Goal: Task Accomplishment & Management: Use online tool/utility

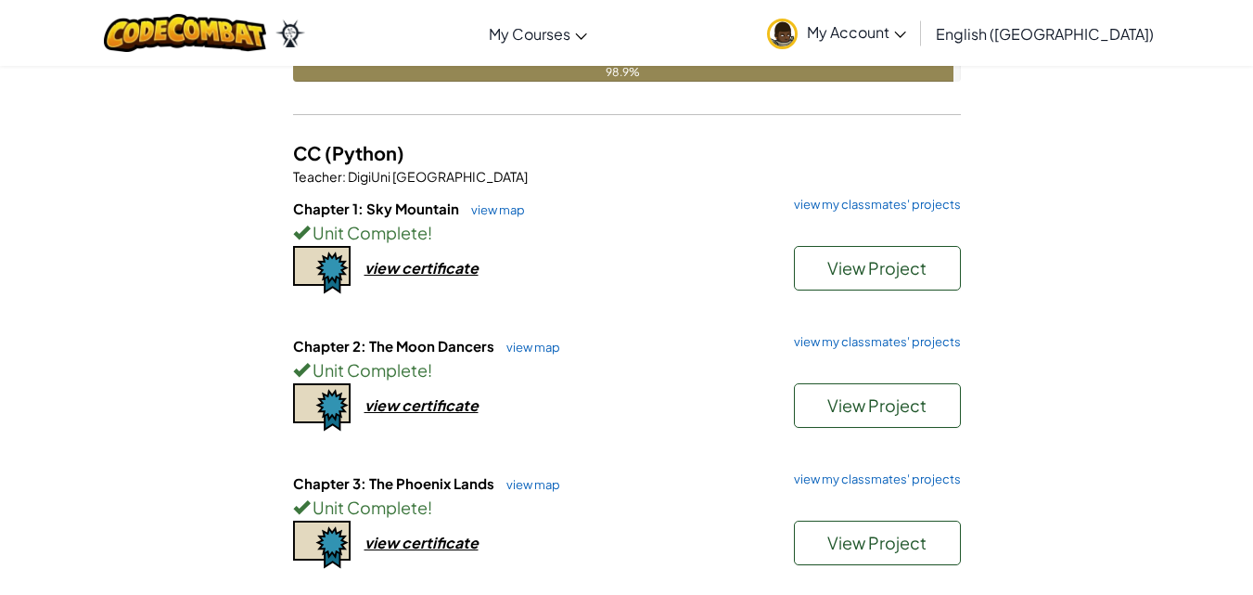
scroll to position [2968, 0]
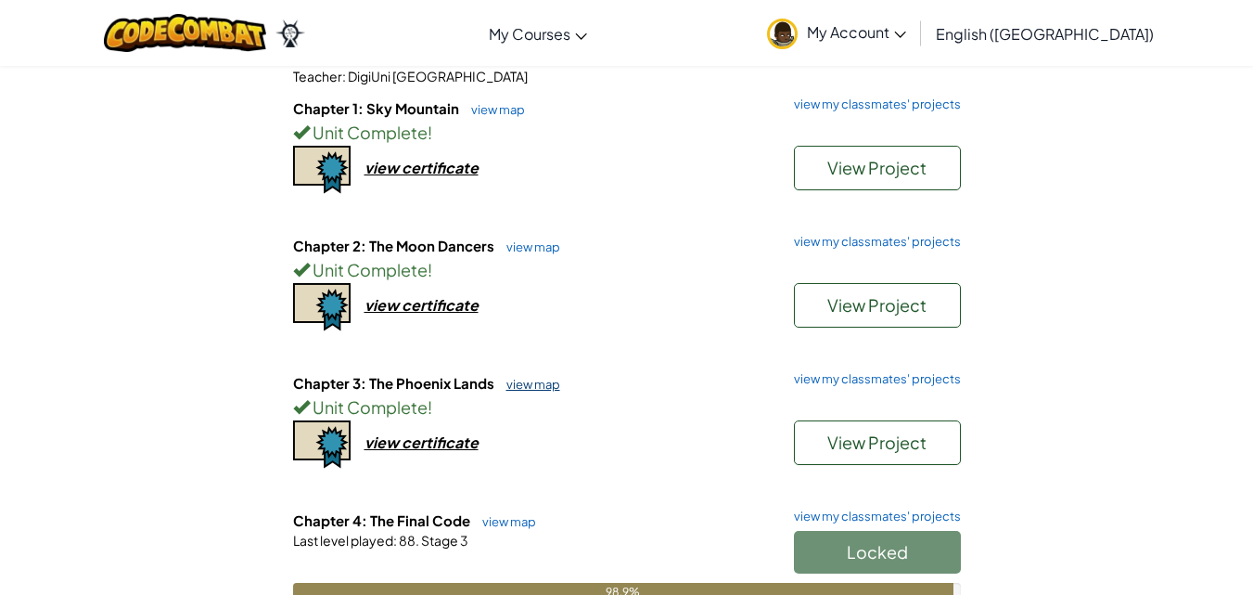
click at [511, 390] on link "view map" at bounding box center [528, 384] width 63 height 15
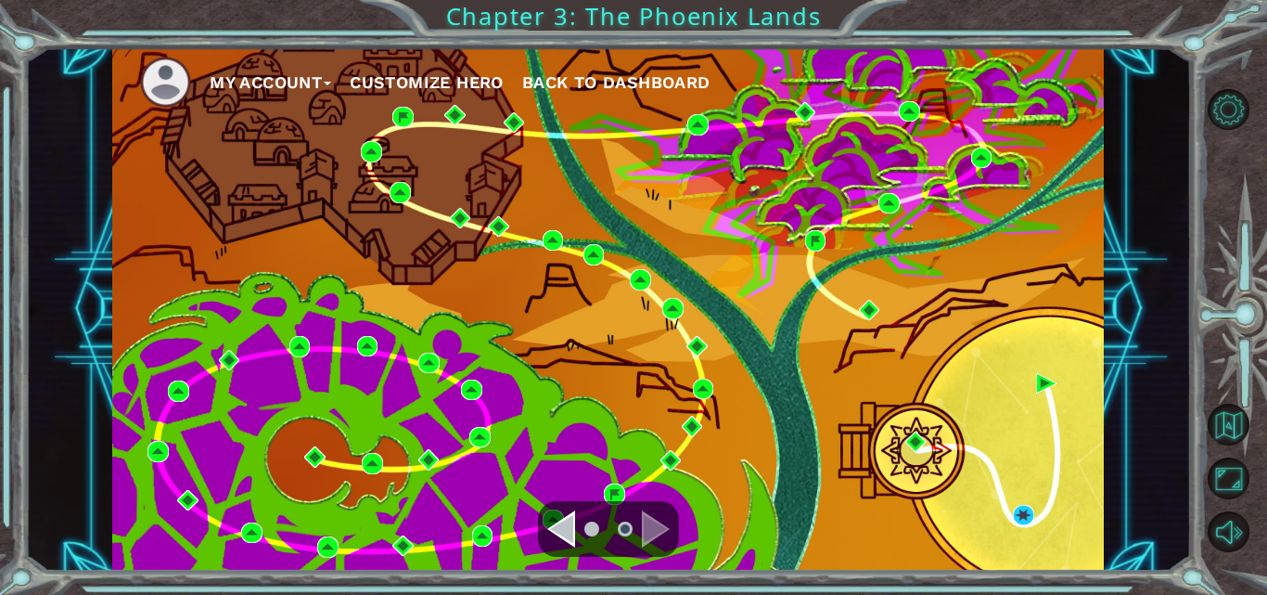
click at [588, 528] on li at bounding box center [591, 528] width 15 height 15
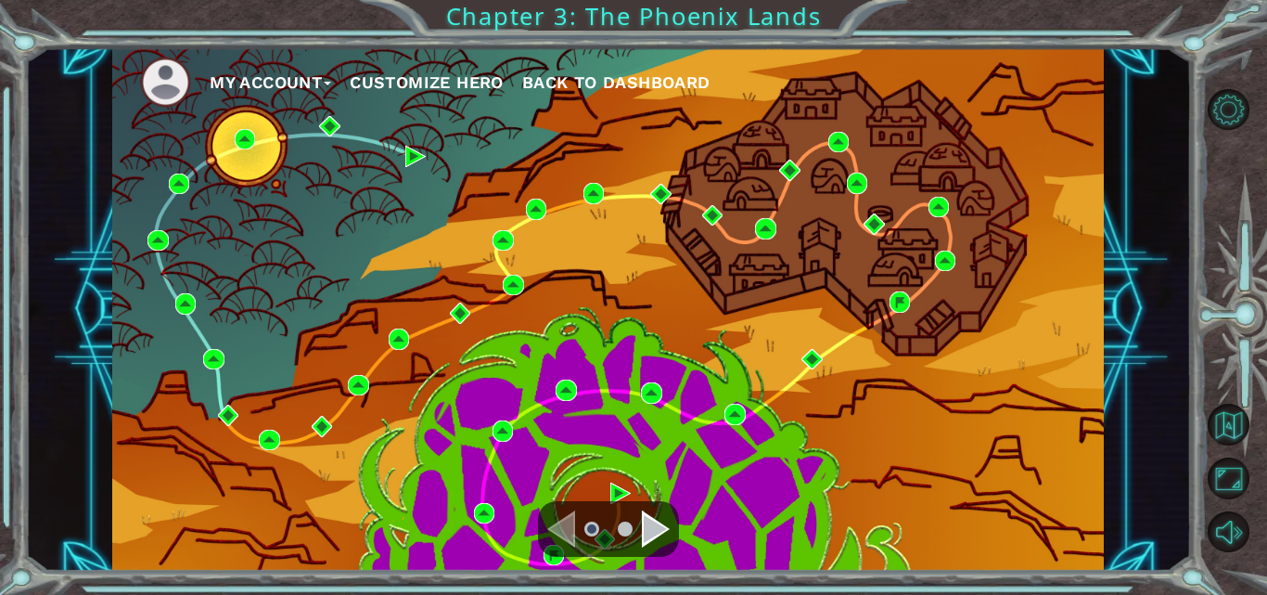
click at [646, 531] on div "Navigate to the next page" at bounding box center [656, 528] width 28 height 37
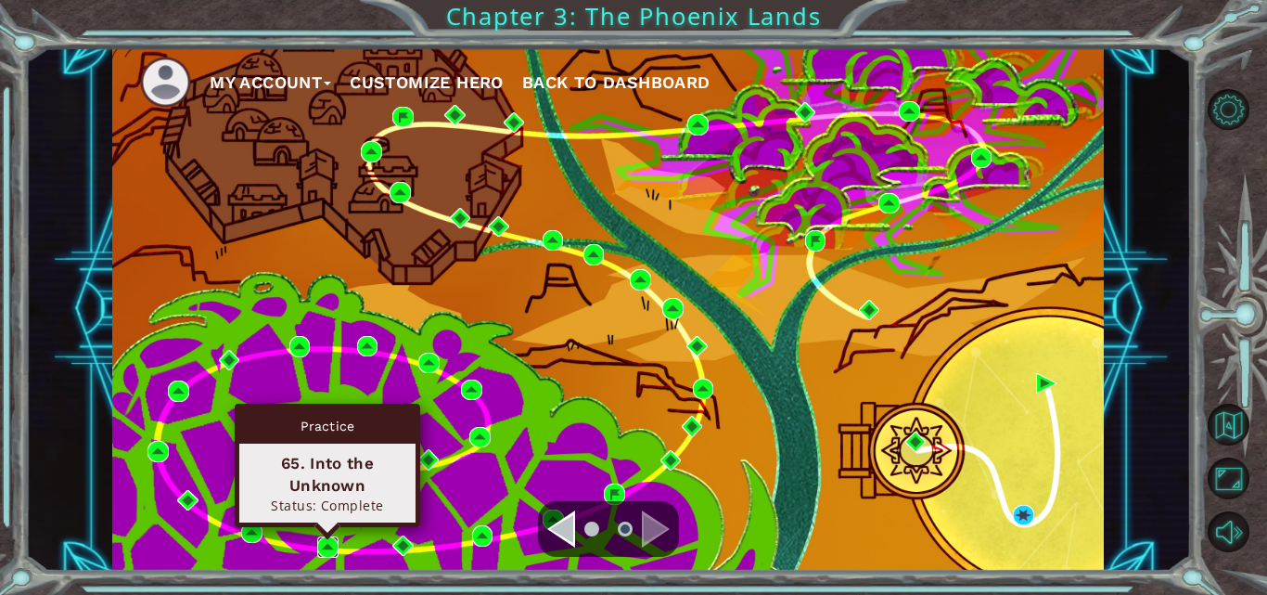
click at [326, 552] on img at bounding box center [327, 546] width 20 height 20
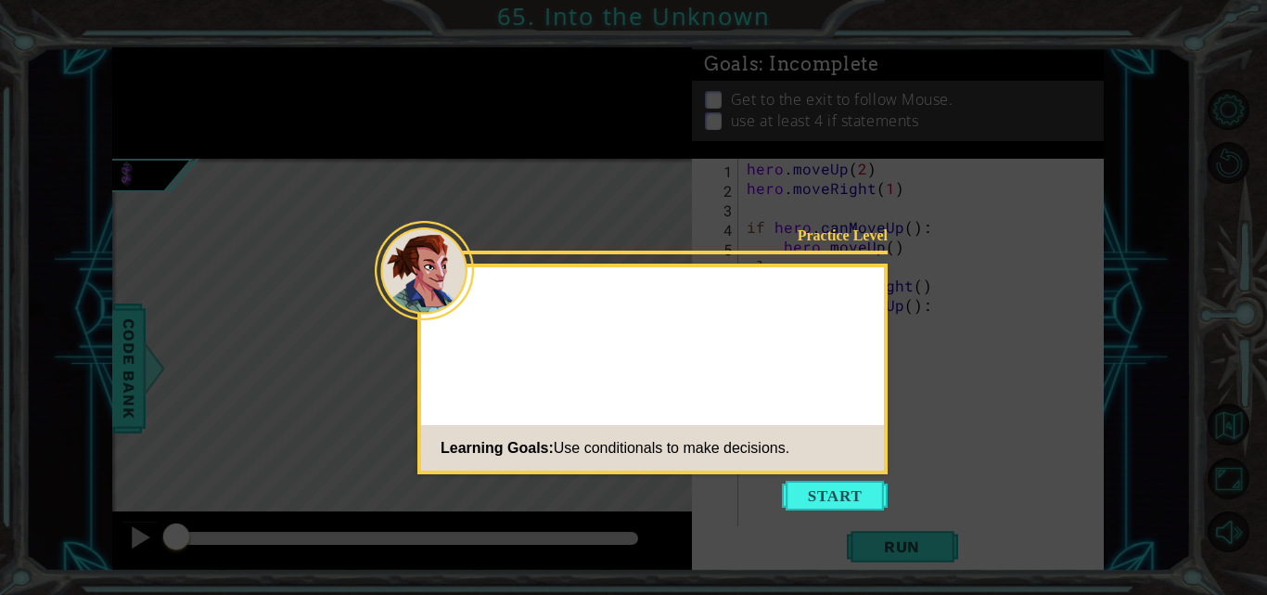
click at [816, 493] on button "Start" at bounding box center [835, 495] width 106 height 30
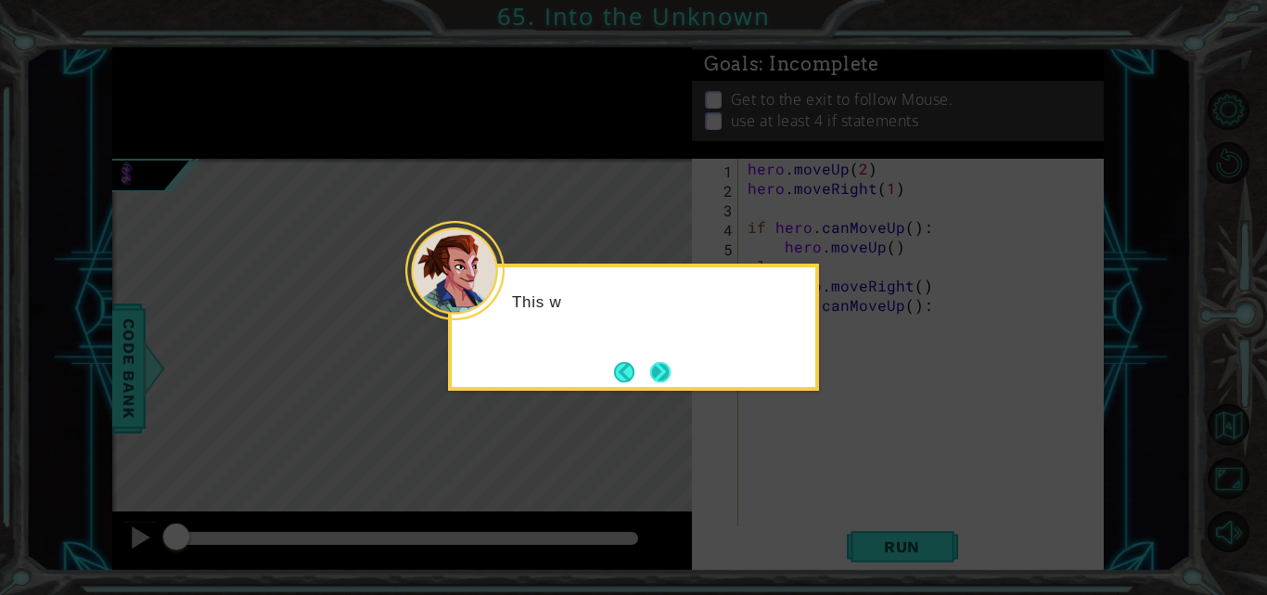
click at [664, 379] on button "Next" at bounding box center [660, 371] width 33 height 33
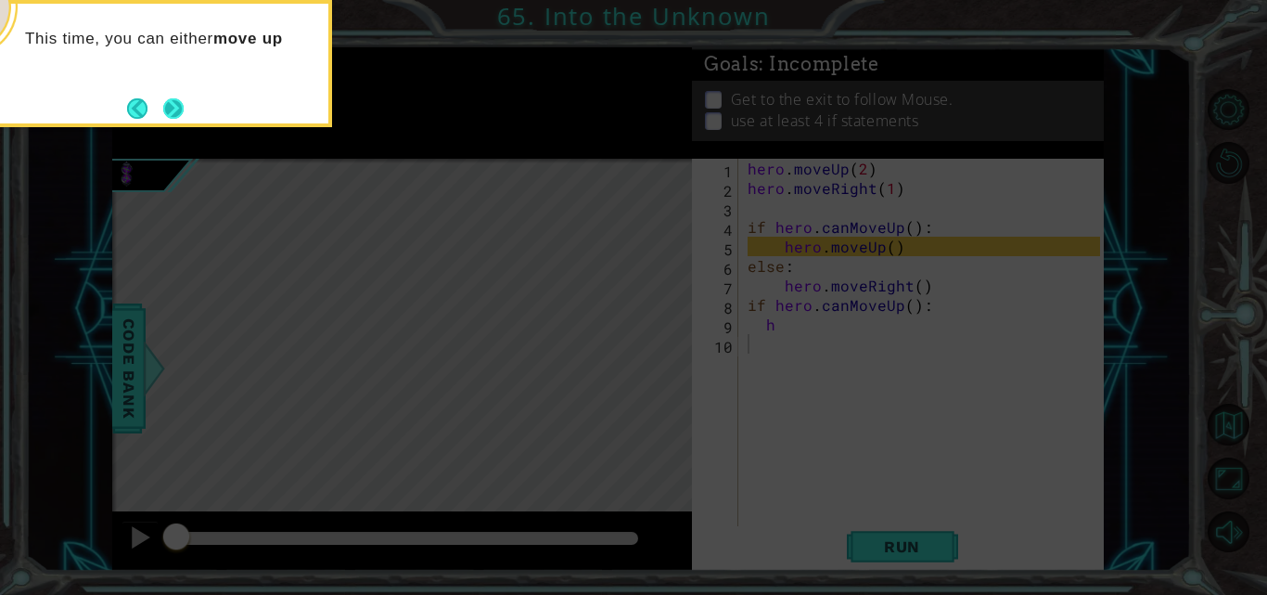
click at [164, 110] on button "Next" at bounding box center [173, 107] width 23 height 23
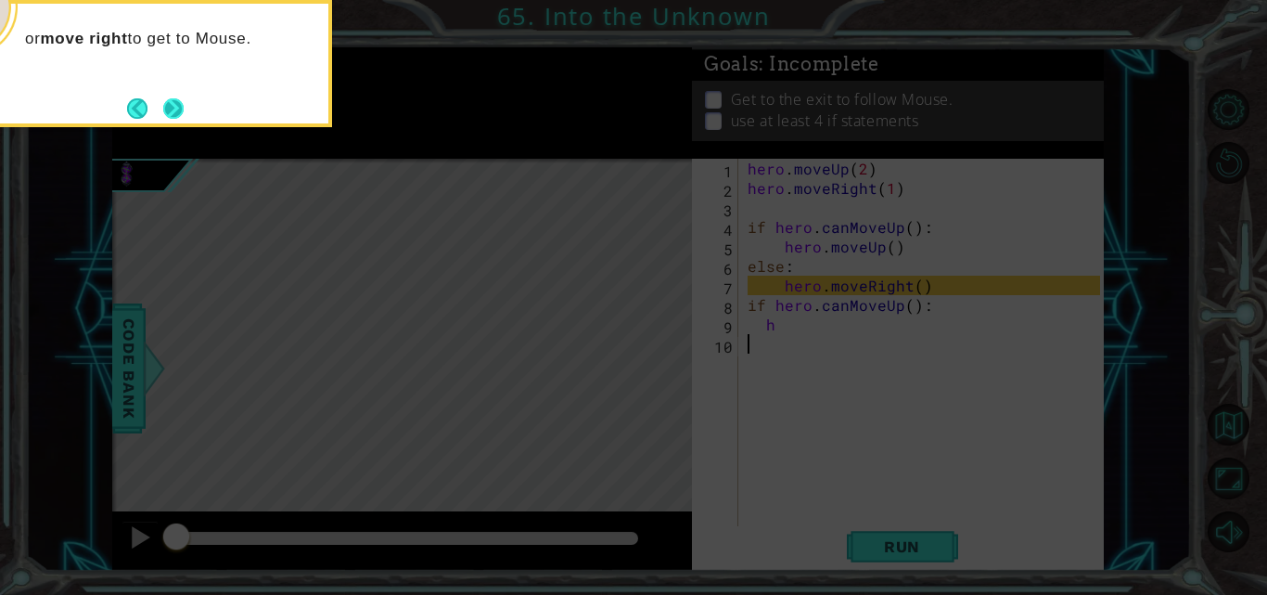
click at [171, 109] on button "Next" at bounding box center [173, 108] width 33 height 33
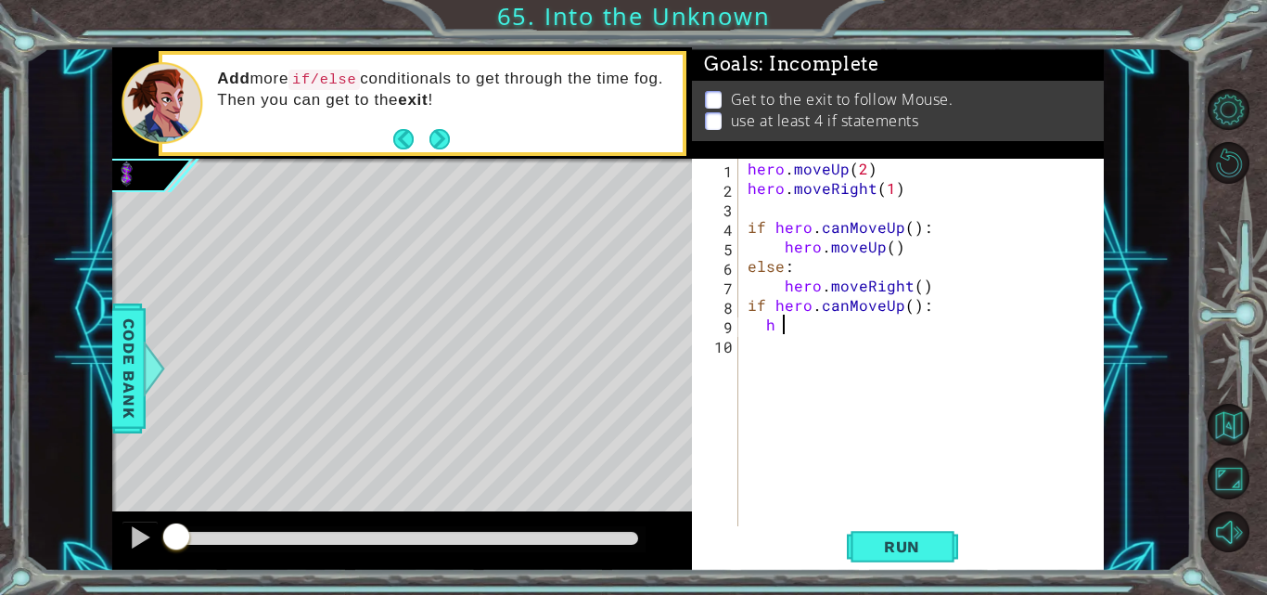
click at [786, 325] on div "hero . moveUp ( 2 ) hero . moveRight ( 1 ) if hero . canMoveUp ( ) : hero . mov…" at bounding box center [926, 363] width 365 height 409
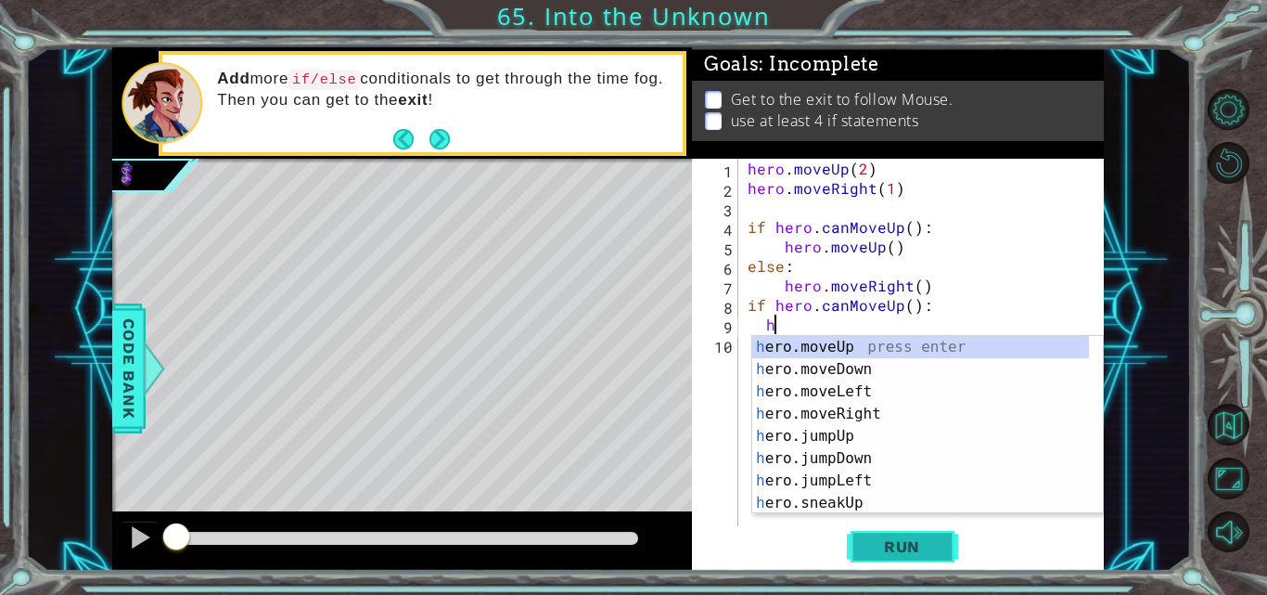
click at [909, 539] on span "Run" at bounding box center [901, 546] width 73 height 19
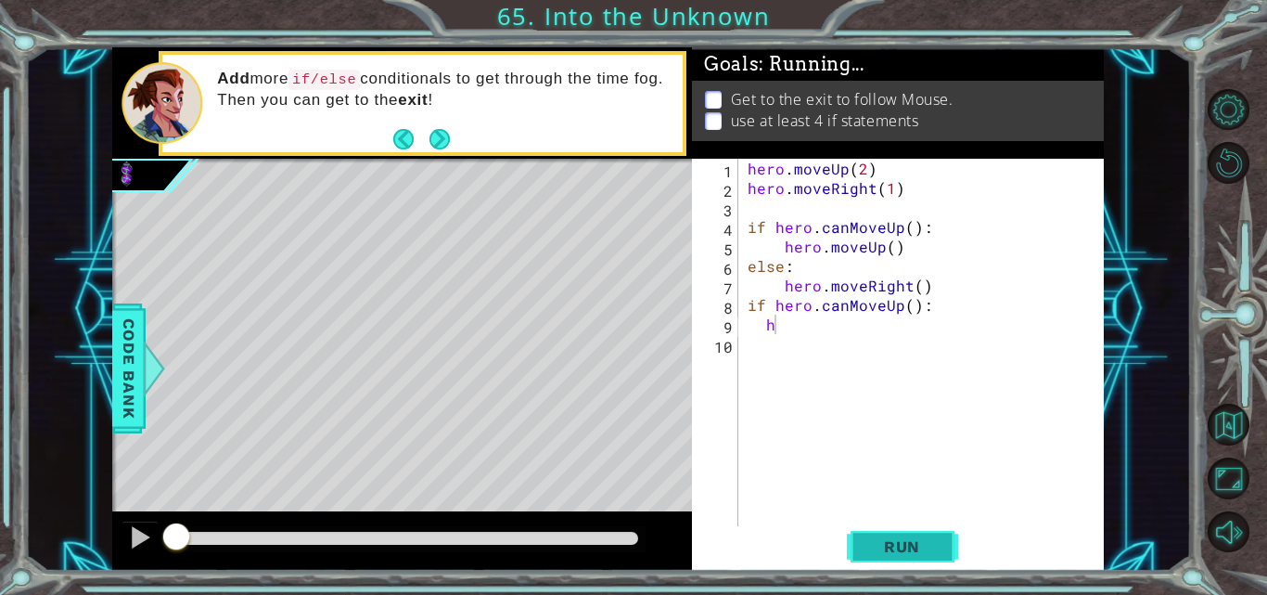
click at [900, 545] on span "Run" at bounding box center [901, 546] width 73 height 19
click at [879, 545] on span "Run" at bounding box center [901, 546] width 73 height 19
drag, startPoint x: 173, startPoint y: 524, endPoint x: 401, endPoint y: 548, distance: 229.4
click at [372, 548] on div at bounding box center [355, 537] width 33 height 33
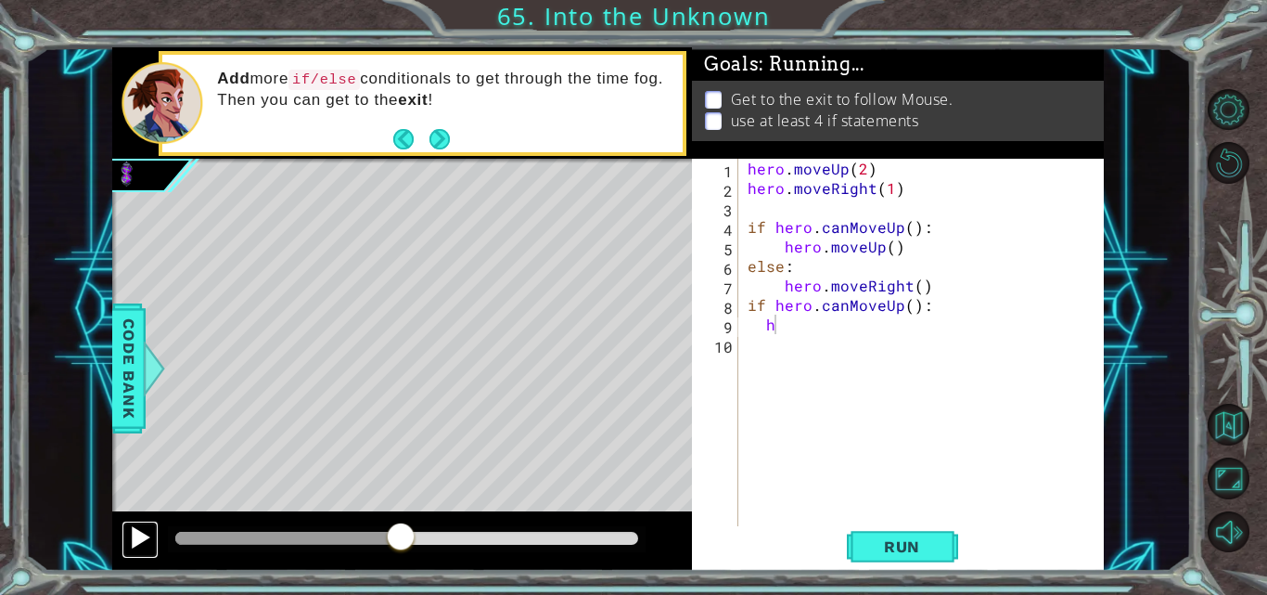
click at [140, 542] on div at bounding box center [140, 537] width 24 height 24
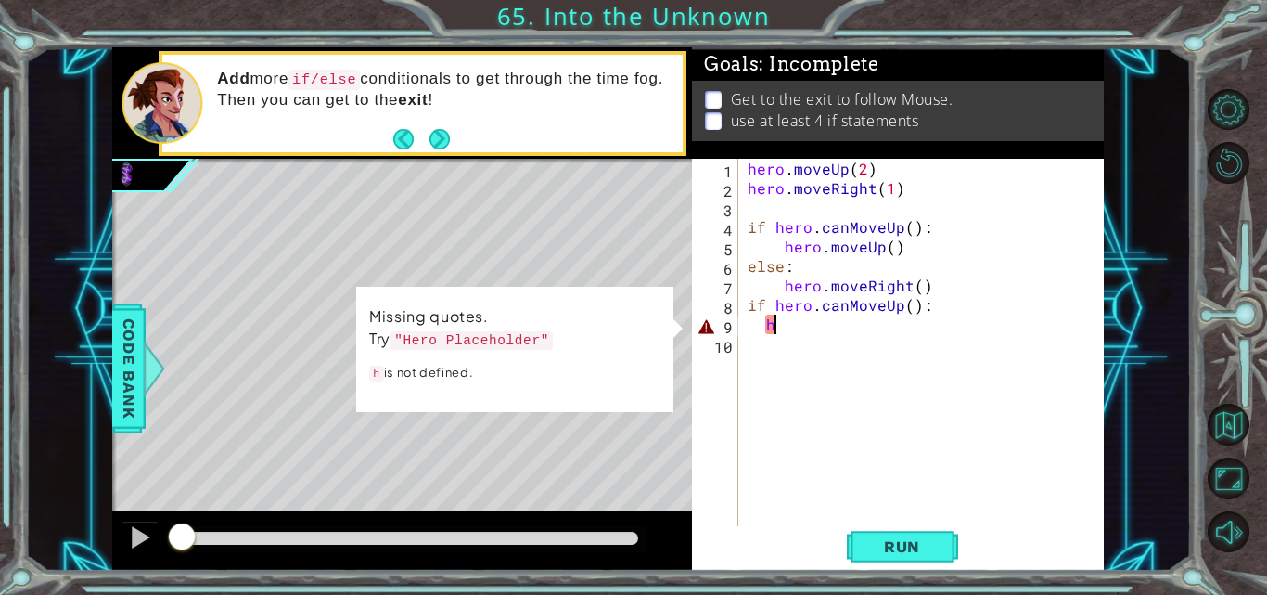
scroll to position [0, 1]
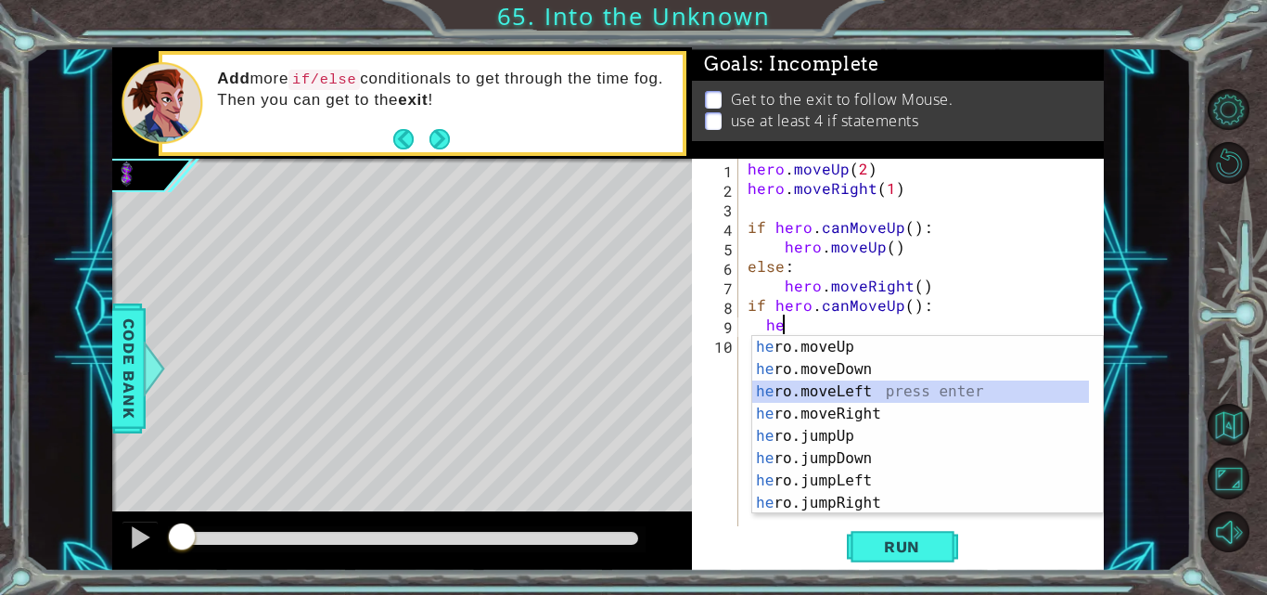
click at [851, 390] on div "he ro.moveUp press enter he ro.moveDown press enter he ro.moveLeft press enter …" at bounding box center [920, 447] width 337 height 223
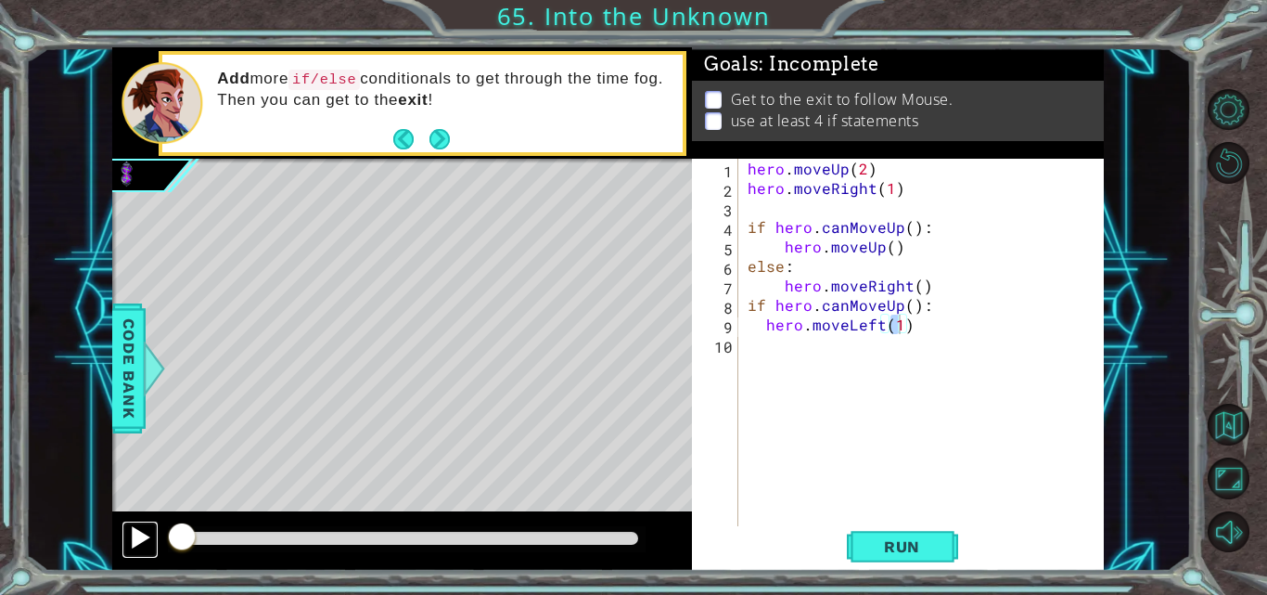
click at [134, 543] on div at bounding box center [140, 537] width 24 height 24
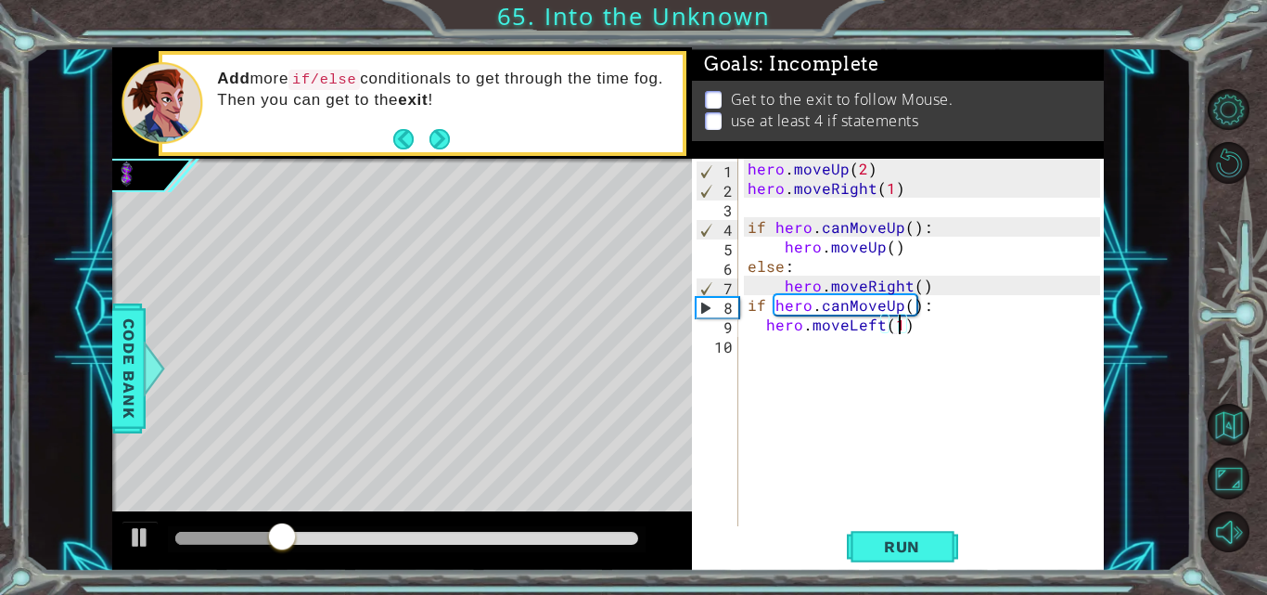
click at [903, 326] on div "hero . moveUp ( 2 ) hero . moveRight ( 1 ) if hero . canMoveUp ( ) : hero . mov…" at bounding box center [926, 363] width 365 height 409
click at [906, 330] on div "hero . moveUp ( 2 ) hero . moveRight ( 1 ) if hero . canMoveUp ( ) : hero . mov…" at bounding box center [926, 363] width 365 height 409
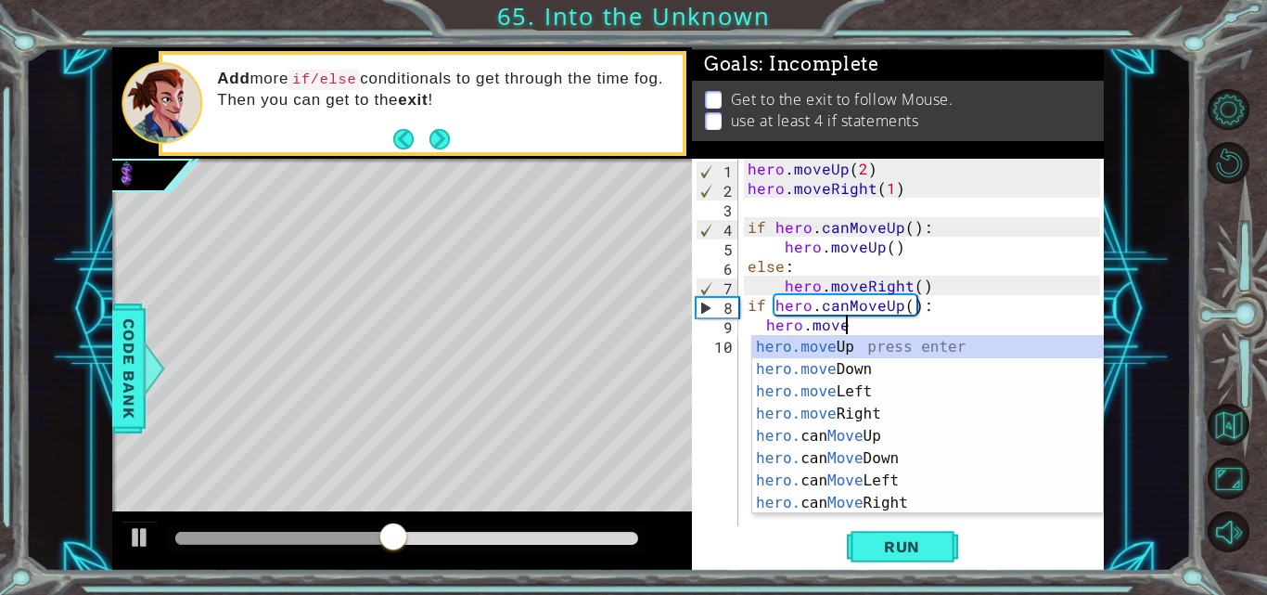
type textarea "hero.moveUp(1)"
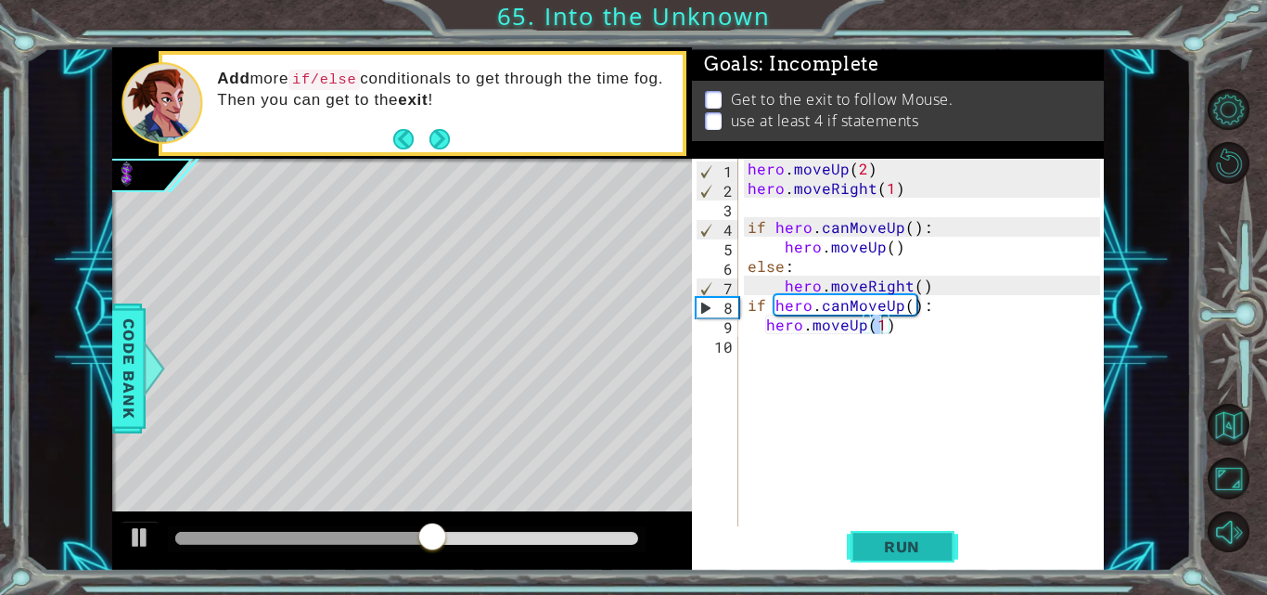
click at [877, 538] on span "Run" at bounding box center [901, 546] width 73 height 19
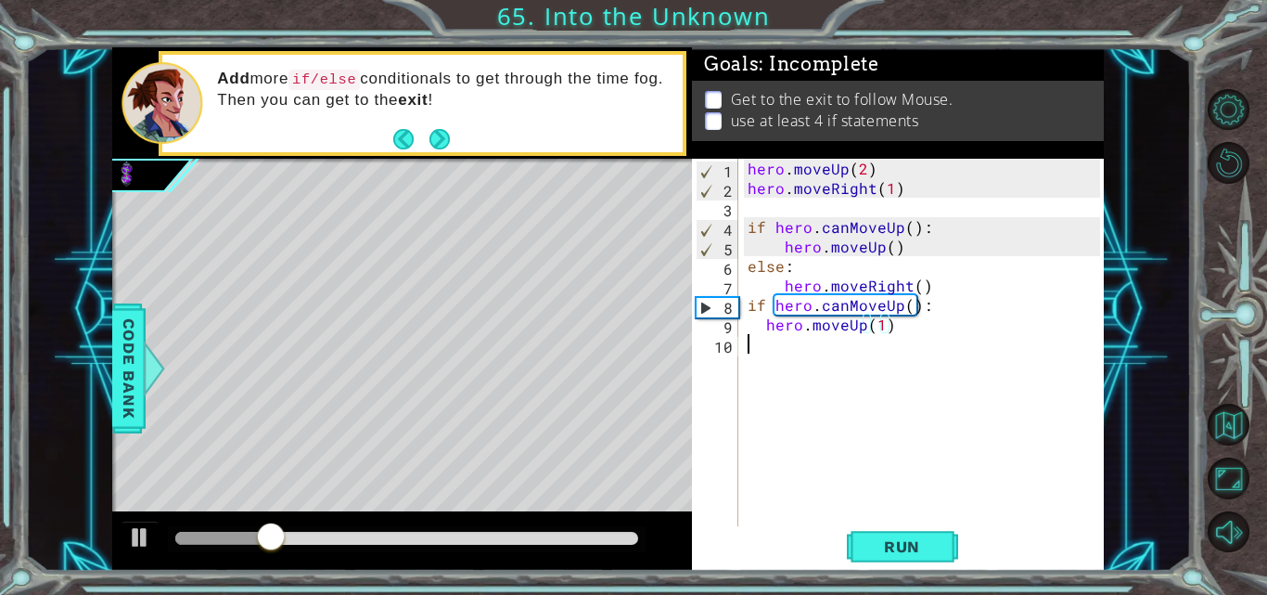
click at [759, 349] on div "hero . moveUp ( 2 ) hero . moveRight ( 1 ) if hero . canMoveUp ( ) : hero . mov…" at bounding box center [926, 363] width 365 height 409
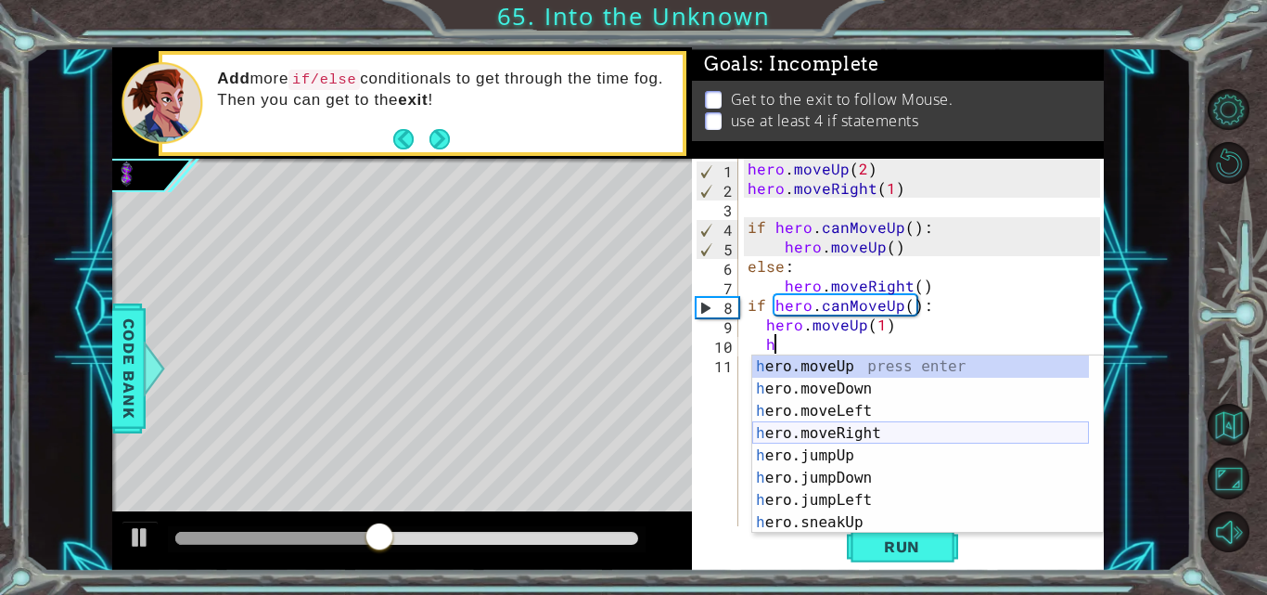
click at [867, 429] on div "h ero.moveUp press enter h ero.moveDown press enter h ero.moveLeft press enter …" at bounding box center [920, 466] width 337 height 223
type textarea "hero.moveRight(1)"
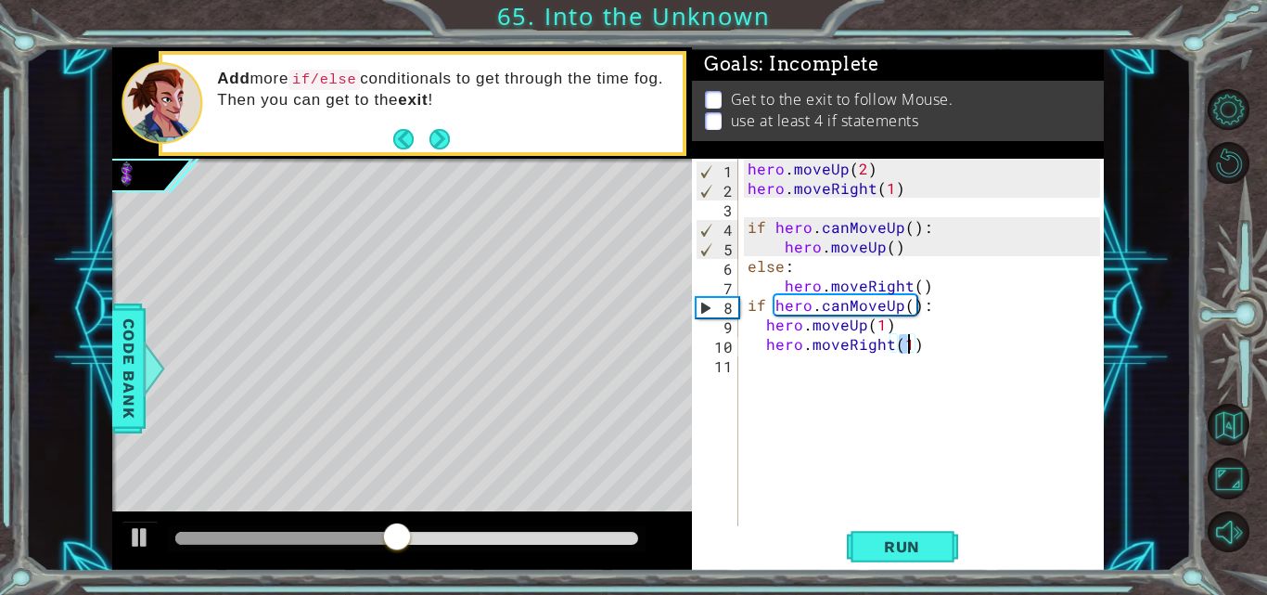
click at [747, 377] on div "hero . moveUp ( 2 ) hero . moveRight ( 1 ) if hero . canMoveUp ( ) : hero . mov…" at bounding box center [926, 363] width 365 height 409
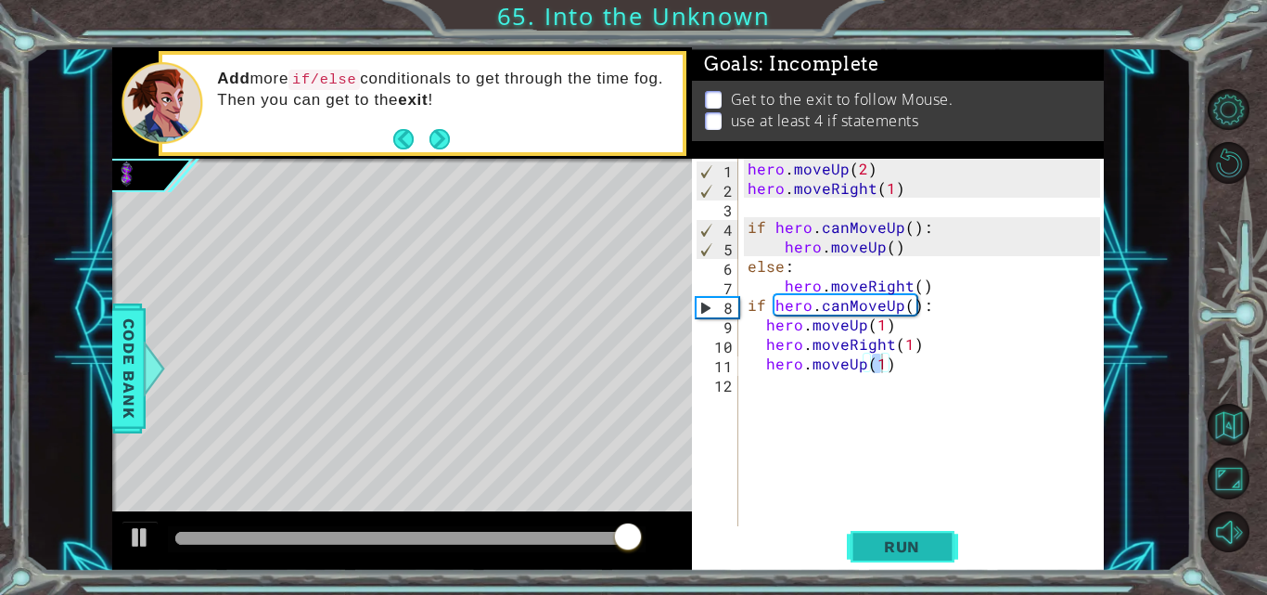
click at [888, 541] on span "Run" at bounding box center [901, 546] width 73 height 19
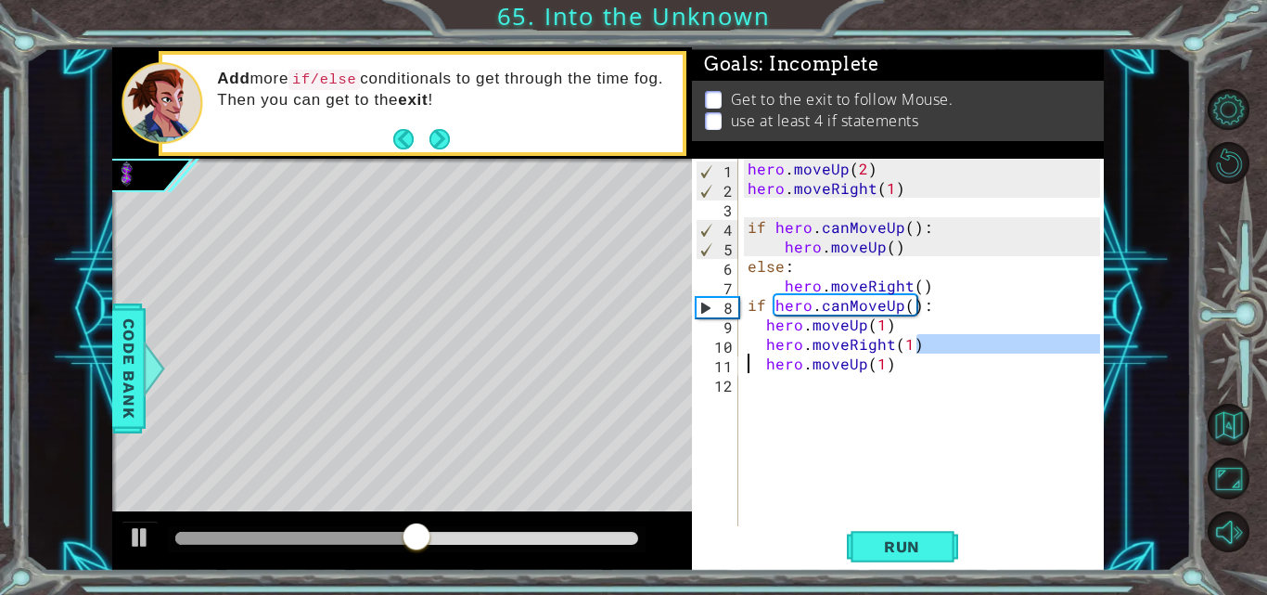
drag, startPoint x: 919, startPoint y: 346, endPoint x: 750, endPoint y: 346, distance: 168.8
click at [745, 351] on div "hero . moveUp ( 2 ) hero . moveRight ( 1 ) if hero . canMoveUp ( ) : hero . mov…" at bounding box center [926, 363] width 365 height 409
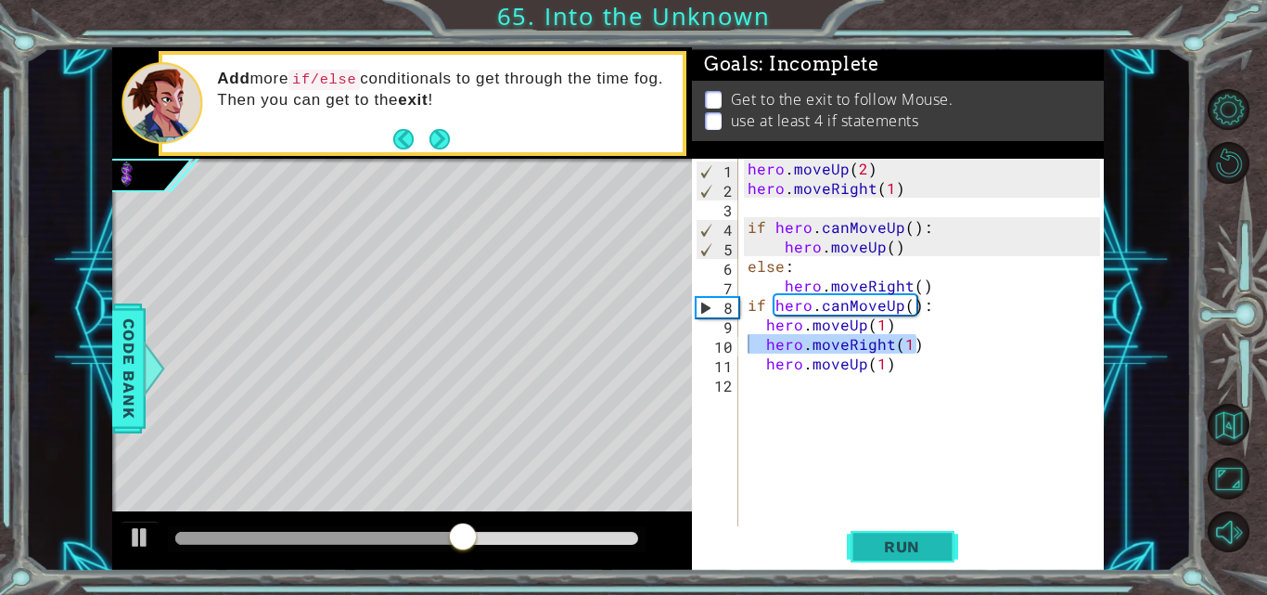
click at [888, 538] on span "Run" at bounding box center [901, 546] width 73 height 19
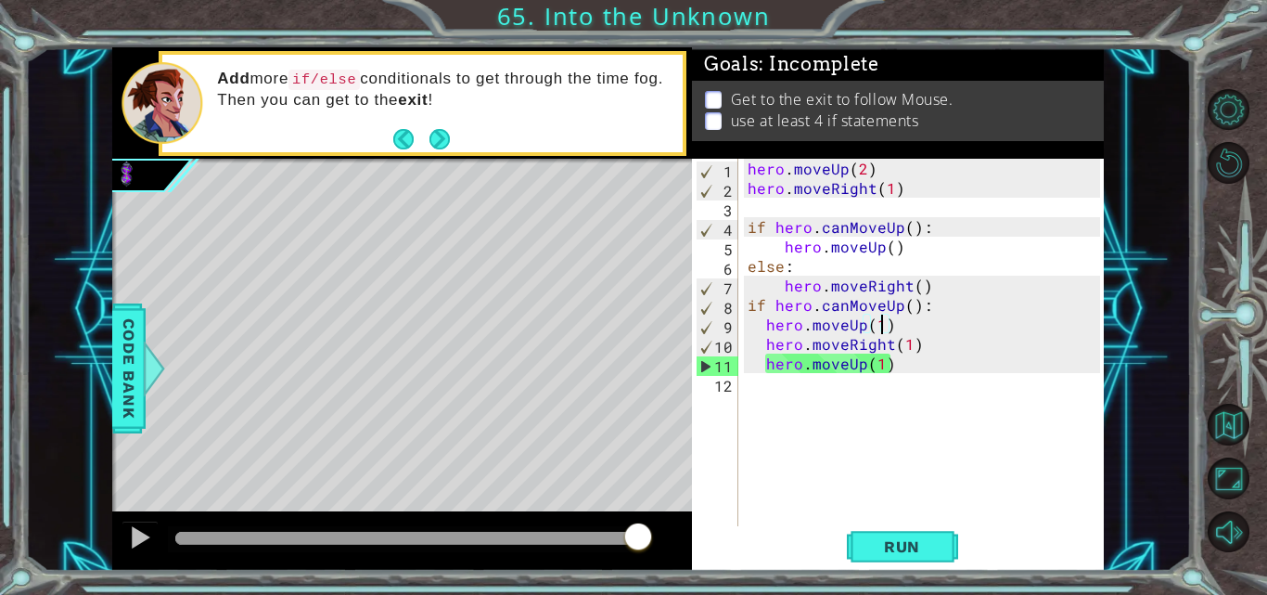
click at [878, 326] on div "hero . moveUp ( 2 ) hero . moveRight ( 1 ) if hero . canMoveUp ( ) : hero . mov…" at bounding box center [926, 363] width 365 height 409
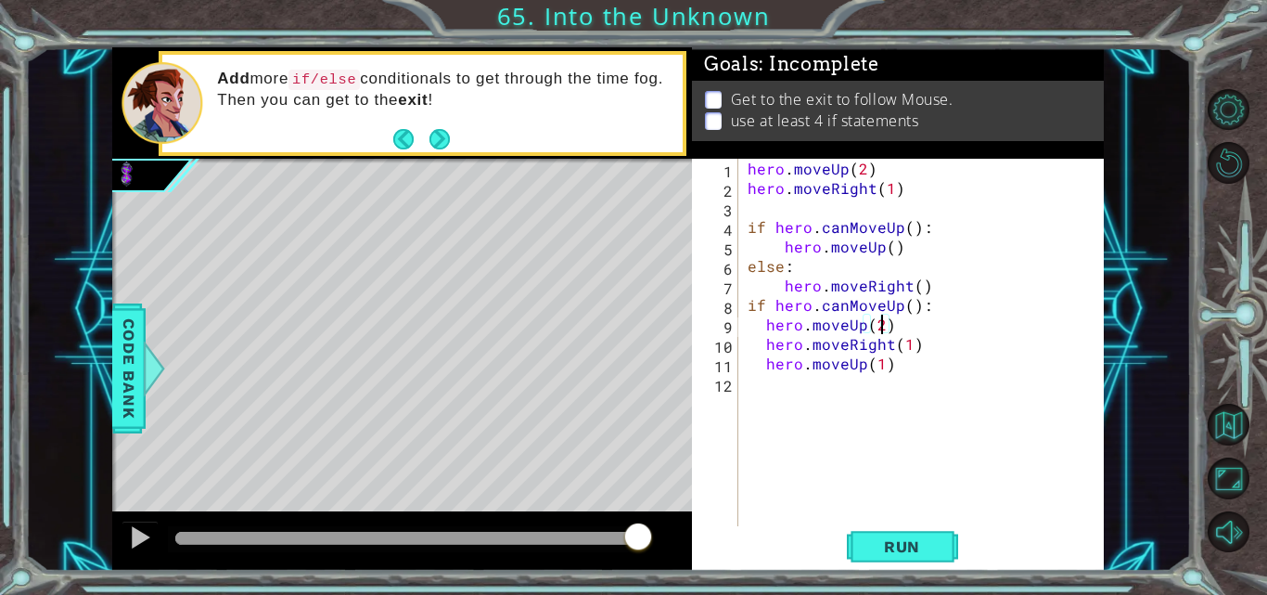
scroll to position [0, 8]
drag, startPoint x: 902, startPoint y: 369, endPoint x: 758, endPoint y: 363, distance: 143.9
click at [758, 363] on div "hero . moveUp ( 2 ) hero . moveRight ( 1 ) if hero . canMoveUp ( ) : hero . mov…" at bounding box center [926, 363] width 365 height 409
type textarea "hero.moveUp(1)"
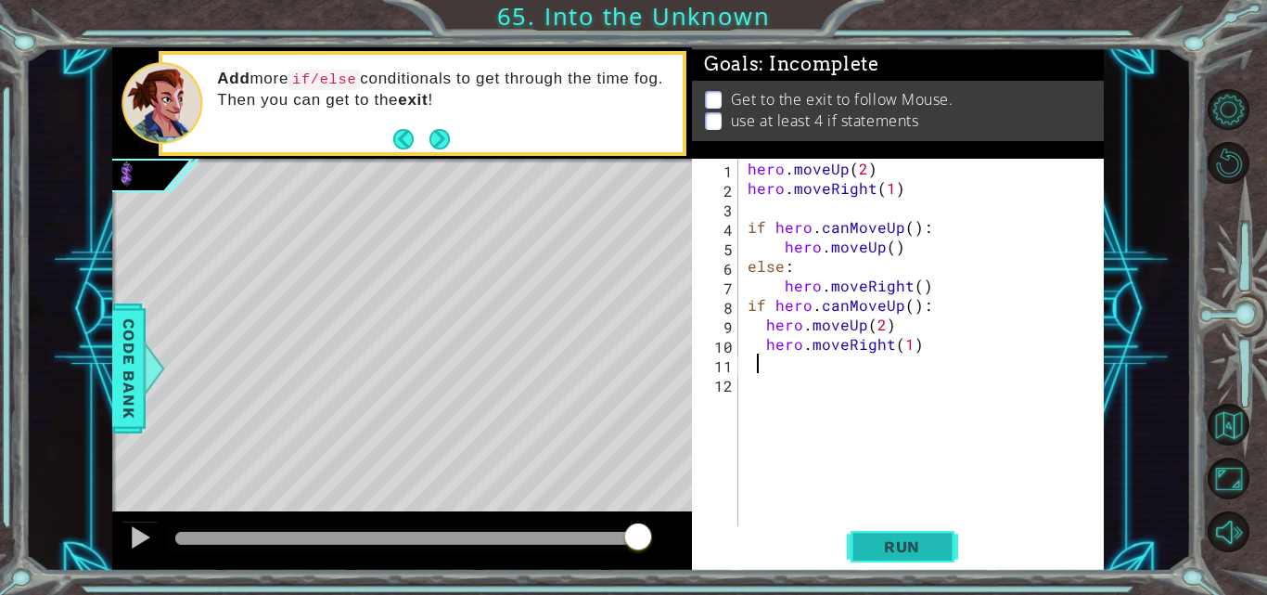
click at [931, 534] on button "Run" at bounding box center [902, 546] width 111 height 41
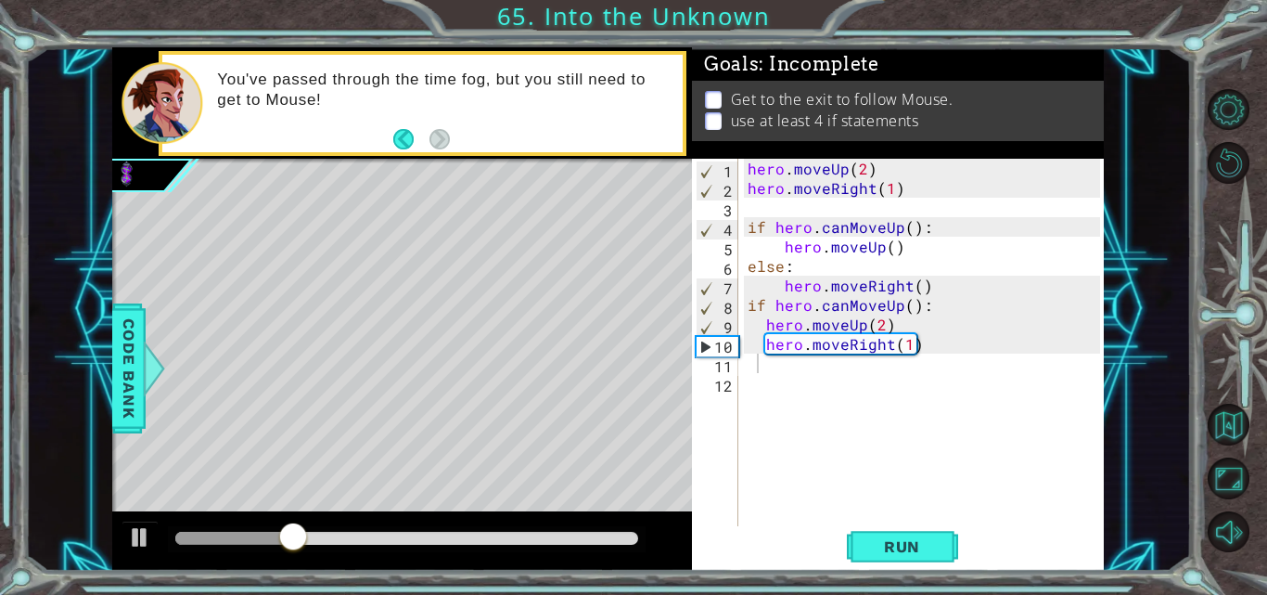
click at [742, 361] on div "1 2 3 4 5 6 7 8 9 10 11 12 hero . moveUp ( 2 ) hero . moveRight ( 1 ) if hero .…" at bounding box center [896, 344] width 408 height 370
type textarea "h"
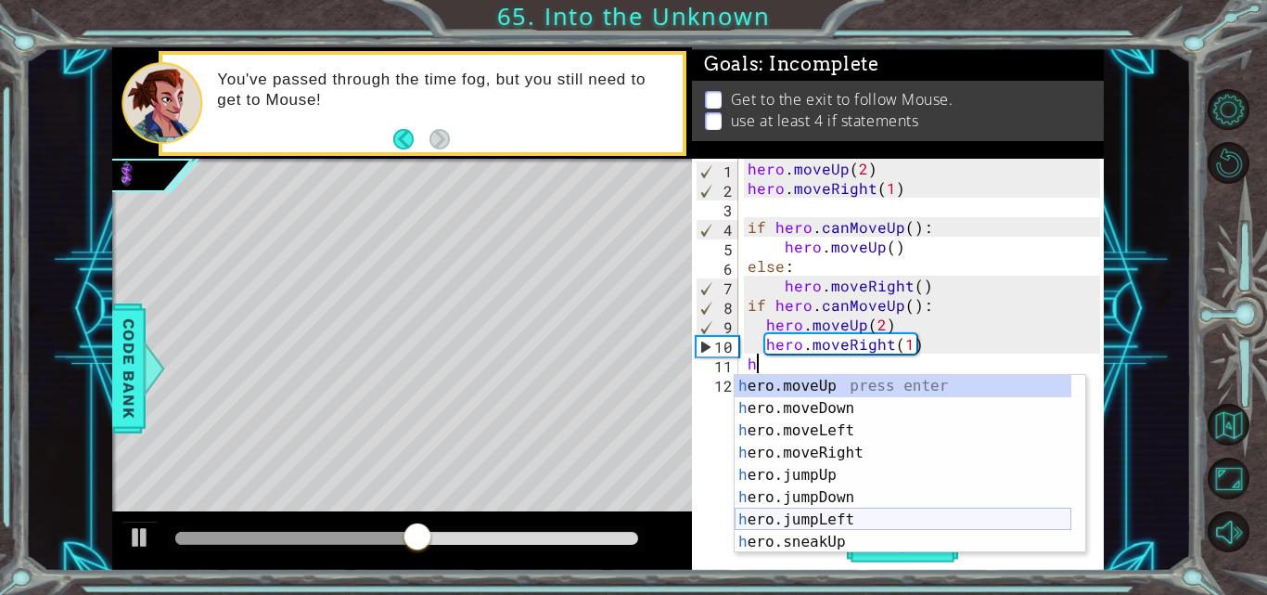
click at [849, 514] on div "h ero.moveUp press enter h ero.moveDown press enter h ero.moveLeft press enter …" at bounding box center [903, 486] width 337 height 223
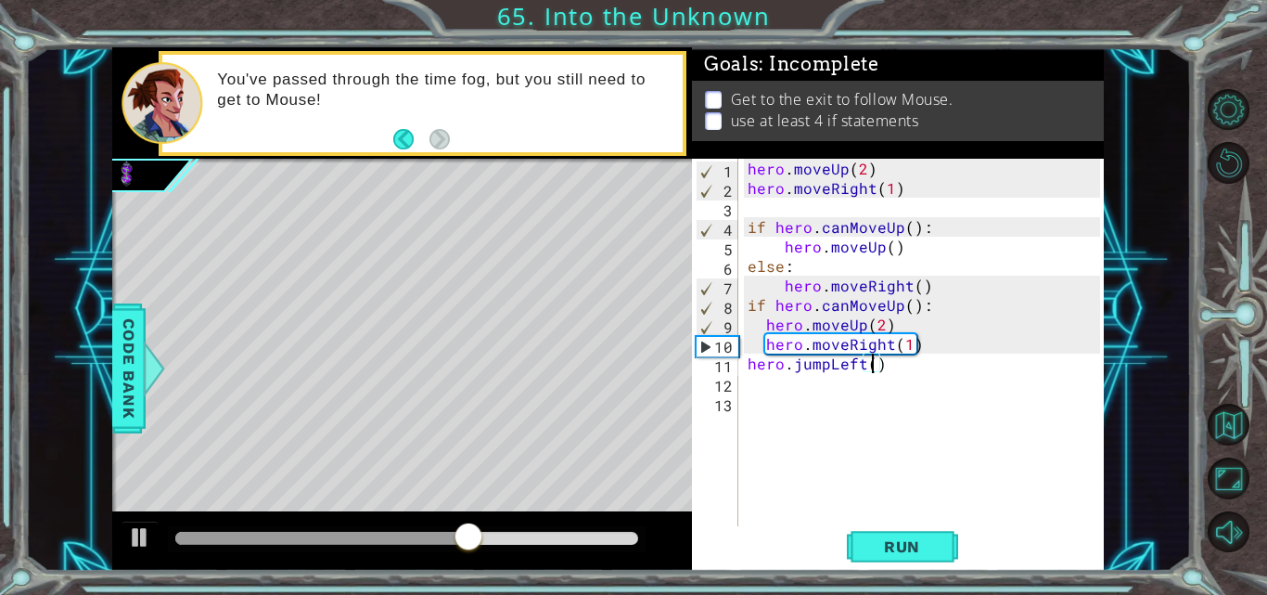
click at [868, 361] on div "hero . moveUp ( 2 ) hero . moveRight ( 1 ) if hero . canMoveUp ( ) : hero . mov…" at bounding box center [926, 363] width 365 height 409
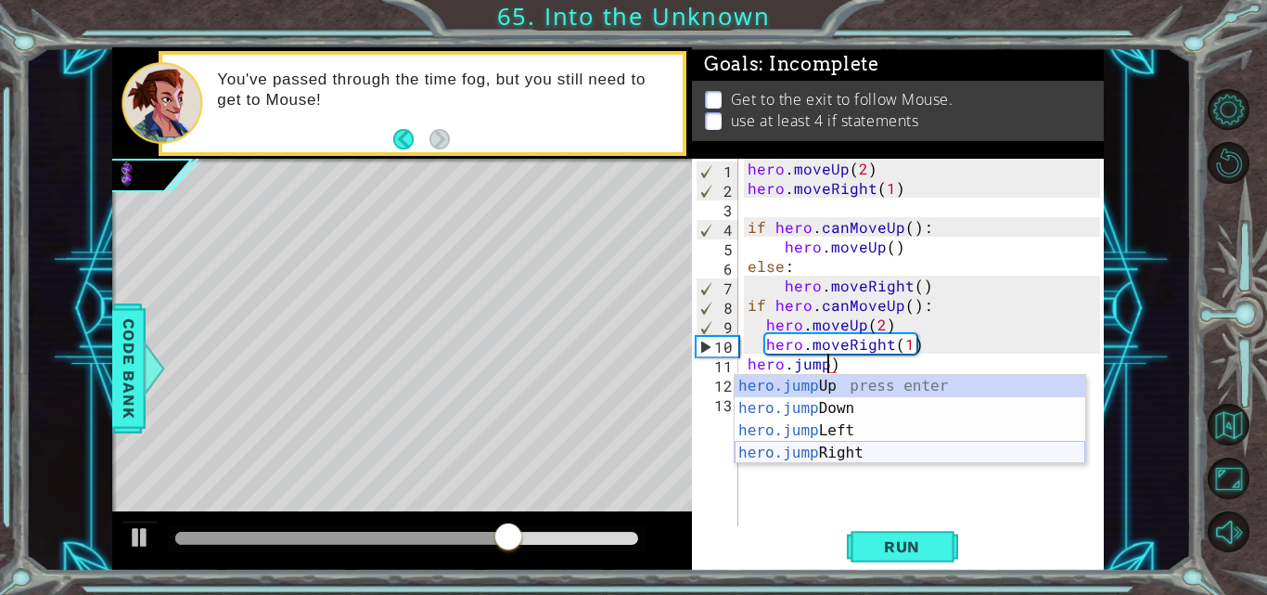
click at [856, 446] on div "hero.jump Up press enter hero.jump Down press enter hero.jump Left press enter …" at bounding box center [910, 442] width 351 height 134
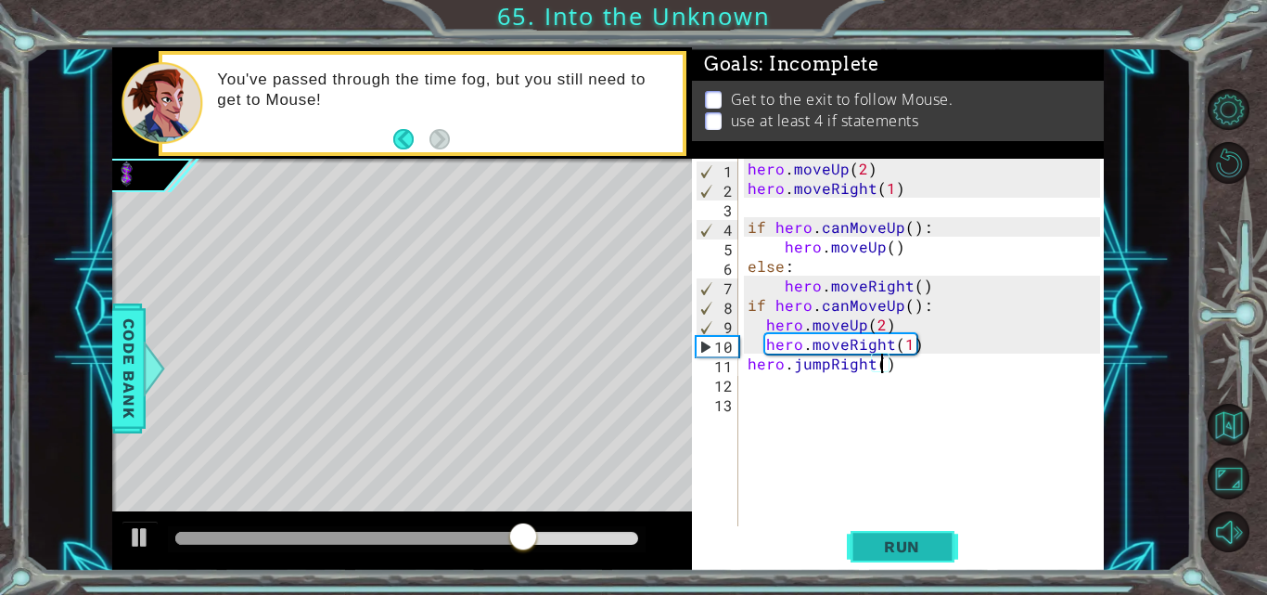
type textarea "hero.jumpRight()"
click at [898, 530] on button "Run" at bounding box center [902, 546] width 111 height 41
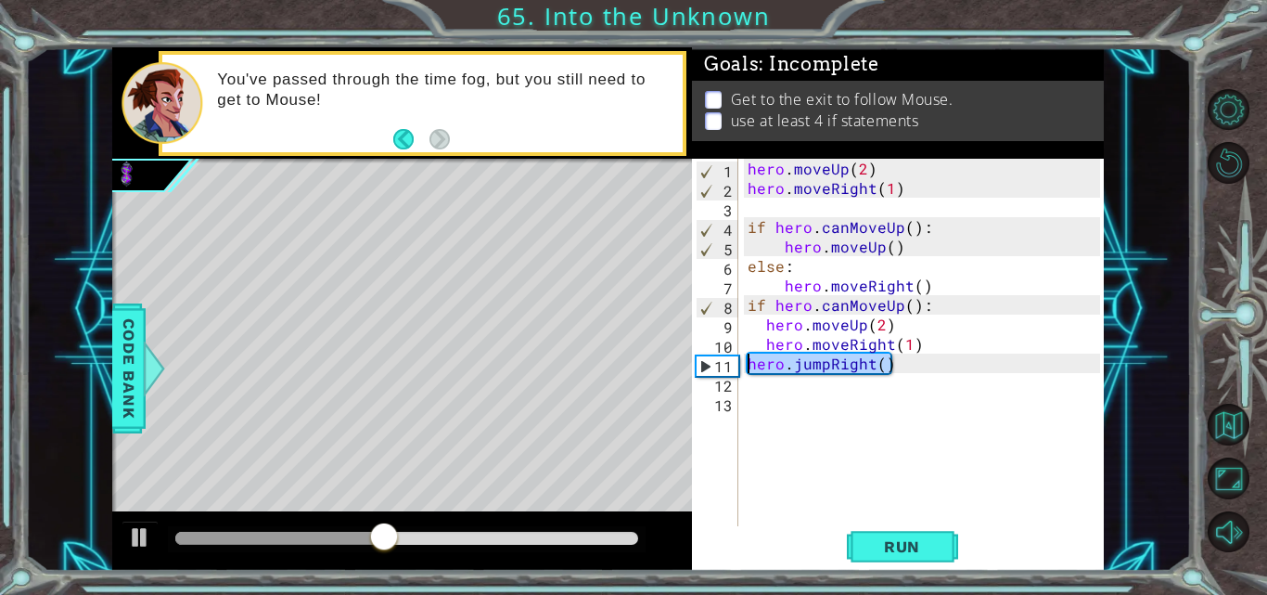
drag, startPoint x: 892, startPoint y: 364, endPoint x: 738, endPoint y: 378, distance: 154.7
click at [740, 362] on div "hero.jumpRight() 1 2 3 4 5 6 7 8 9 10 11 12 13 hero . moveUp ( 2 ) hero . moveR…" at bounding box center [896, 344] width 408 height 370
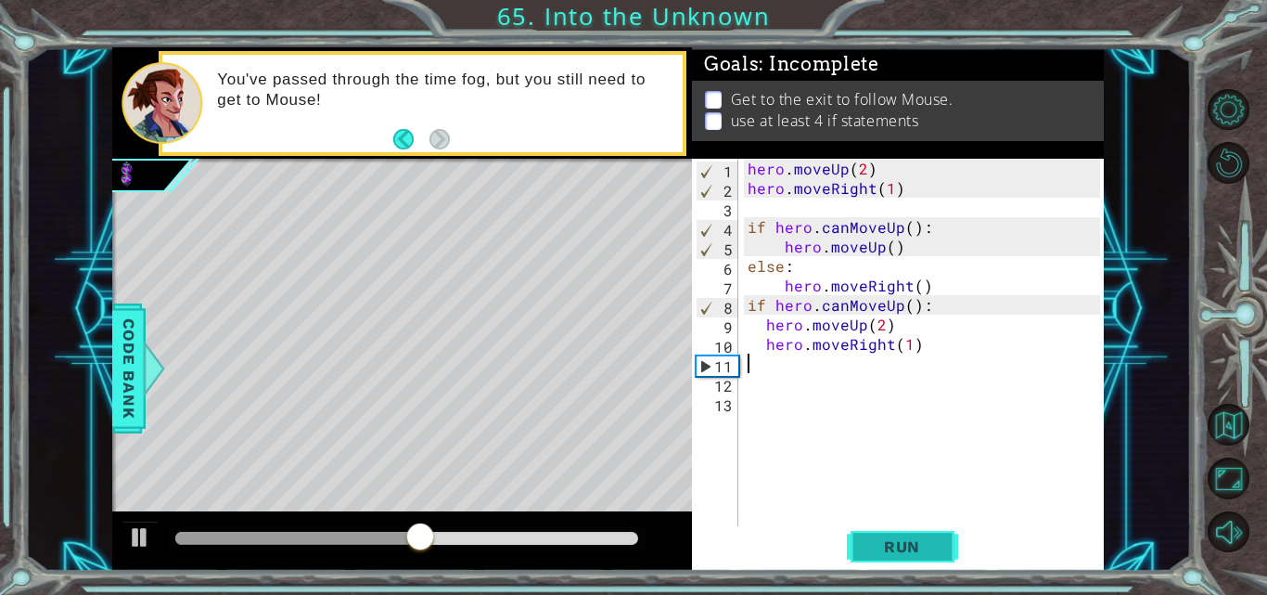
click at [876, 530] on button "Run" at bounding box center [902, 546] width 111 height 41
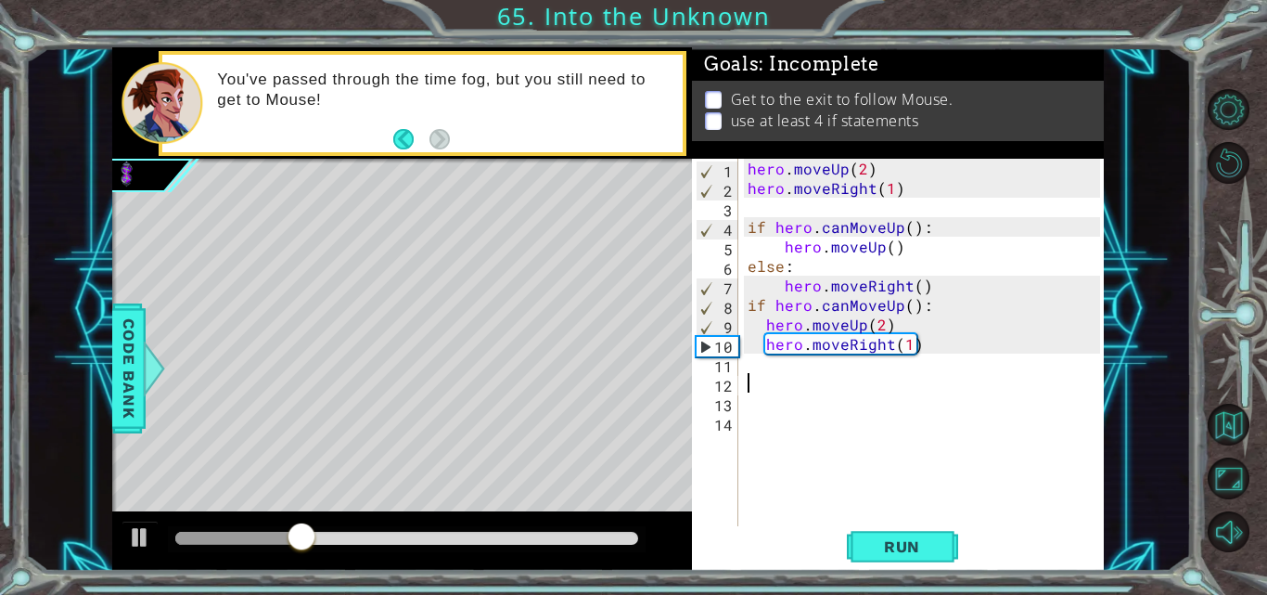
type textarea "h"
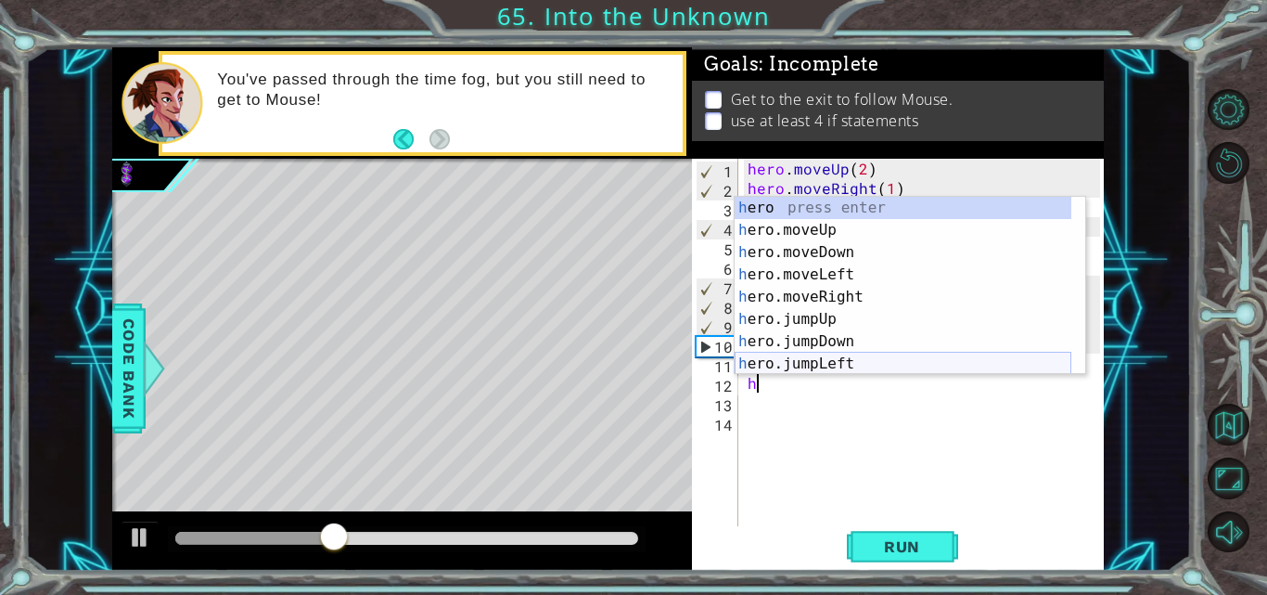
click at [819, 354] on div "h ero press enter h ero.moveUp press enter h ero.moveDown press enter h ero.mov…" at bounding box center [903, 308] width 337 height 223
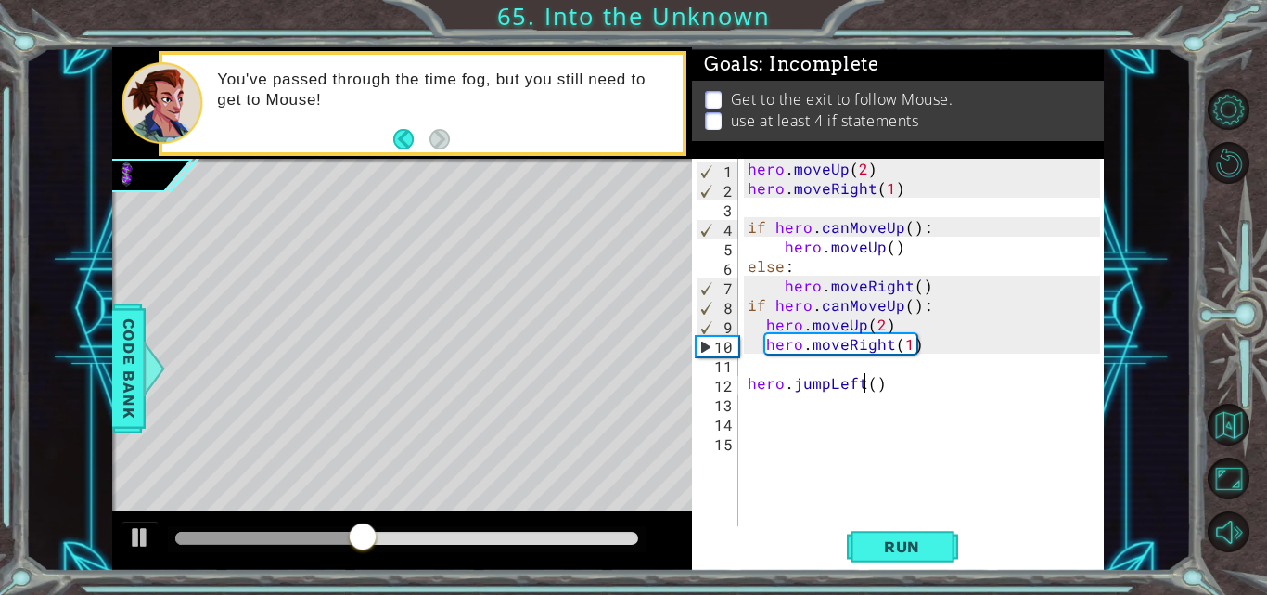
click at [860, 385] on div "hero . moveUp ( 2 ) hero . moveRight ( 1 ) if hero . canMoveUp ( ) : hero . mov…" at bounding box center [926, 363] width 365 height 409
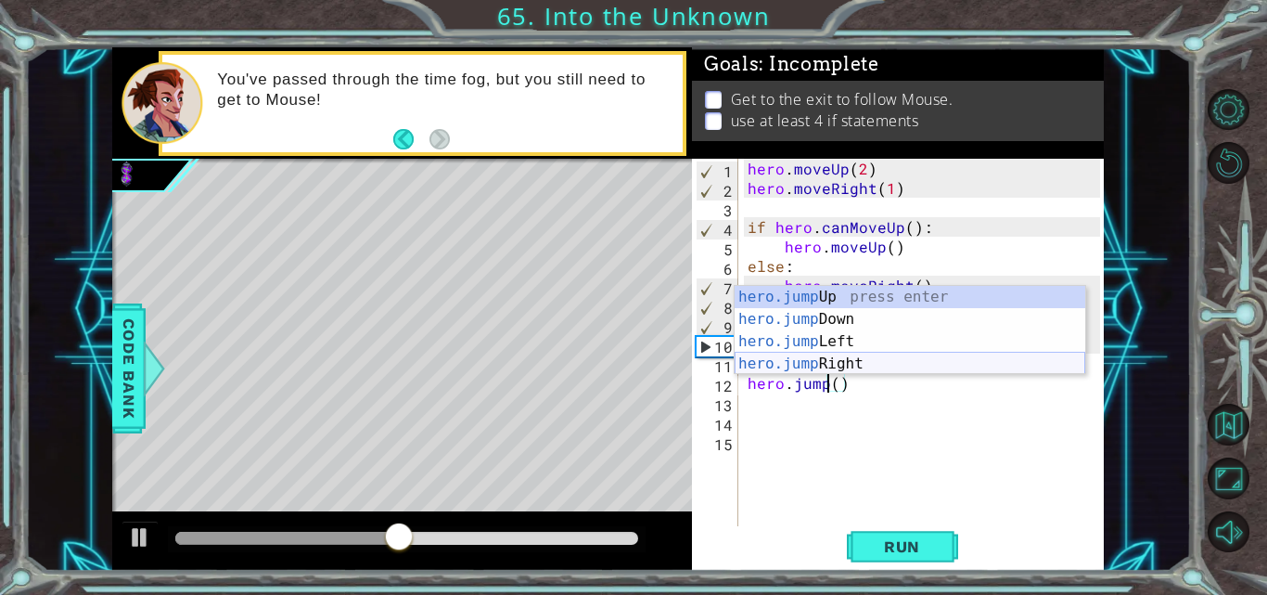
click at [800, 355] on div "hero.jump Up press enter hero.jump Down press enter hero.jump Left press enter …" at bounding box center [910, 353] width 351 height 134
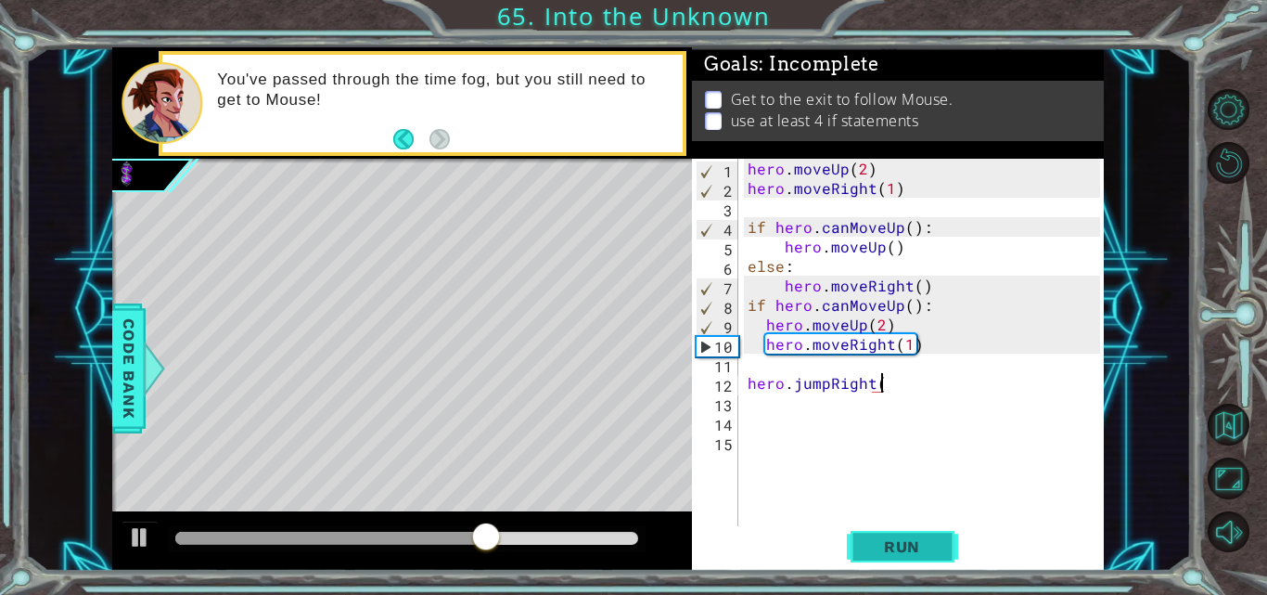
scroll to position [0, 8]
type textarea "hero.jumpRight()"
click at [885, 514] on div "hero . moveUp ( 2 ) hero . moveRight ( 1 ) if hero . canMoveUp ( ) : hero . mov…" at bounding box center [926, 363] width 365 height 409
click at [901, 539] on span "Run" at bounding box center [901, 546] width 73 height 19
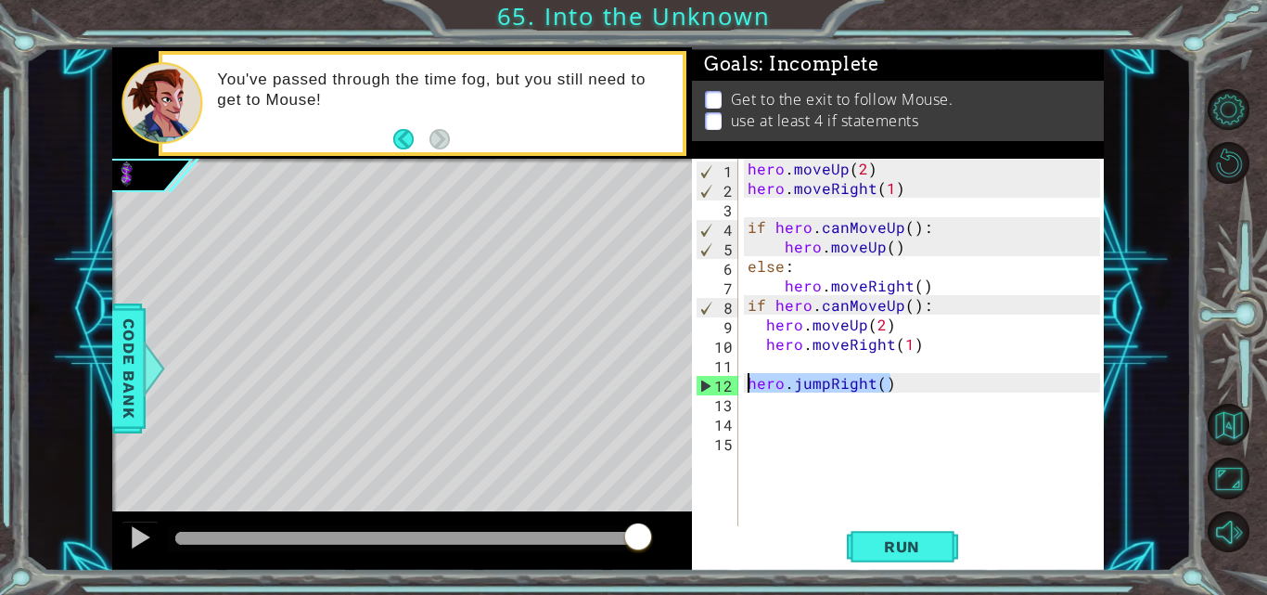
drag, startPoint x: 896, startPoint y: 389, endPoint x: 735, endPoint y: 380, distance: 161.6
click at [735, 380] on div "1 2 3 4 5 6 7 8 9 10 11 12 13 14 15 hero . moveUp ( 2 ) hero . moveRight ( 1 ) …" at bounding box center [896, 344] width 408 height 370
type textarea "hero.jumpRight()"
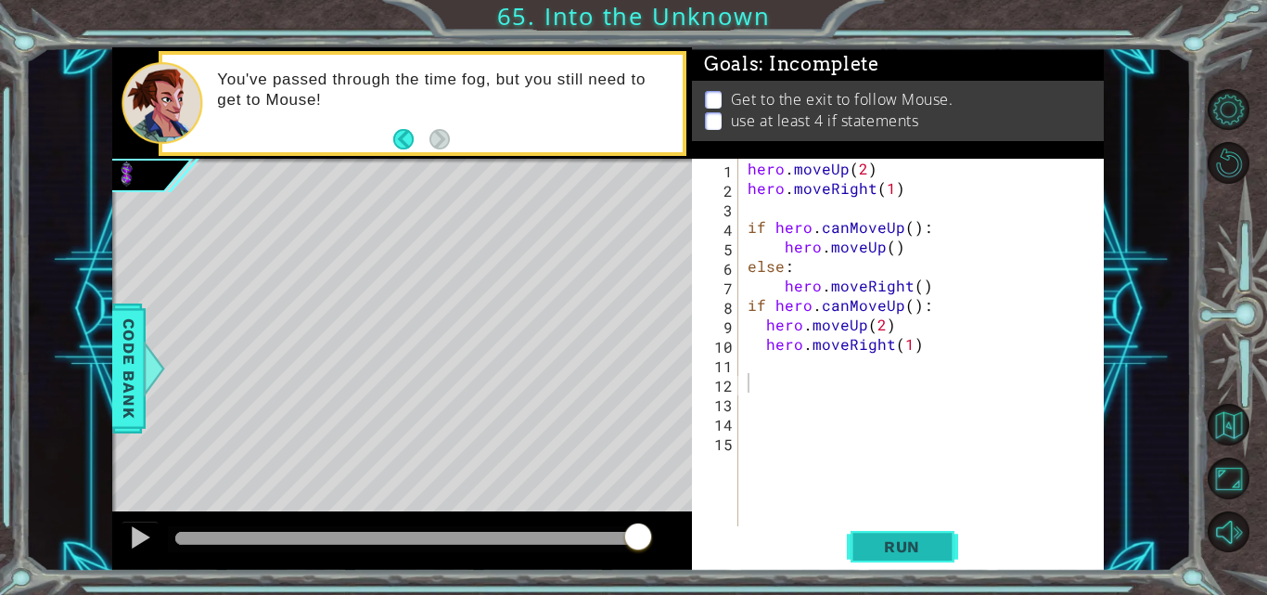
click at [886, 552] on span "Run" at bounding box center [901, 546] width 73 height 19
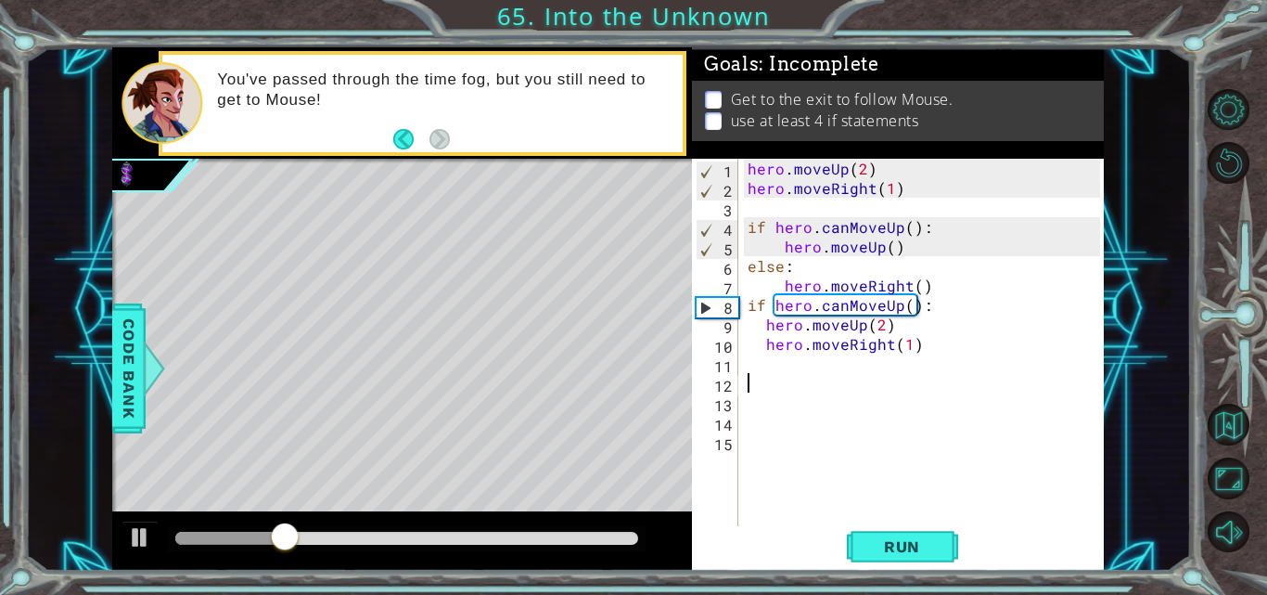
click at [781, 359] on div "hero . moveUp ( 2 ) hero . moveRight ( 1 ) if hero . canMoveUp ( ) : hero . mov…" at bounding box center [926, 363] width 365 height 409
click at [903, 345] on div "hero . moveUp ( 2 ) hero . moveRight ( 1 ) if hero . canMoveUp ( ) : hero . mov…" at bounding box center [926, 363] width 365 height 409
click at [903, 339] on div "hero . moveUp ( 2 ) hero . moveRight ( 1 ) if hero . canMoveUp ( ) : hero . mov…" at bounding box center [926, 363] width 365 height 409
click at [905, 351] on div "hero . moveUp ( 2 ) hero . moveRight ( 1 ) if hero . canMoveUp ( ) : hero . mov…" at bounding box center [926, 363] width 365 height 409
type textarea "hero.moveRight(2)"
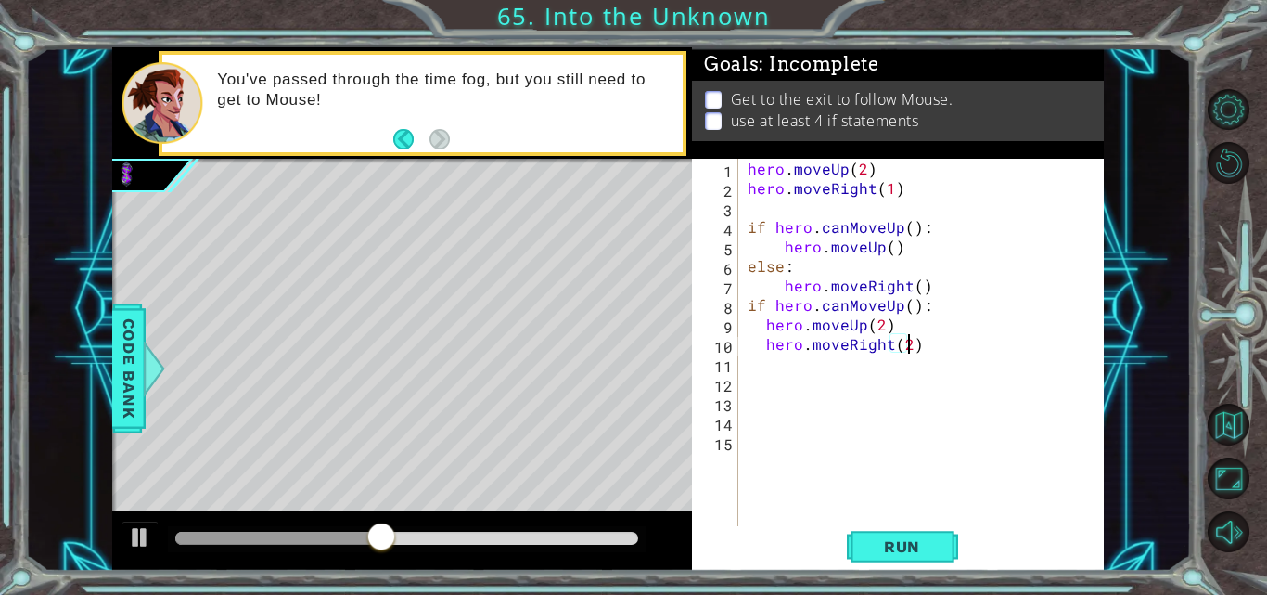
scroll to position [0, 9]
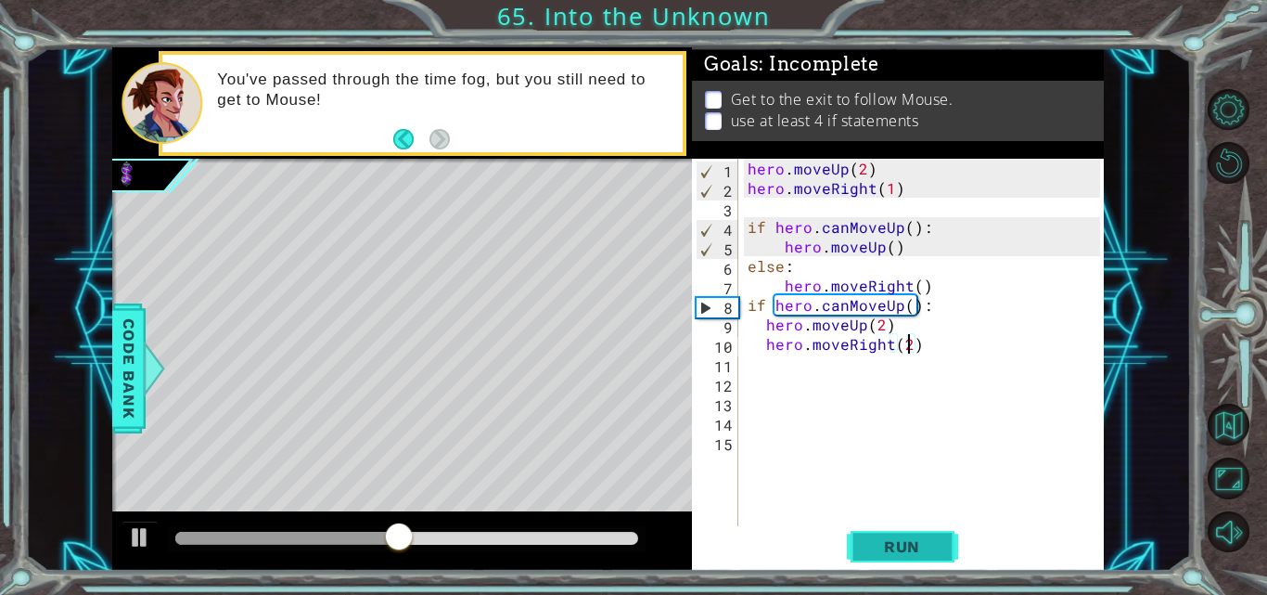
drag, startPoint x: 901, startPoint y: 523, endPoint x: 903, endPoint y: 547, distance: 24.3
click at [901, 531] on div "hero.moveRight(2) 1 2 3 4 5 6 7 8 9 10 11 12 13 14 15 hero . moveUp ( 2 ) hero …" at bounding box center [898, 365] width 412 height 412
click at [904, 548] on span "Run" at bounding box center [901, 546] width 73 height 19
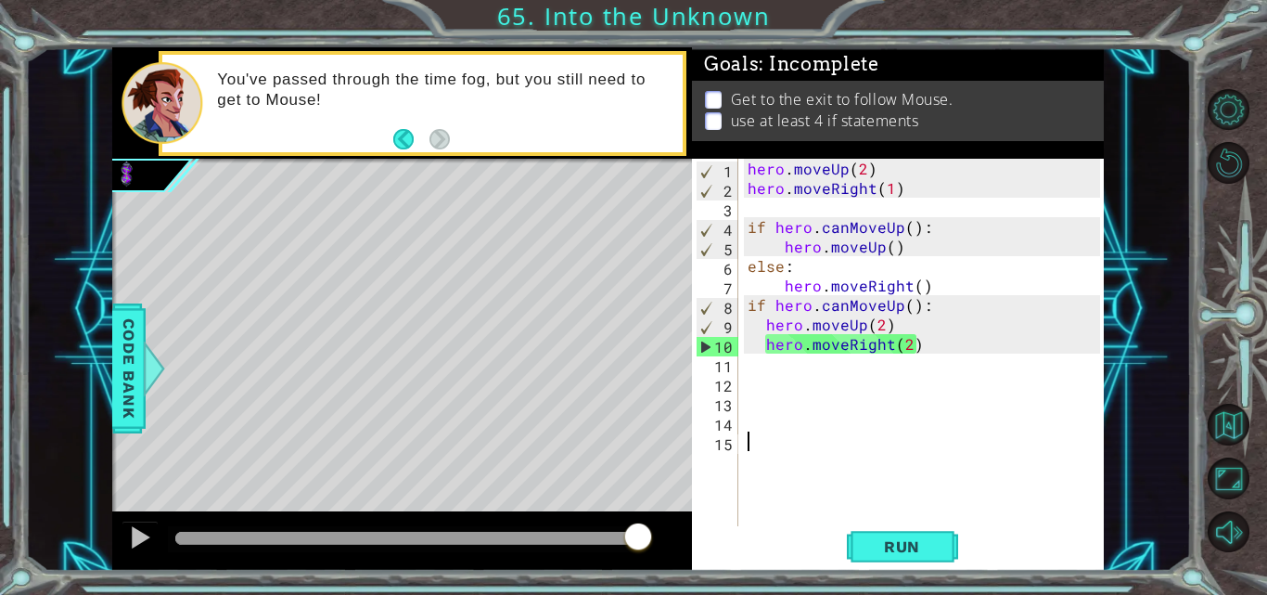
click at [880, 327] on div "hero . moveUp ( 2 ) hero . moveRight ( 1 ) if hero . canMoveUp ( ) : hero . mov…" at bounding box center [926, 363] width 365 height 409
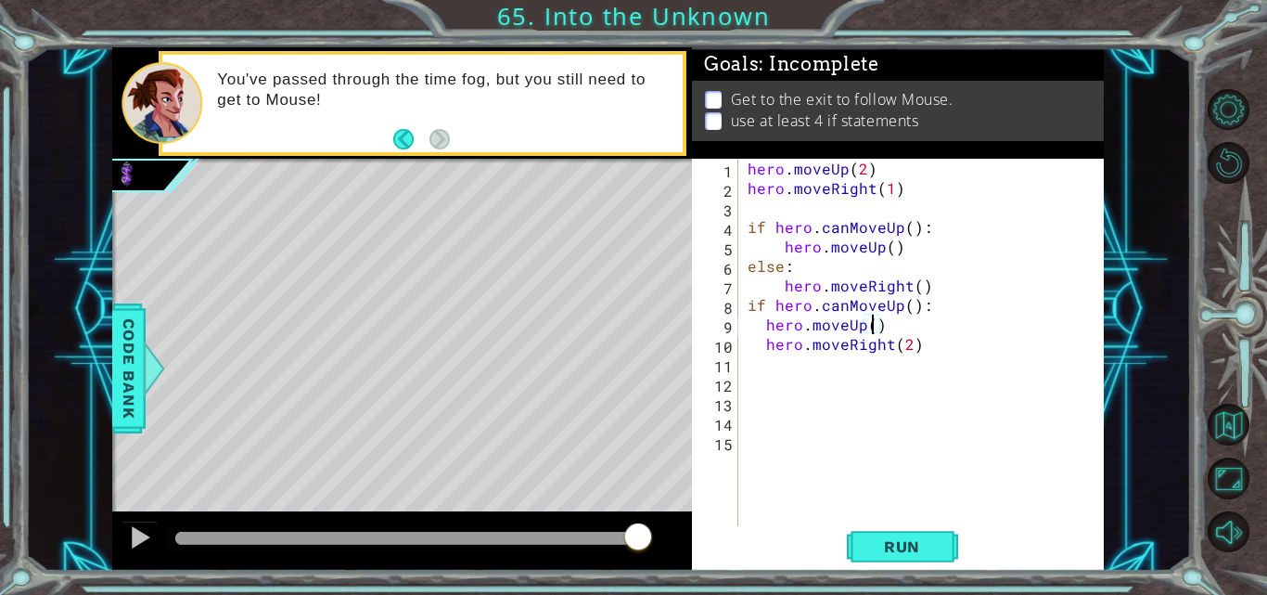
scroll to position [0, 8]
click at [928, 526] on button "Run" at bounding box center [902, 546] width 111 height 41
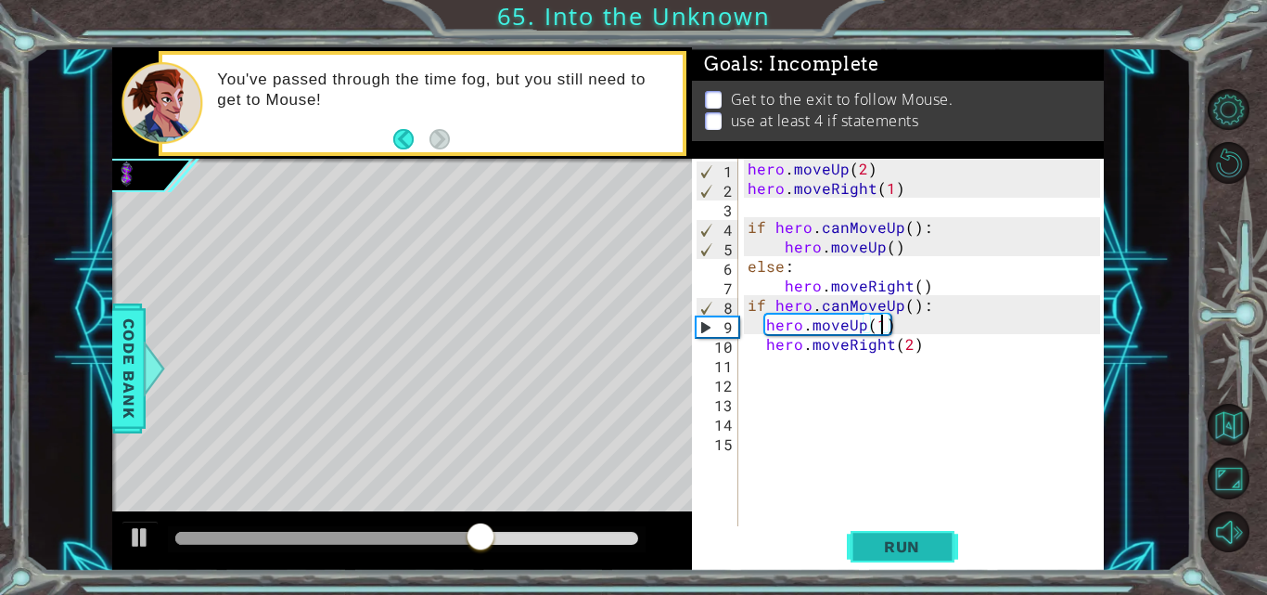
type textarea "hero.moveUp(1)"
click at [891, 540] on span "Run" at bounding box center [901, 546] width 73 height 19
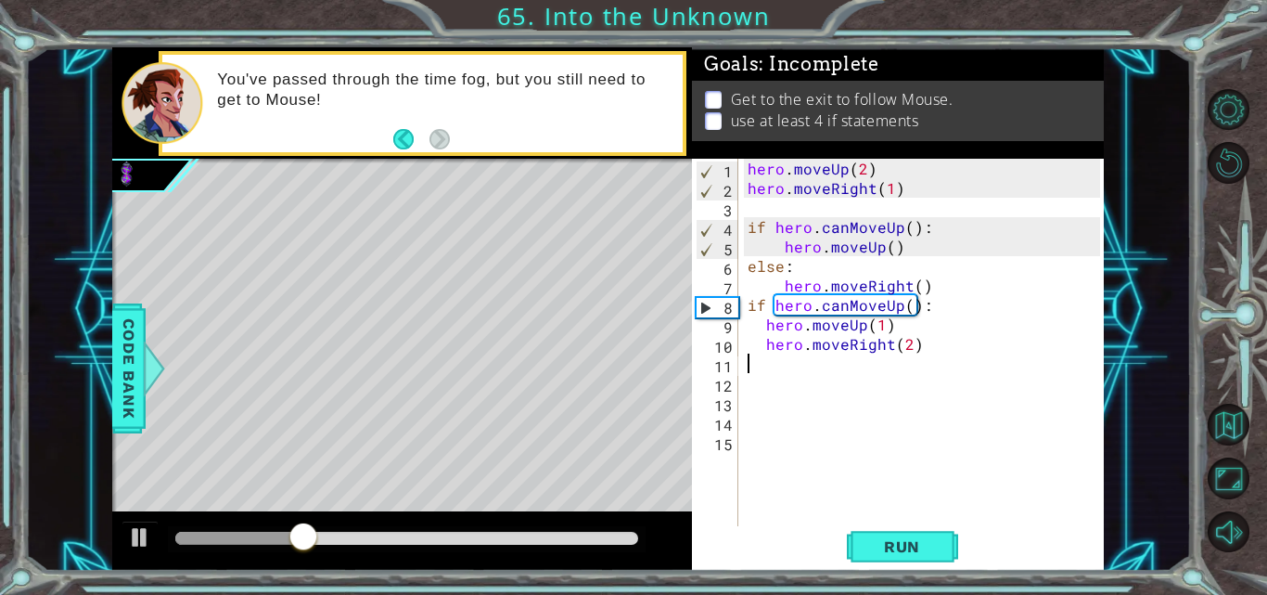
click at [774, 366] on div "hero . moveUp ( 2 ) hero . moveRight ( 1 ) if hero . canMoveUp ( ) : hero . mov…" at bounding box center [926, 363] width 365 height 409
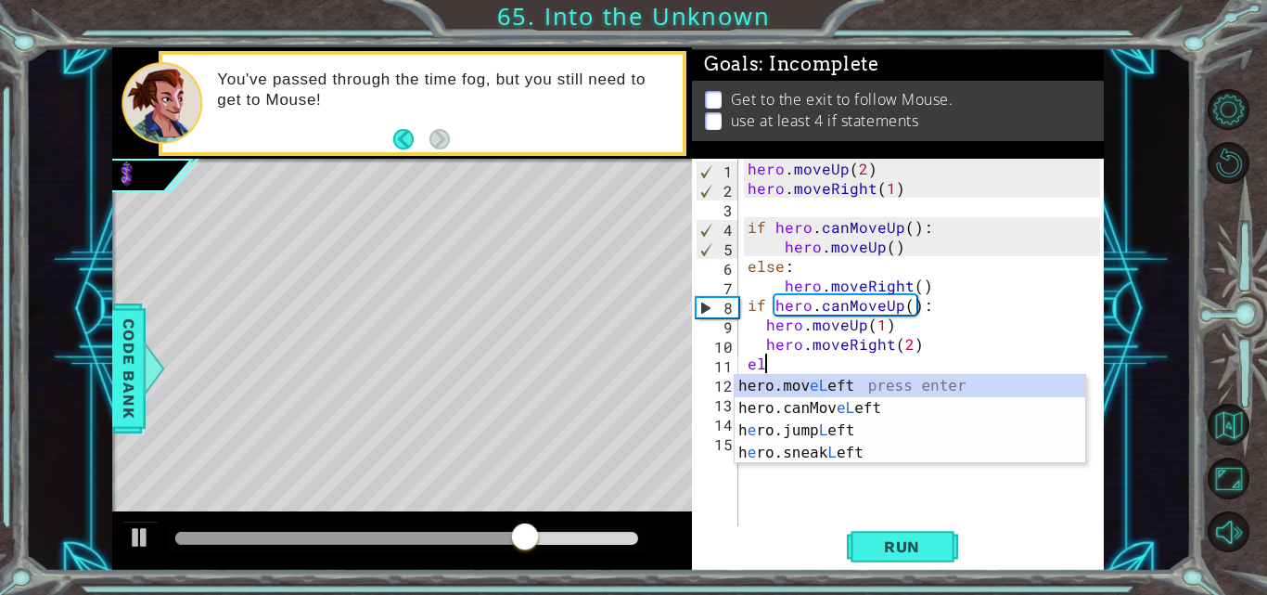
scroll to position [0, 1]
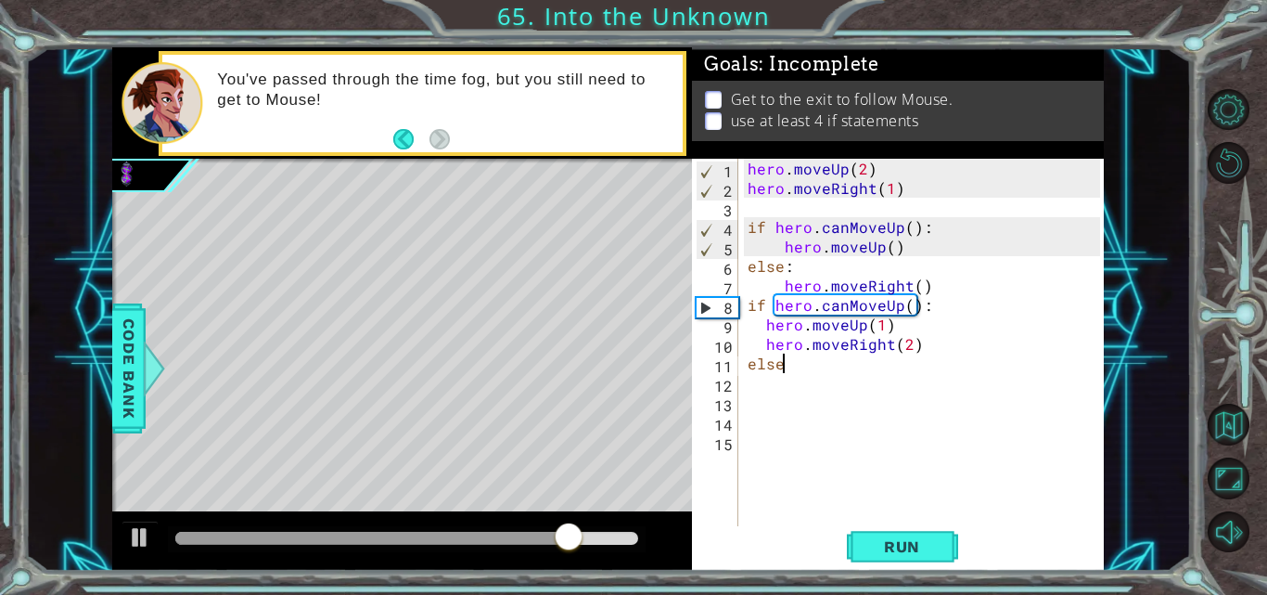
type textarea "else:"
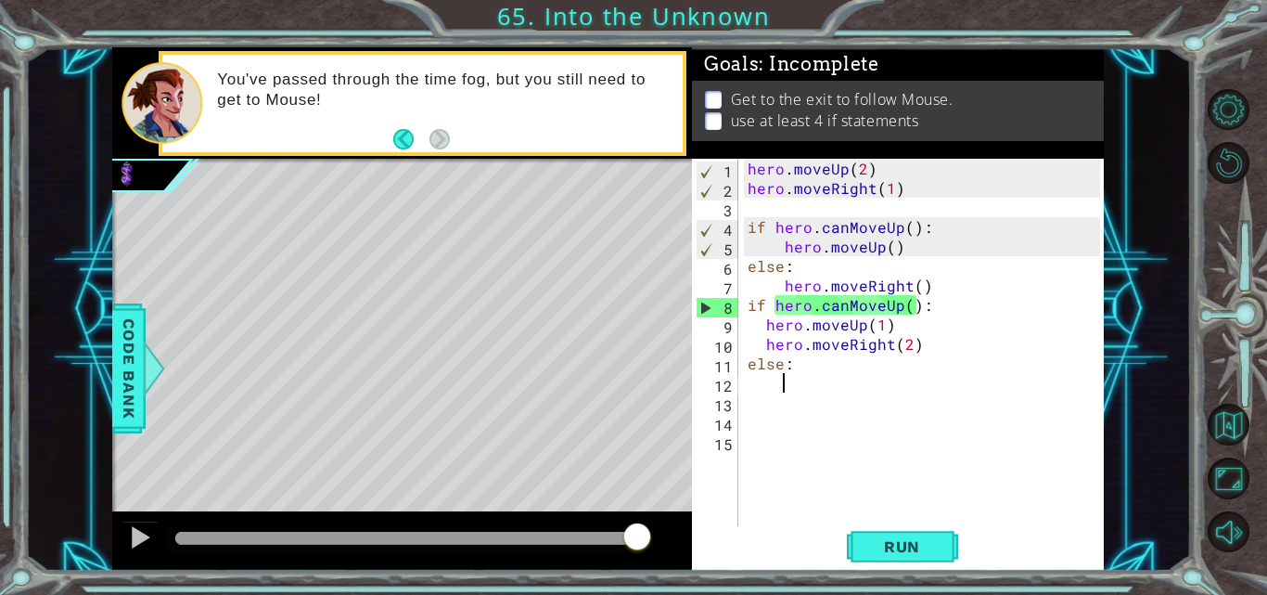
scroll to position [0, 2]
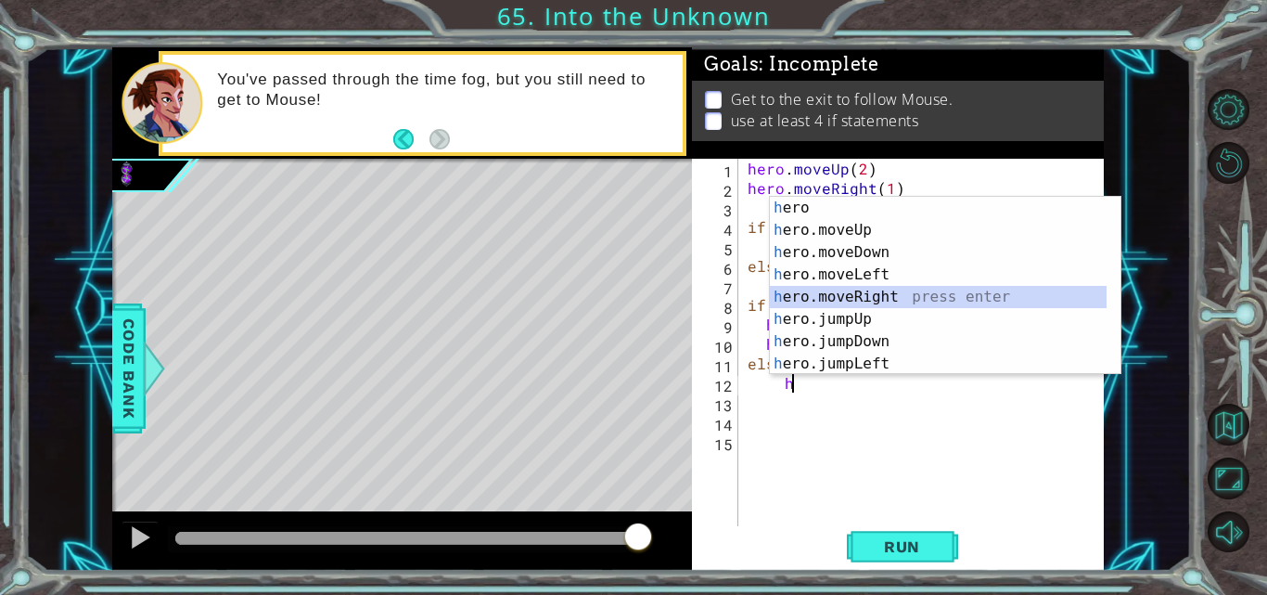
click at [913, 291] on div "h ero press enter h ero.moveUp press enter h ero.moveDown press enter h ero.mov…" at bounding box center [938, 308] width 337 height 223
type textarea "hero.moveRight(1)"
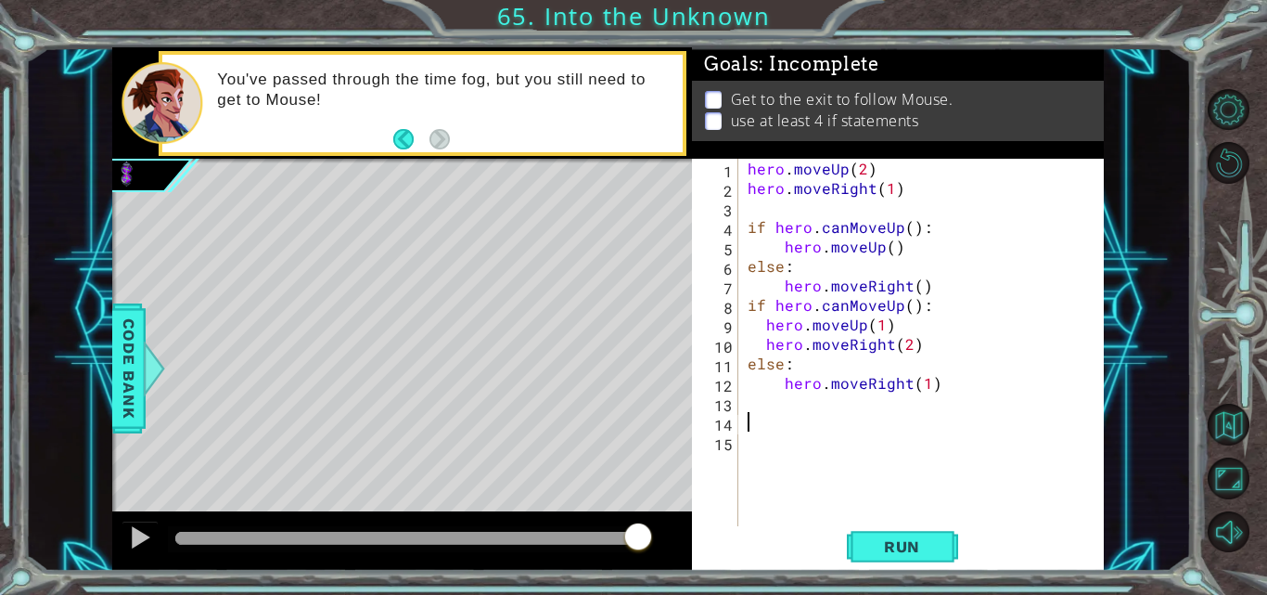
click at [755, 418] on div "hero . moveUp ( 2 ) hero . moveRight ( 1 ) if hero . canMoveUp ( ) : hero . mov…" at bounding box center [926, 363] width 365 height 409
click at [771, 402] on div "hero . moveUp ( 2 ) hero . moveRight ( 1 ) if hero . canMoveUp ( ) : hero . mov…" at bounding box center [926, 363] width 365 height 409
click at [781, 401] on div "hero . moveUp ( 2 ) hero . moveRight ( 1 ) if hero . canMoveUp ( ) : hero . mov…" at bounding box center [926, 363] width 365 height 409
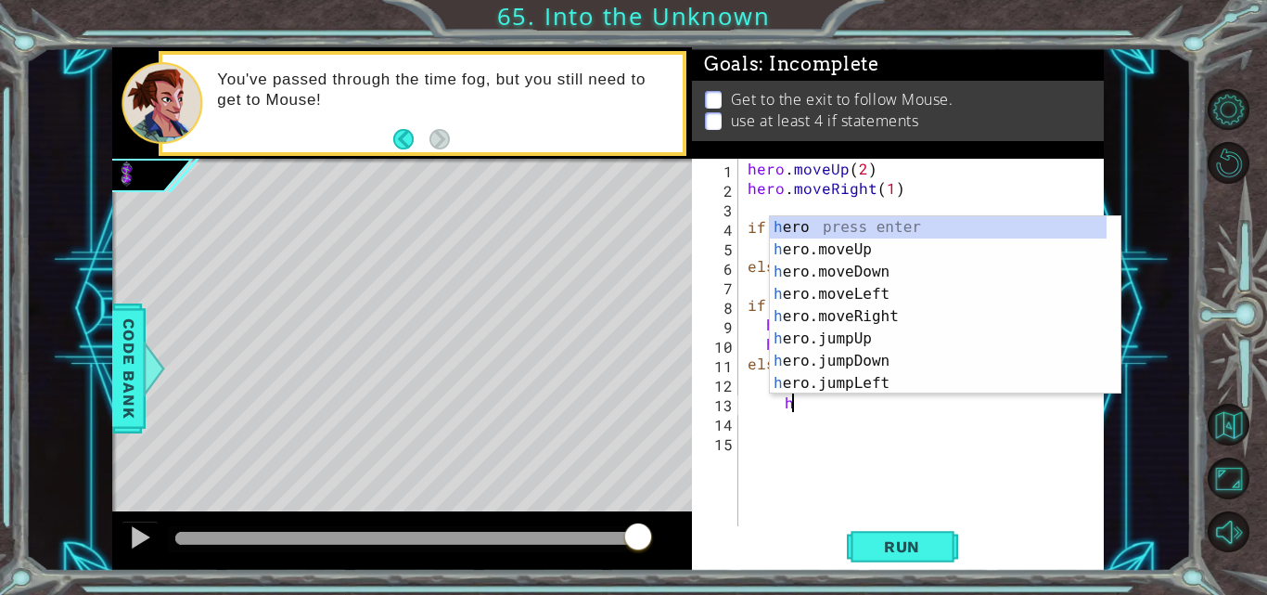
scroll to position [0, 2]
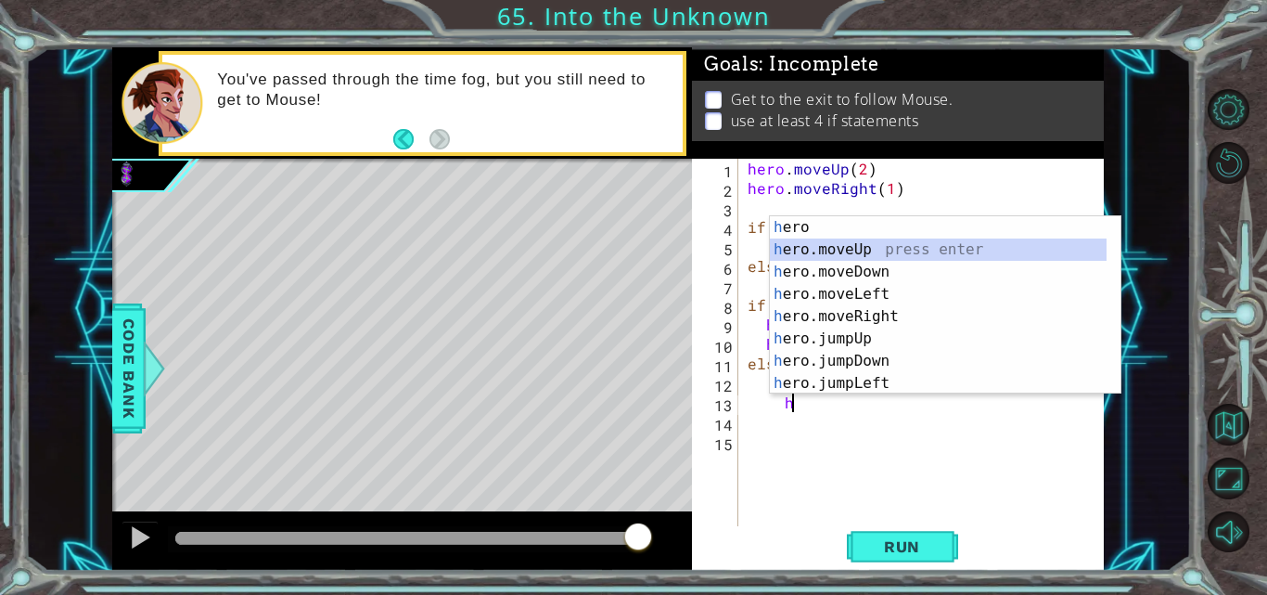
click at [865, 242] on div "h ero press enter h ero.moveUp press enter h ero.moveDown press enter h ero.mov…" at bounding box center [938, 327] width 337 height 223
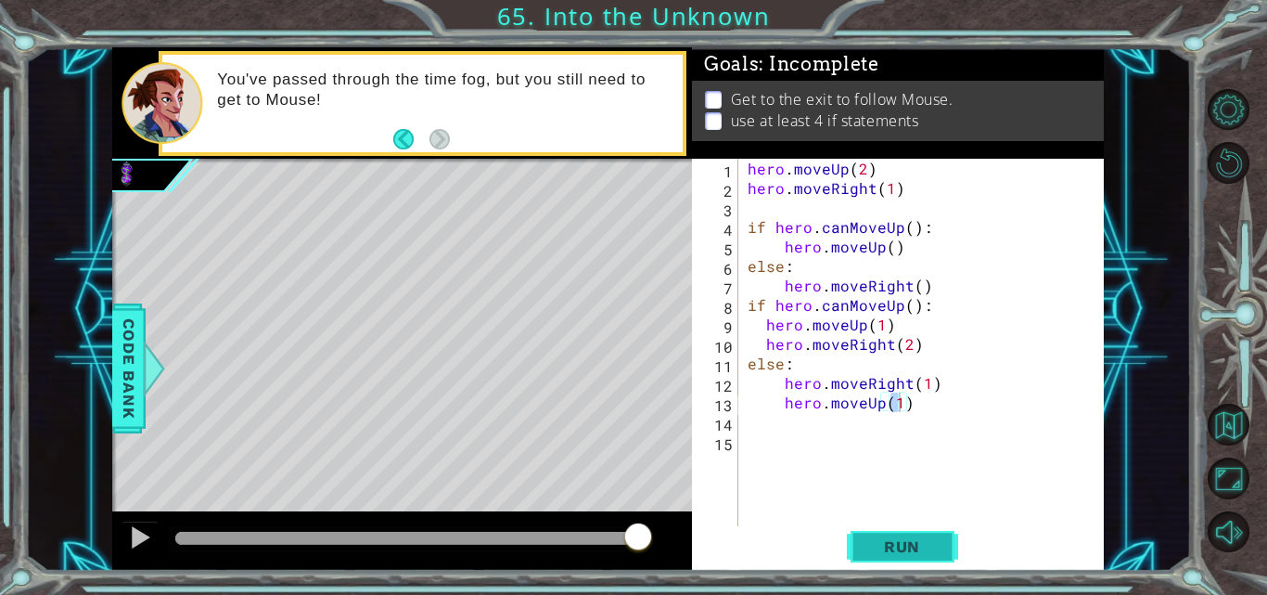
click at [895, 543] on span "Run" at bounding box center [901, 546] width 73 height 19
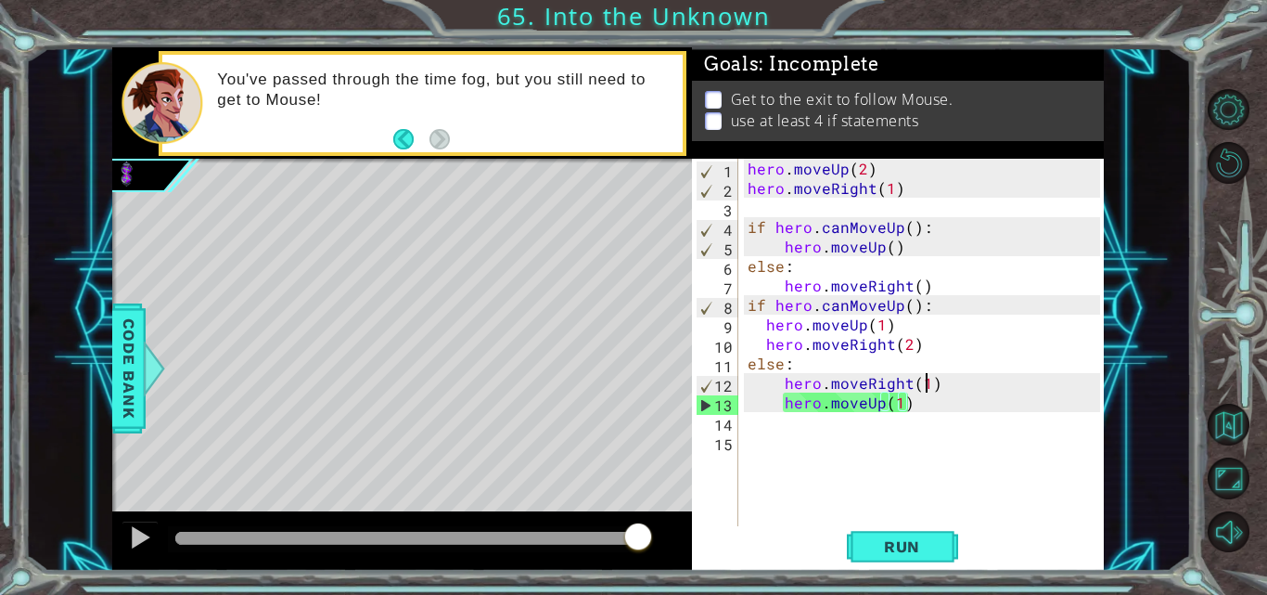
click at [924, 385] on div "hero . moveUp ( 2 ) hero . moveRight ( 1 ) if hero . canMoveUp ( ) : hero . mov…" at bounding box center [926, 363] width 365 height 409
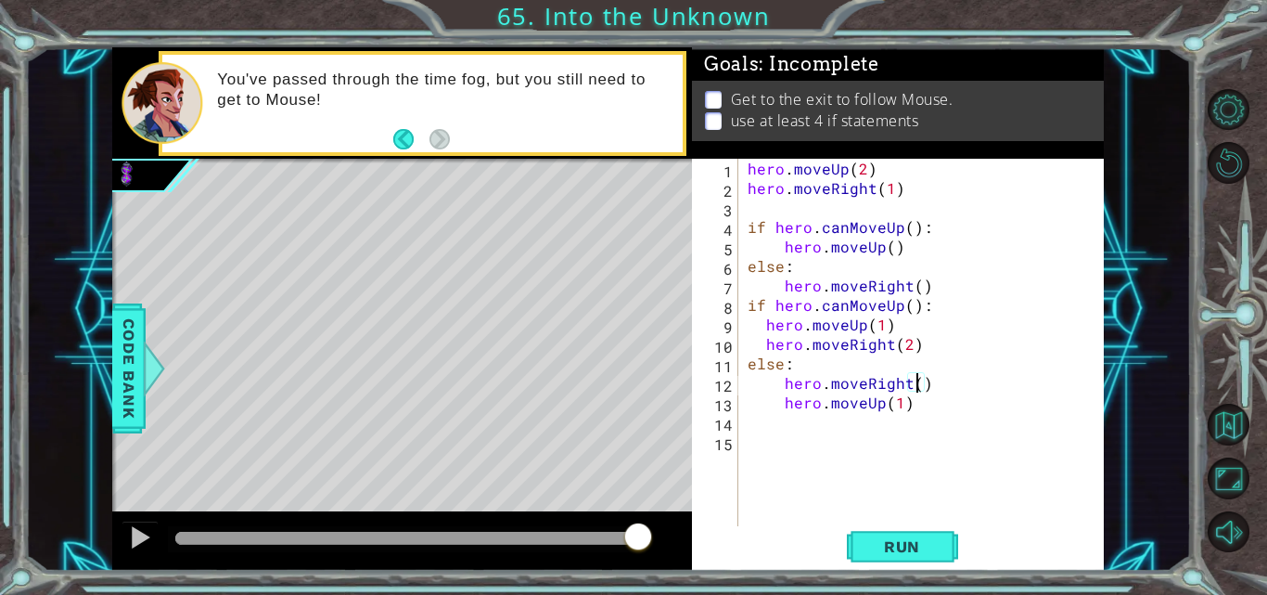
scroll to position [0, 11]
click at [902, 539] on span "Run" at bounding box center [901, 546] width 73 height 19
click at [905, 553] on span "Run" at bounding box center [901, 546] width 73 height 19
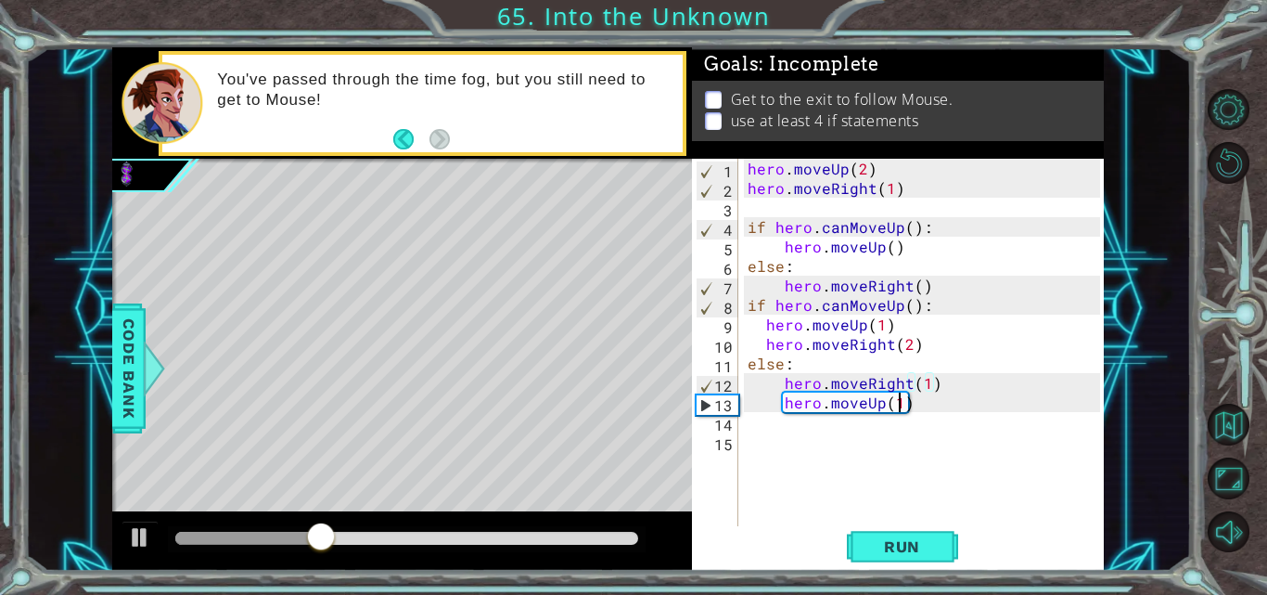
drag, startPoint x: 899, startPoint y: 403, endPoint x: 904, endPoint y: 468, distance: 66.1
click at [899, 414] on div "hero . moveUp ( 2 ) hero . moveRight ( 1 ) if hero . canMoveUp ( ) : hero . mov…" at bounding box center [926, 363] width 365 height 409
type textarea "hero.moveUp(1)"
drag, startPoint x: 898, startPoint y: 452, endPoint x: 906, endPoint y: 427, distance: 26.4
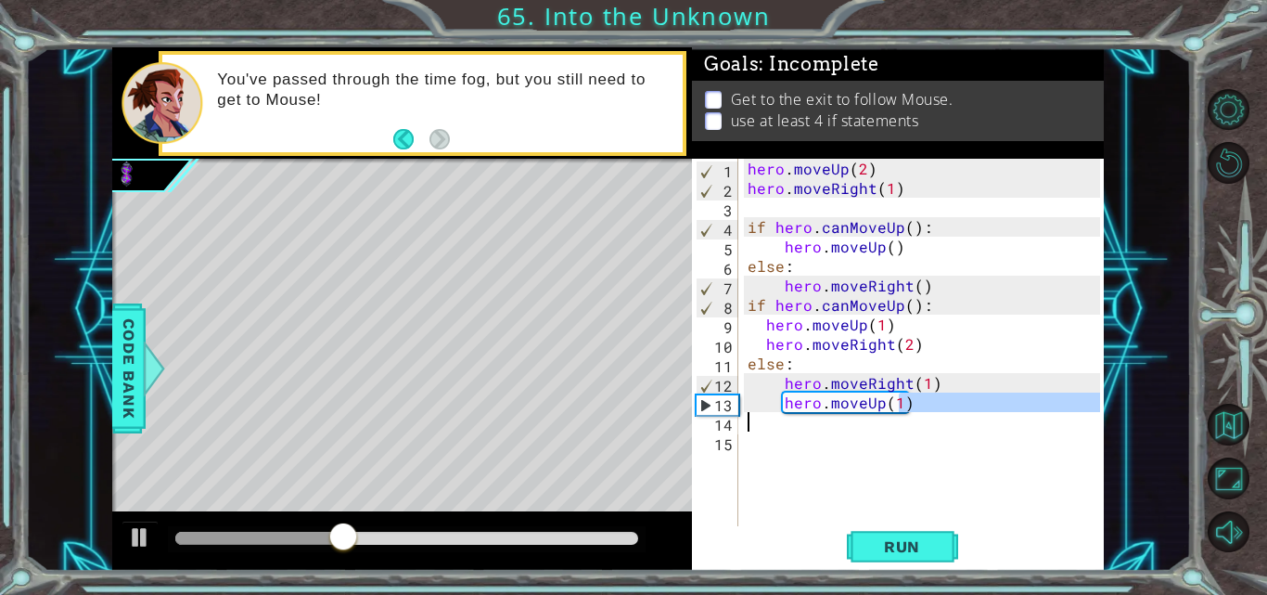
click at [900, 441] on div "hero . moveUp ( 2 ) hero . moveRight ( 1 ) if hero . canMoveUp ( ) : hero . mov…" at bounding box center [926, 363] width 365 height 409
drag, startPoint x: 899, startPoint y: 407, endPoint x: 909, endPoint y: 438, distance: 32.3
click at [899, 409] on div "hero . moveUp ( 2 ) hero . moveRight ( 1 ) if hero . canMoveUp ( ) : hero . mov…" at bounding box center [926, 363] width 365 height 409
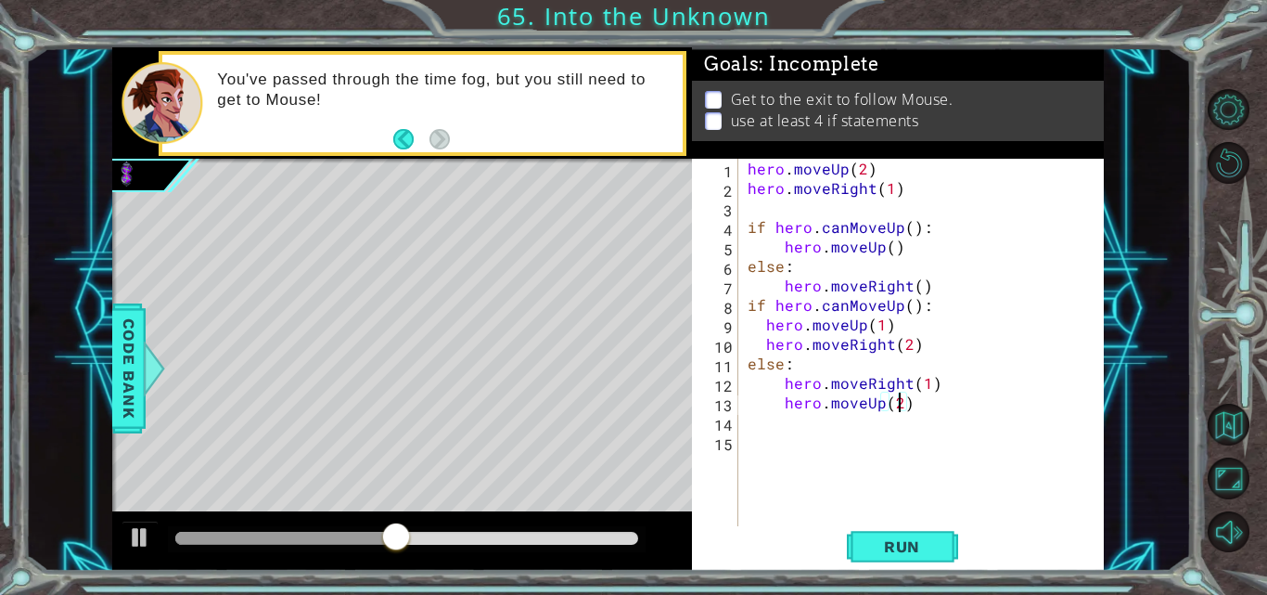
scroll to position [0, 9]
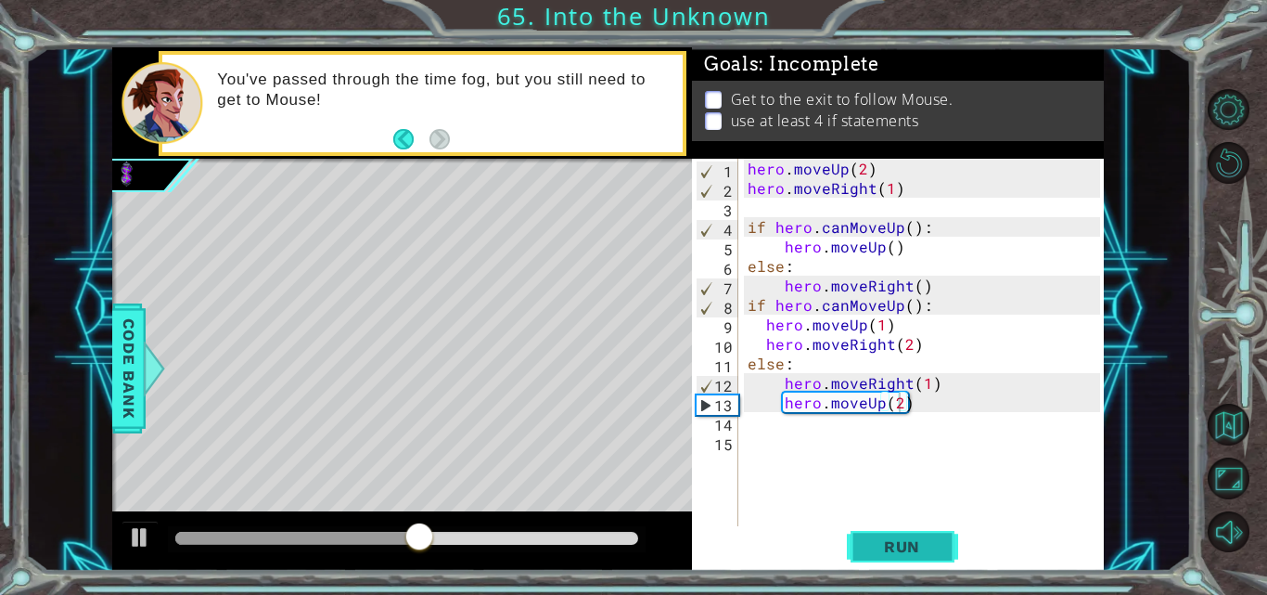
click at [917, 539] on span "Run" at bounding box center [901, 546] width 73 height 19
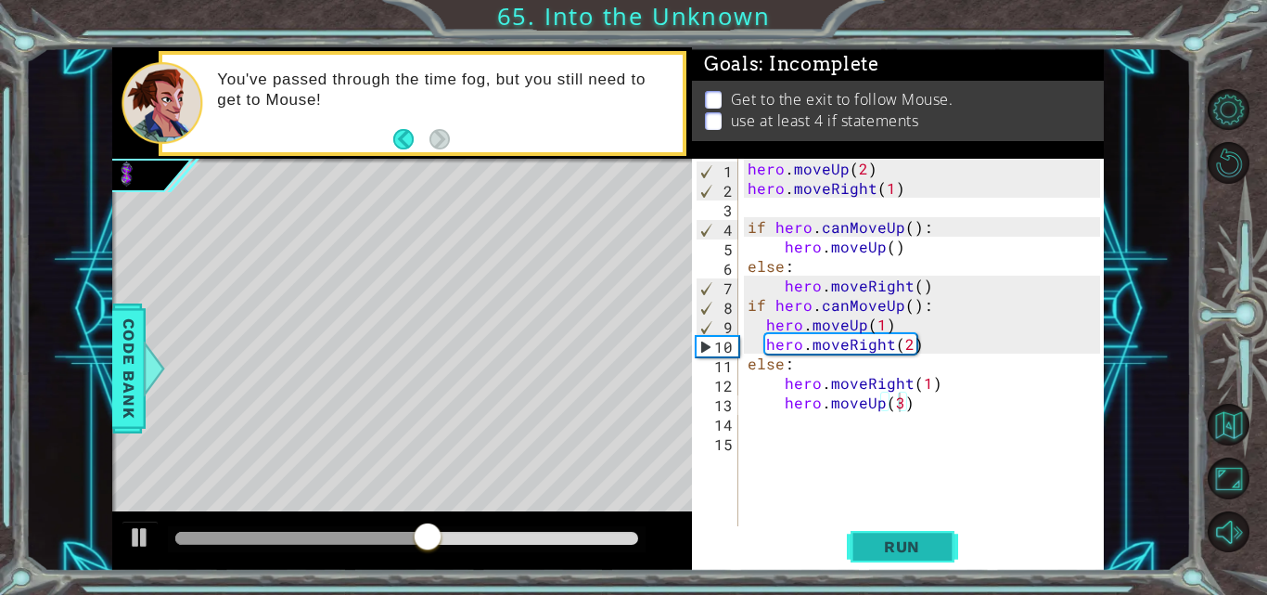
click at [892, 544] on span "Run" at bounding box center [901, 546] width 73 height 19
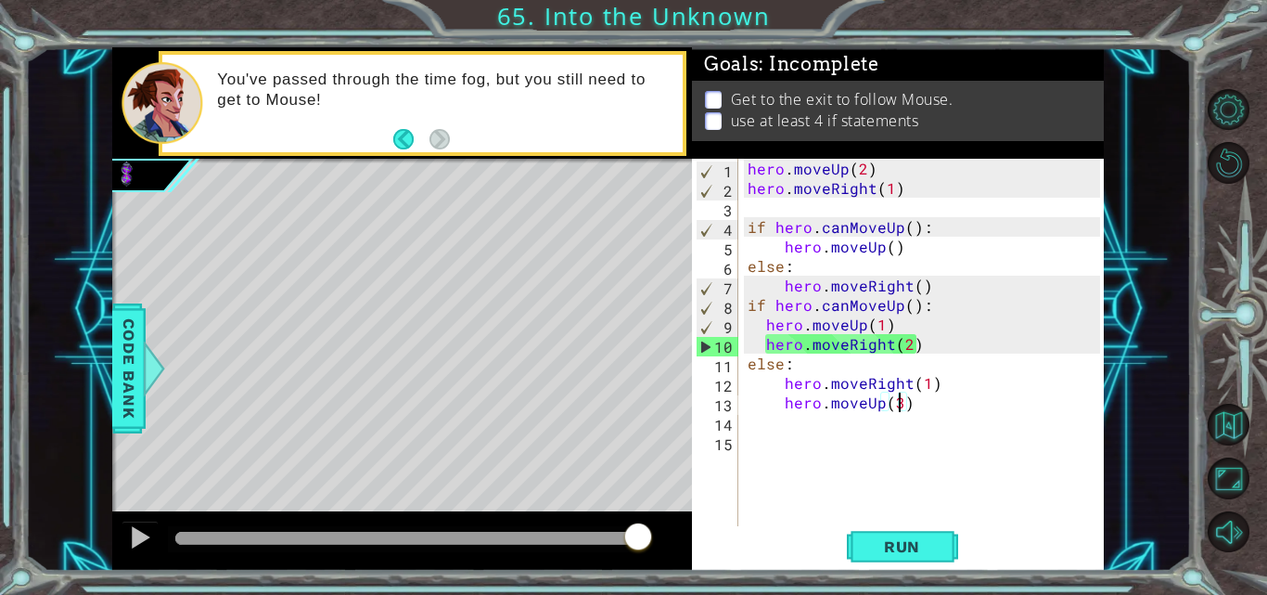
click at [925, 386] on div "hero . moveUp ( 2 ) hero . moveRight ( 1 ) if hero . canMoveUp ( ) : hero . mov…" at bounding box center [926, 363] width 365 height 409
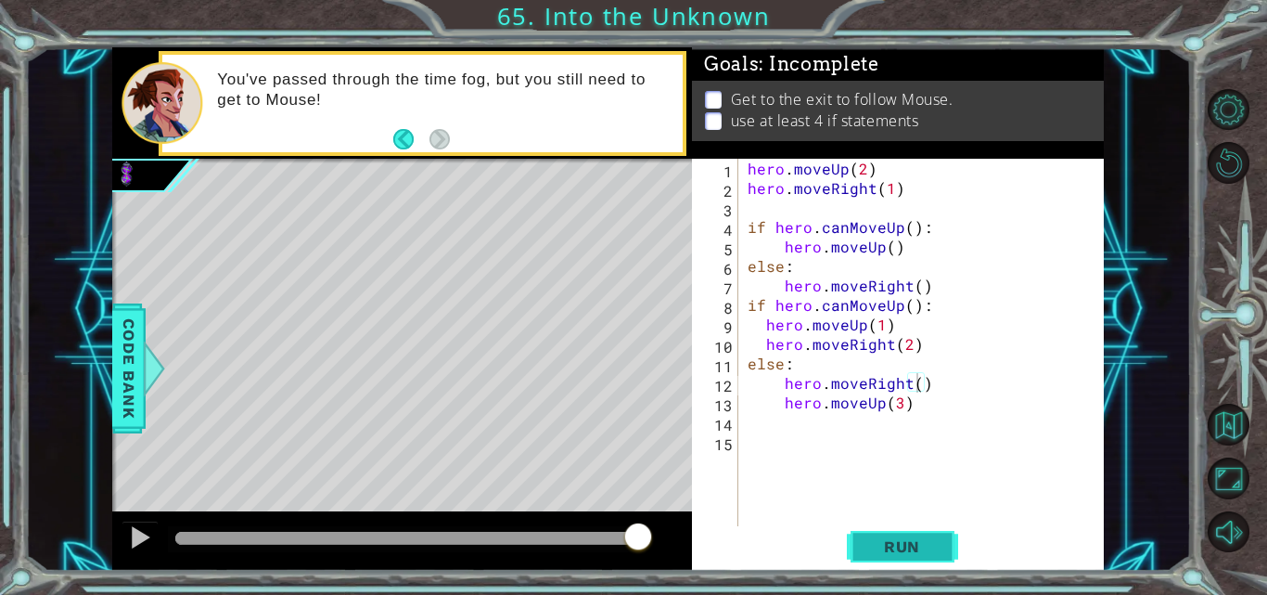
click at [881, 547] on span "Run" at bounding box center [901, 546] width 73 height 19
click at [902, 408] on div "hero . moveUp ( 2 ) hero . moveRight ( 1 ) if hero . canMoveUp ( ) : hero . mov…" at bounding box center [926, 363] width 365 height 409
type textarea "hero.moveUp(2)"
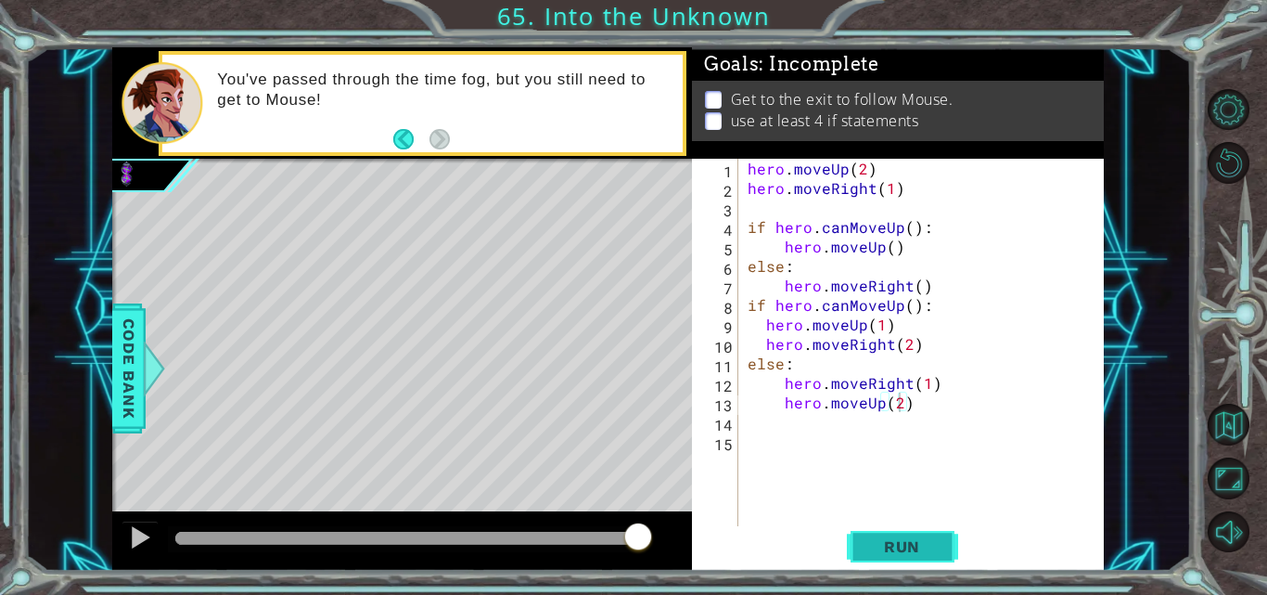
click at [935, 538] on span "Run" at bounding box center [901, 546] width 73 height 19
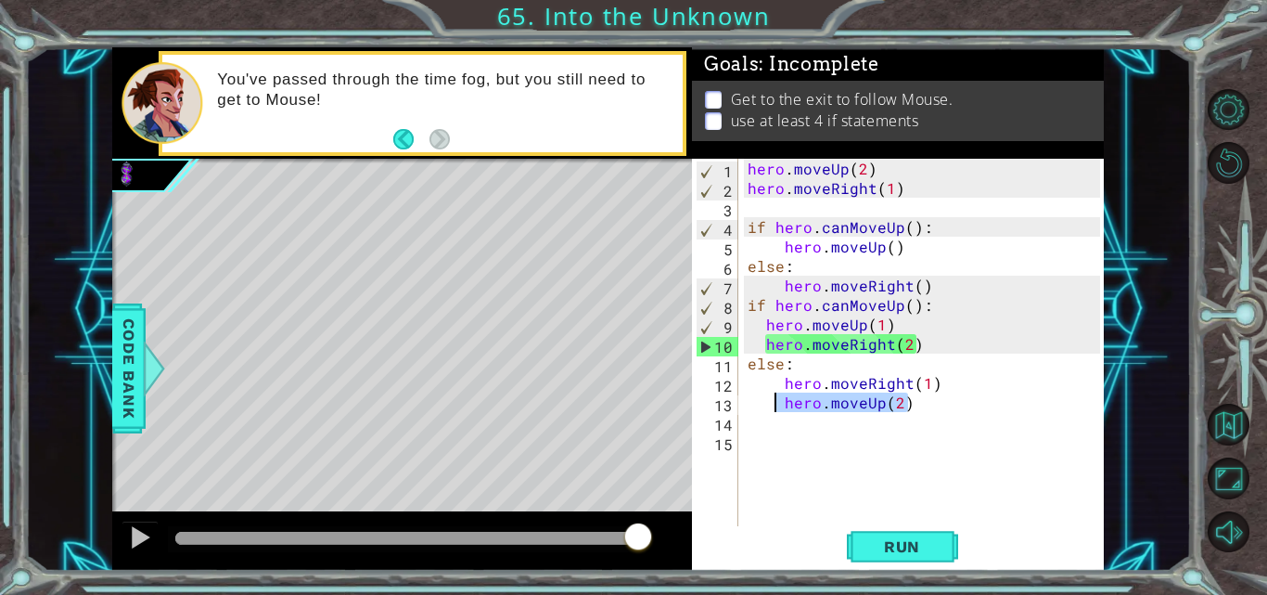
drag, startPoint x: 906, startPoint y: 405, endPoint x: 777, endPoint y: 401, distance: 129.0
click at [777, 401] on div "hero . moveUp ( 2 ) hero . moveRight ( 1 ) if hero . canMoveUp ( ) : hero . mov…" at bounding box center [926, 363] width 365 height 409
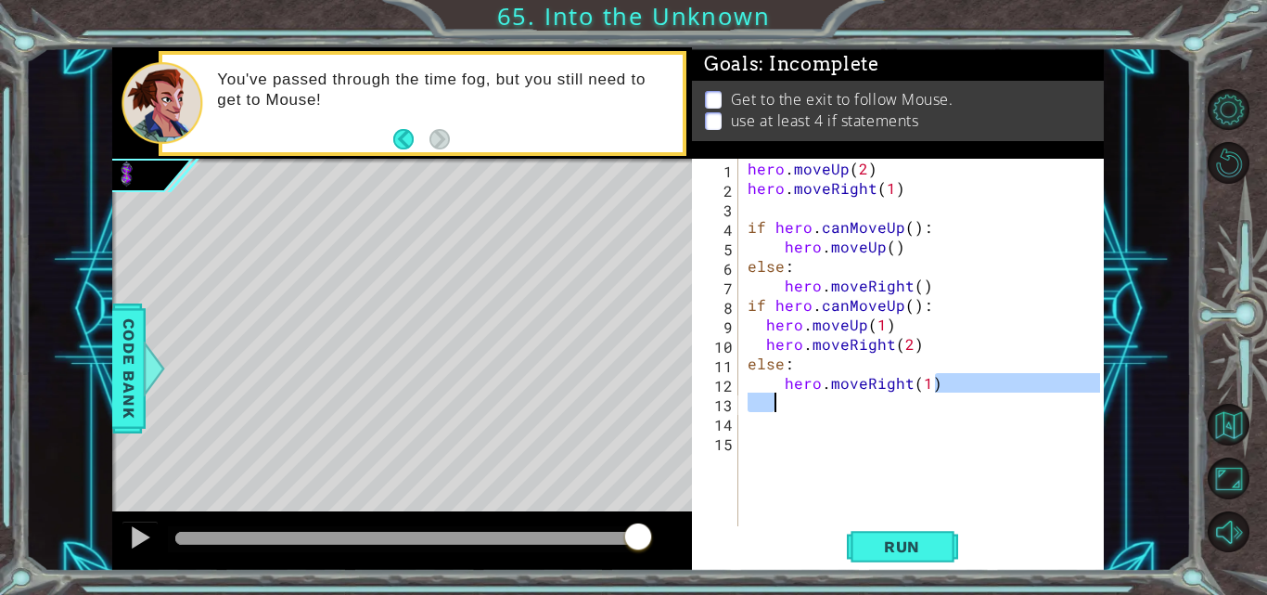
drag, startPoint x: 939, startPoint y: 383, endPoint x: 781, endPoint y: 393, distance: 158.0
click at [781, 393] on div "hero . moveUp ( 2 ) hero . moveRight ( 1 ) if hero . canMoveUp ( ) : hero . mov…" at bounding box center [926, 363] width 365 height 409
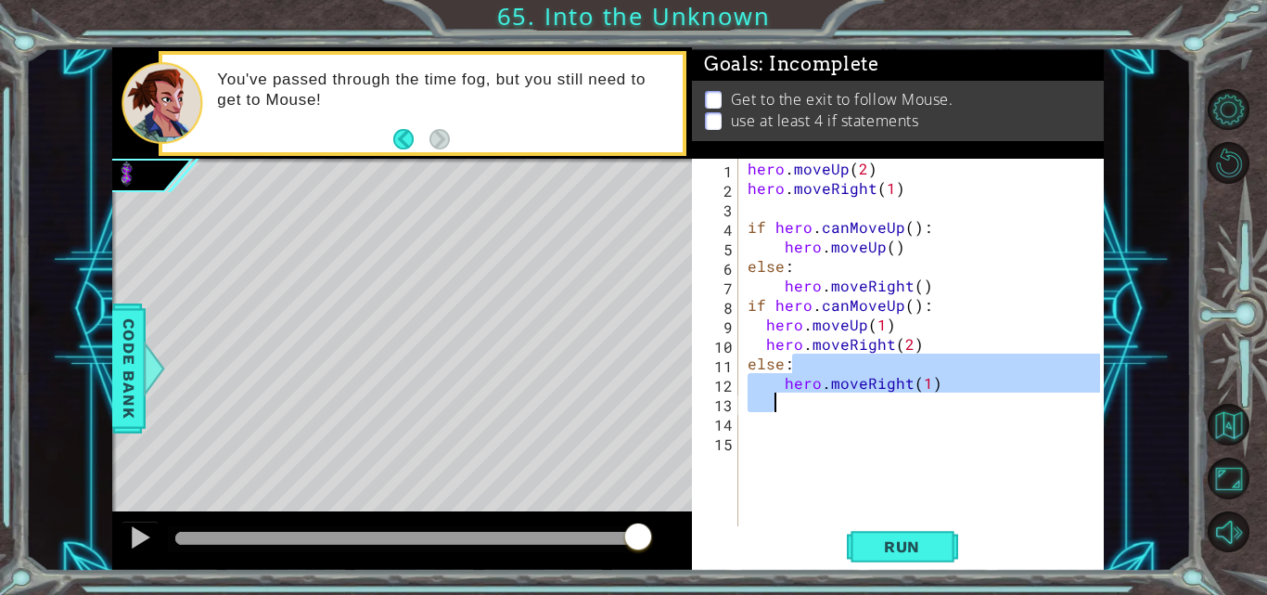
drag, startPoint x: 935, startPoint y: 376, endPoint x: 924, endPoint y: 394, distance: 21.6
click at [924, 394] on div "hero . moveUp ( 2 ) hero . moveRight ( 1 ) if hero . canMoveUp ( ) : hero . mov…" at bounding box center [926, 363] width 365 height 409
type textarea "else:"
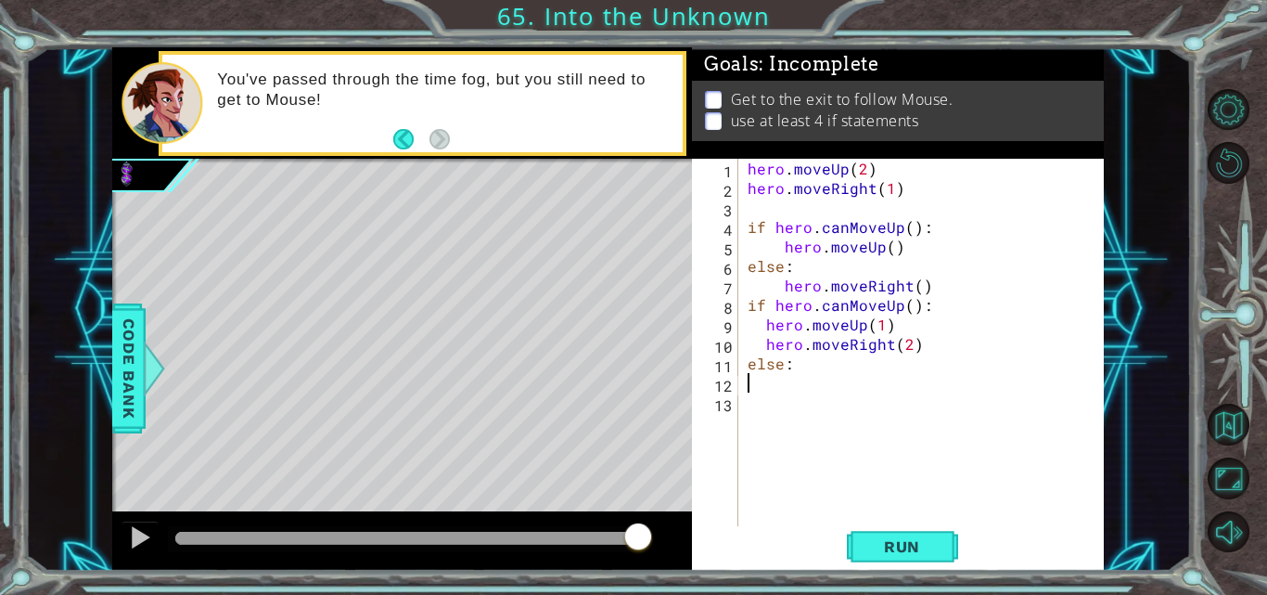
click at [800, 383] on div "hero . moveUp ( 2 ) hero . moveRight ( 1 ) if hero . canMoveUp ( ) : hero . mov…" at bounding box center [926, 363] width 365 height 409
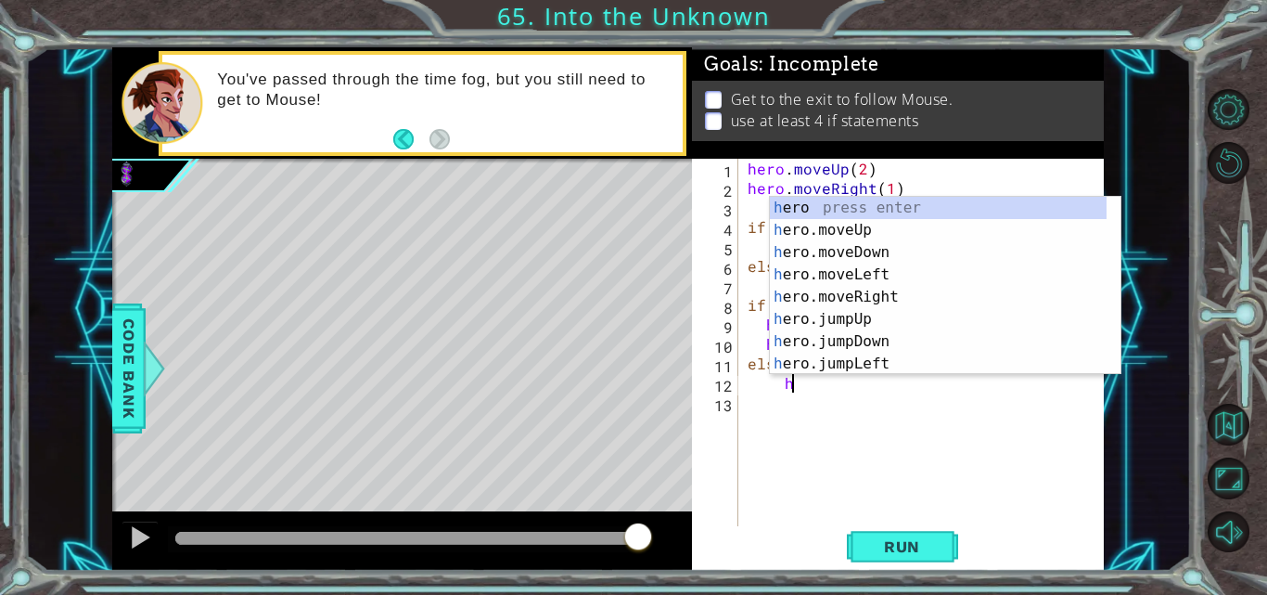
scroll to position [0, 2]
click at [851, 229] on div "h ero press enter h ero.moveUp press enter h ero.moveDown press enter h ero.mov…" at bounding box center [938, 308] width 337 height 223
type textarea "hero.moveUp(1)"
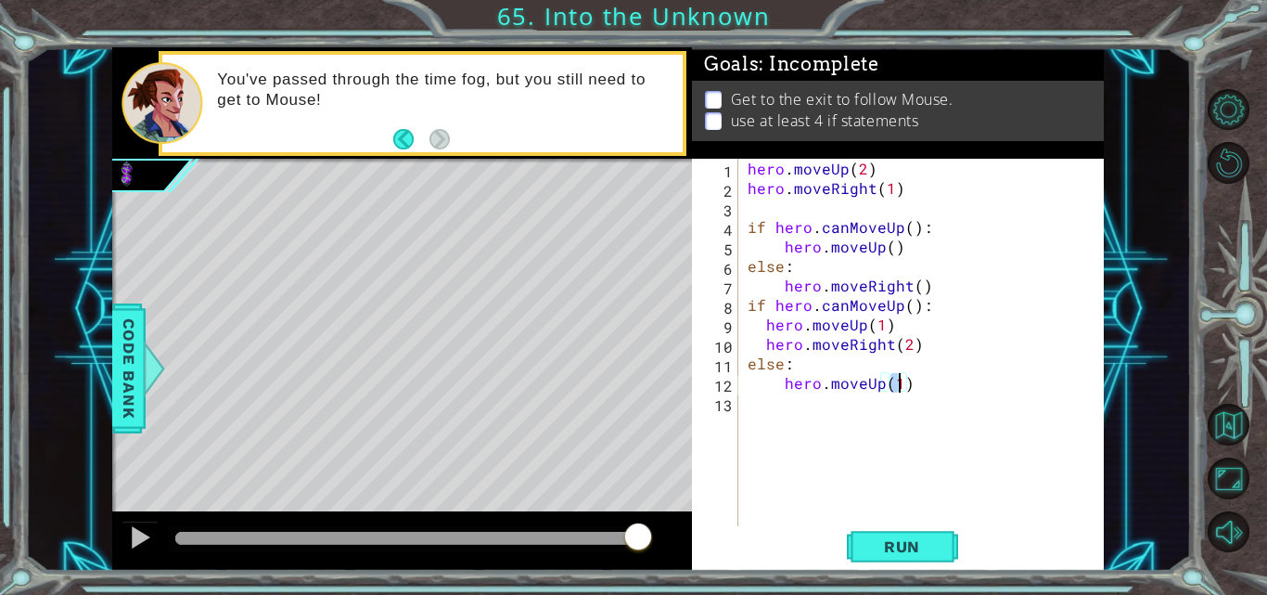
click at [794, 406] on div "hero . moveUp ( 2 ) hero . moveRight ( 1 ) if hero . canMoveUp ( ) : hero . mov…" at bounding box center [926, 363] width 365 height 409
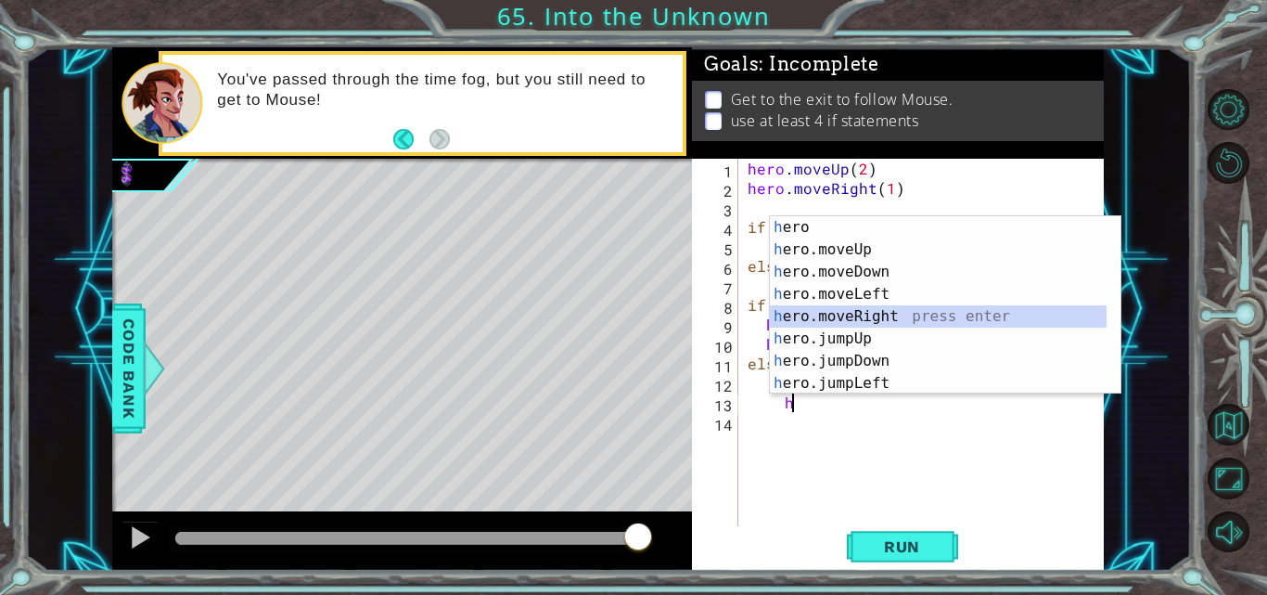
drag, startPoint x: 842, startPoint y: 310, endPoint x: 886, endPoint y: 395, distance: 95.8
click at [843, 310] on div "h ero press enter h ero.moveUp press enter h ero.moveDown press enter h ero.mov…" at bounding box center [938, 327] width 337 height 223
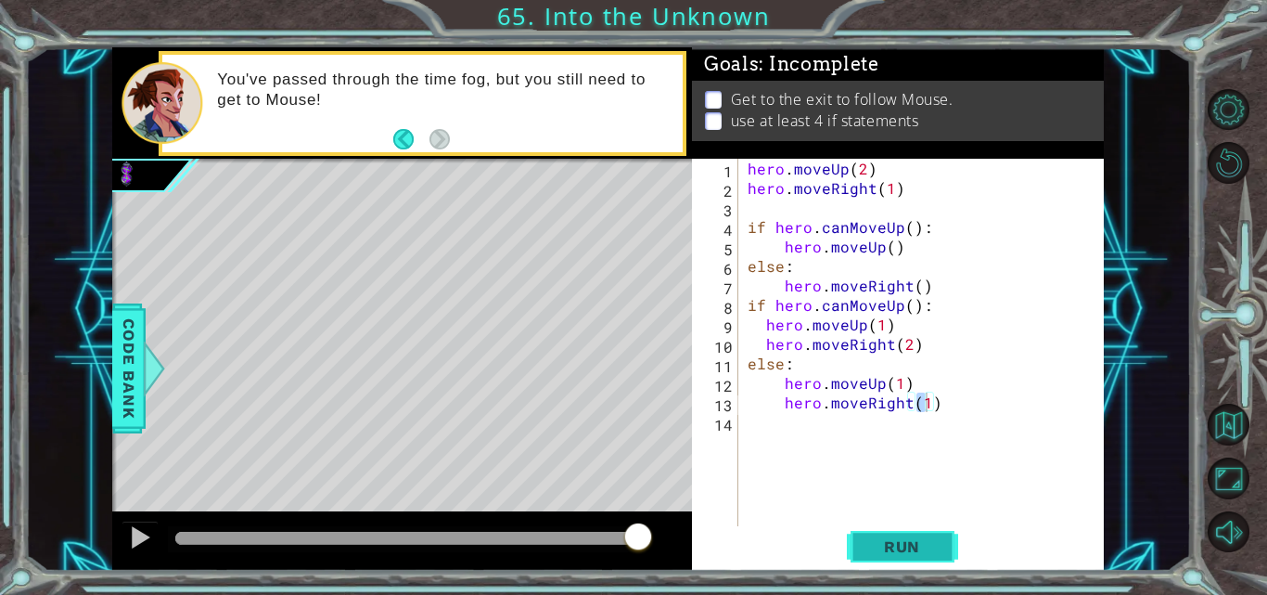
click at [911, 556] on span "Run" at bounding box center [901, 546] width 73 height 19
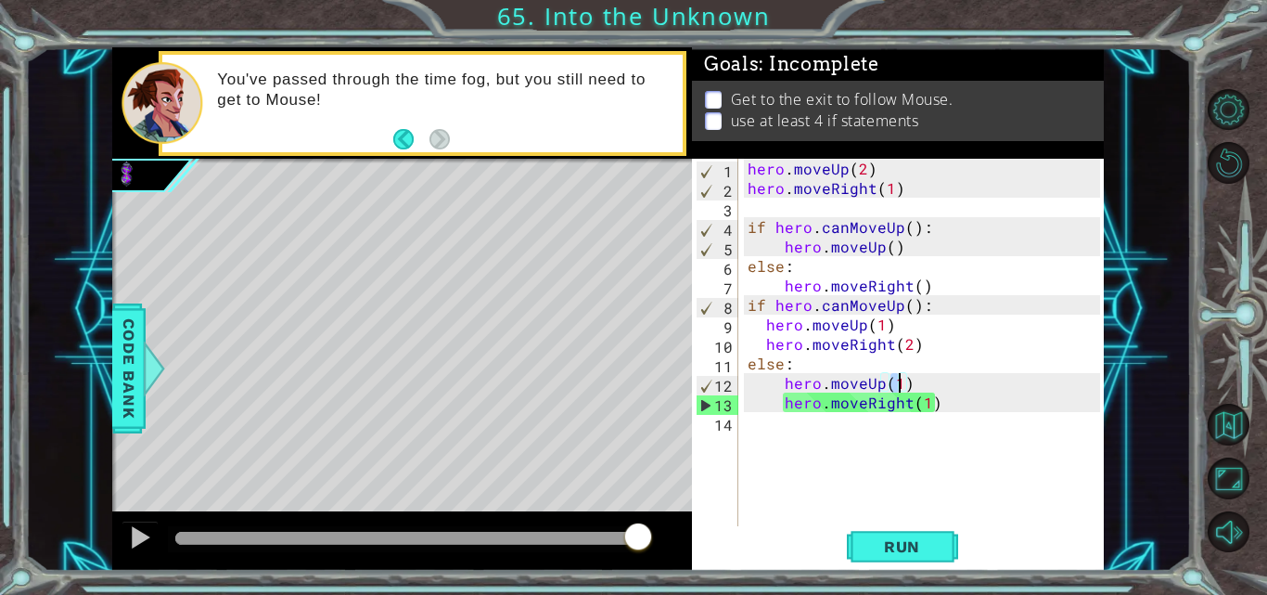
click at [895, 386] on div "hero . moveUp ( 2 ) hero . moveRight ( 1 ) if hero . canMoveUp ( ) : hero . mov…" at bounding box center [926, 363] width 365 height 409
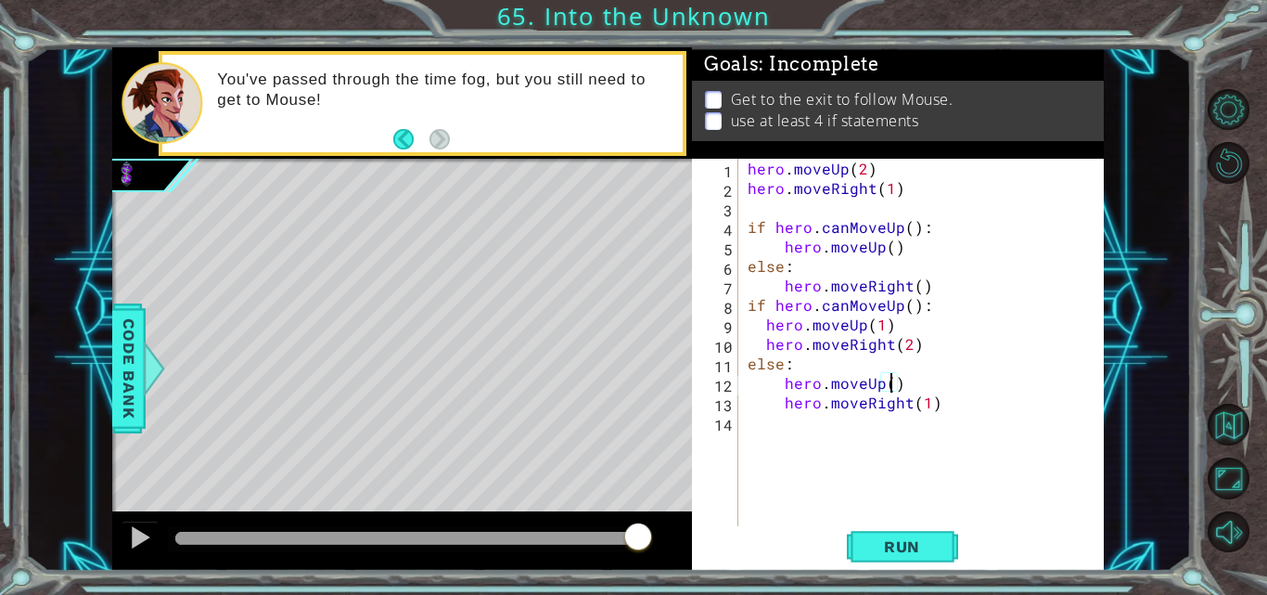
scroll to position [0, 9]
click at [870, 527] on button "Run" at bounding box center [902, 546] width 111 height 41
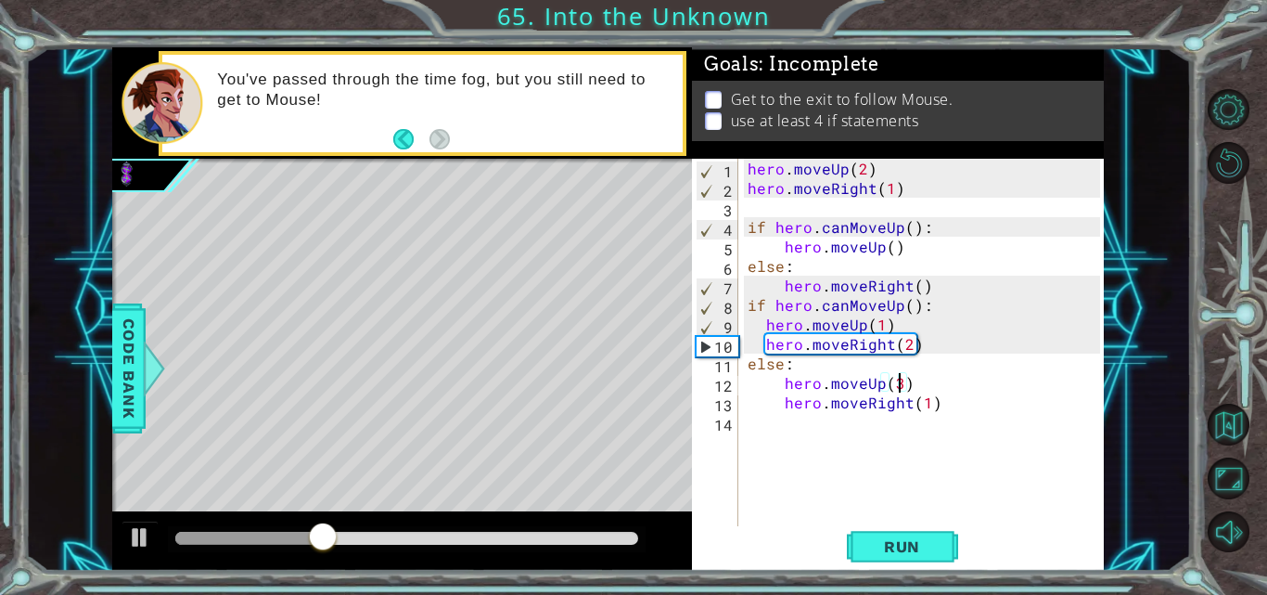
click at [928, 402] on div "hero . moveUp ( 2 ) hero . moveRight ( 1 ) if hero . canMoveUp ( ) : hero . mov…" at bounding box center [926, 363] width 365 height 409
type textarea "hero.moveRight(2)"
click at [930, 546] on span "Run" at bounding box center [901, 546] width 73 height 19
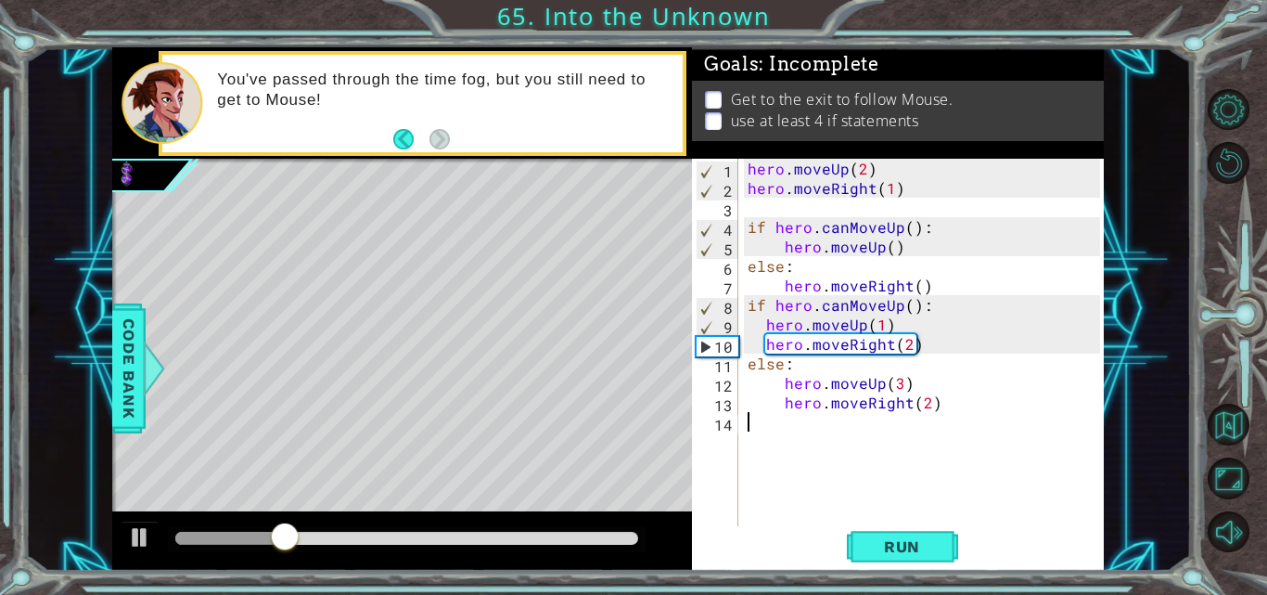
click at [783, 441] on div "hero . moveUp ( 2 ) hero . moveRight ( 1 ) if hero . canMoveUp ( ) : hero . mov…" at bounding box center [926, 363] width 365 height 409
type textarea "h"
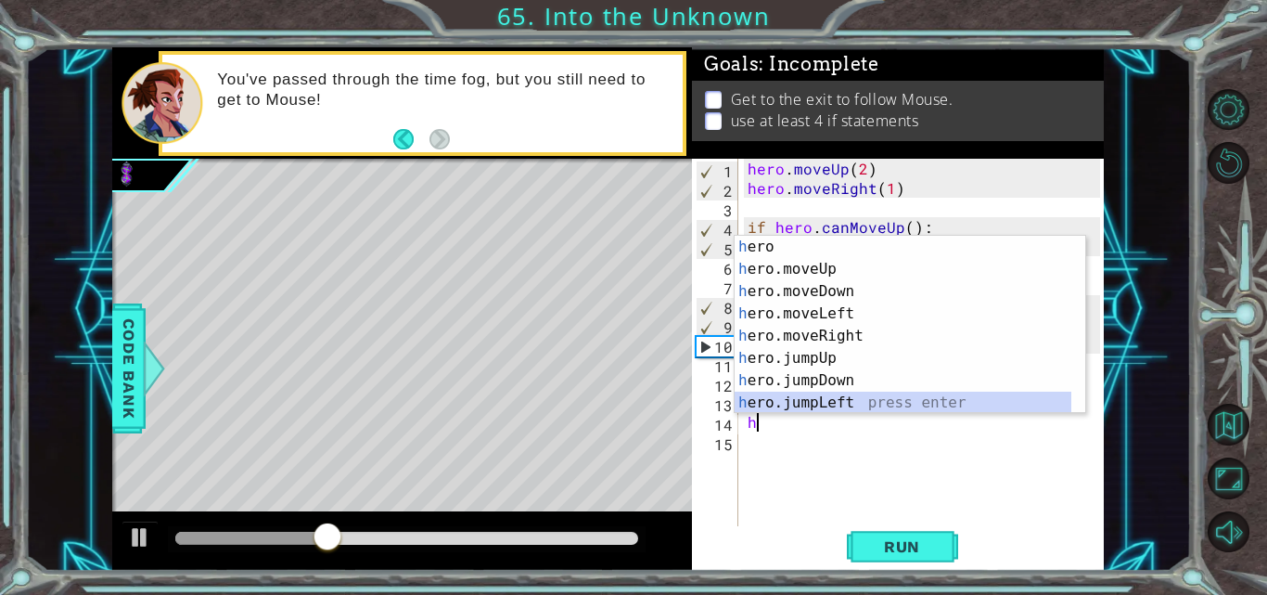
click at [811, 404] on div "h ero press enter h ero.moveUp press enter h ero.moveDown press enter h ero.mov…" at bounding box center [903, 347] width 337 height 223
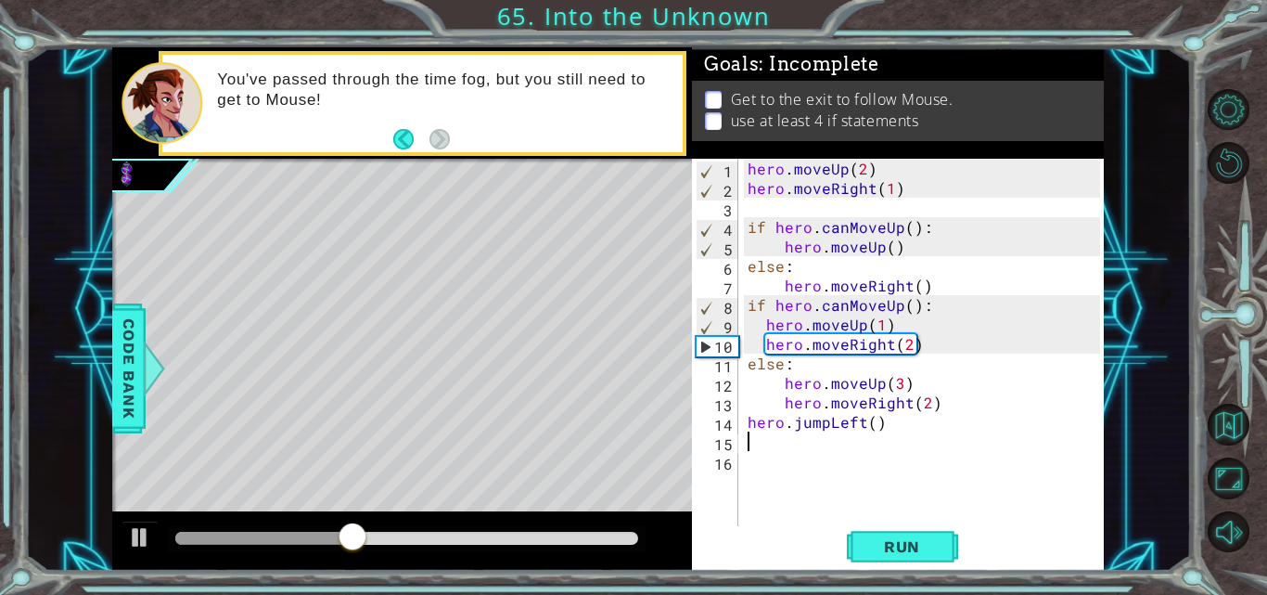
click at [860, 417] on div "hero . moveUp ( 2 ) hero . moveRight ( 1 ) if hero . canMoveUp ( ) : hero . mov…" at bounding box center [926, 363] width 365 height 409
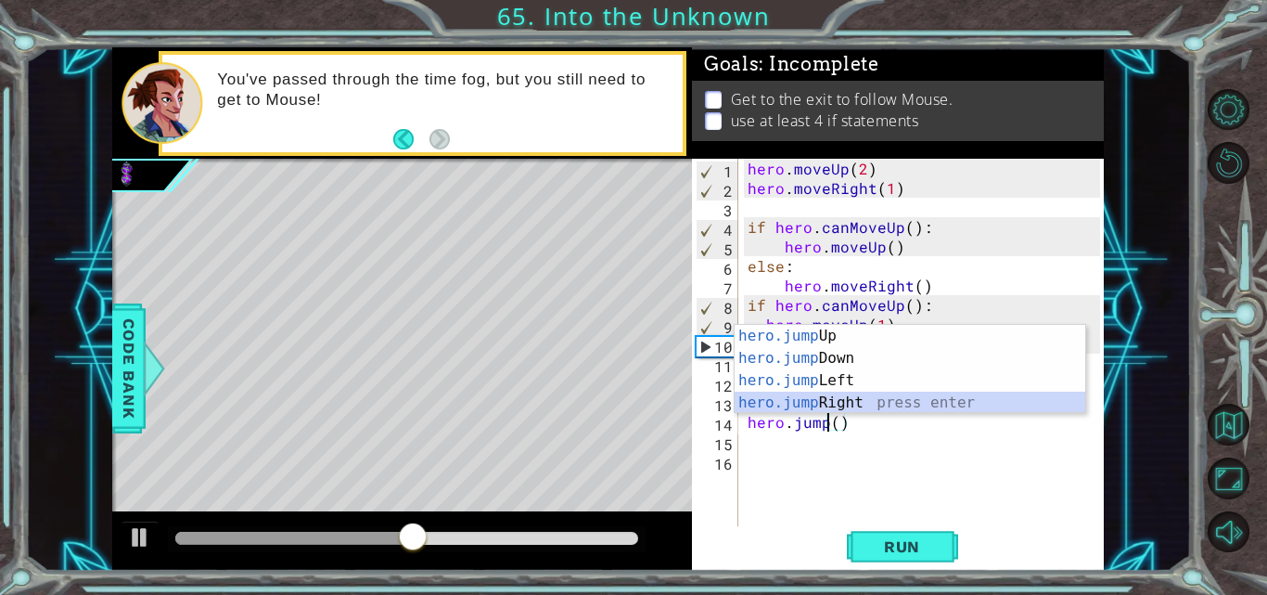
click at [873, 405] on div "hero.jump Up press enter hero.jump Down press enter hero.jump Left press enter …" at bounding box center [910, 392] width 351 height 134
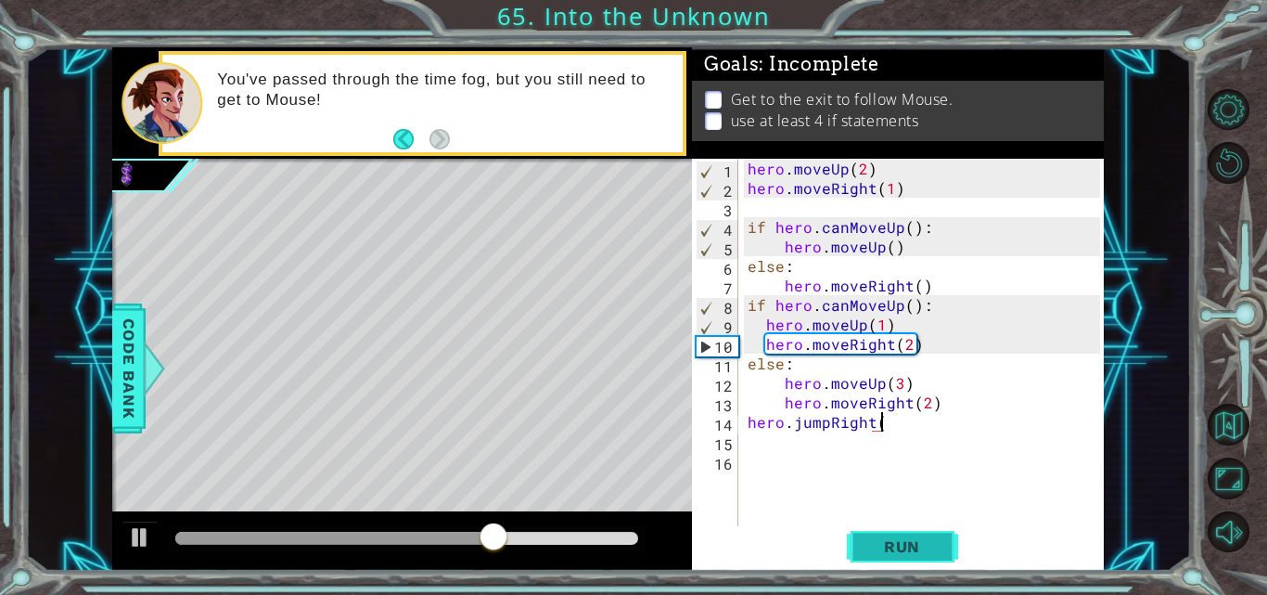
scroll to position [0, 8]
type textarea "hero.jumpRight()"
click at [915, 535] on button "Run" at bounding box center [902, 546] width 111 height 41
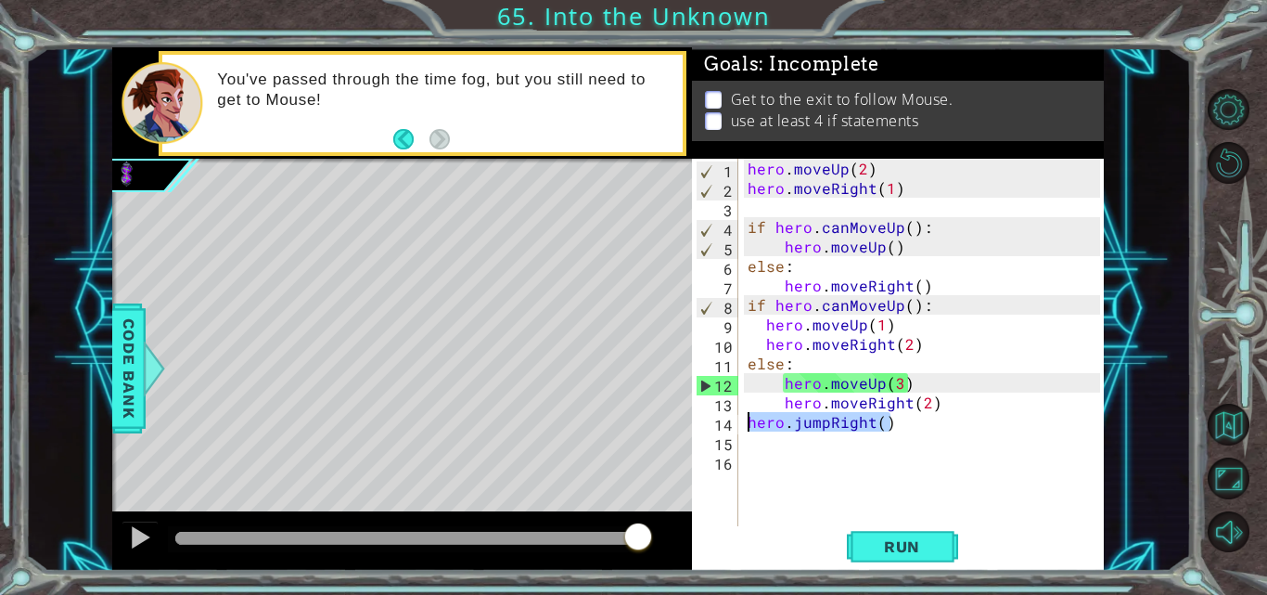
drag, startPoint x: 890, startPoint y: 431, endPoint x: 743, endPoint y: 428, distance: 147.5
click at [743, 428] on div "hero.jumpRight() 1 2 3 4 5 6 7 8 9 10 11 12 13 14 15 16 hero . moveUp ( 2 ) her…" at bounding box center [896, 344] width 408 height 370
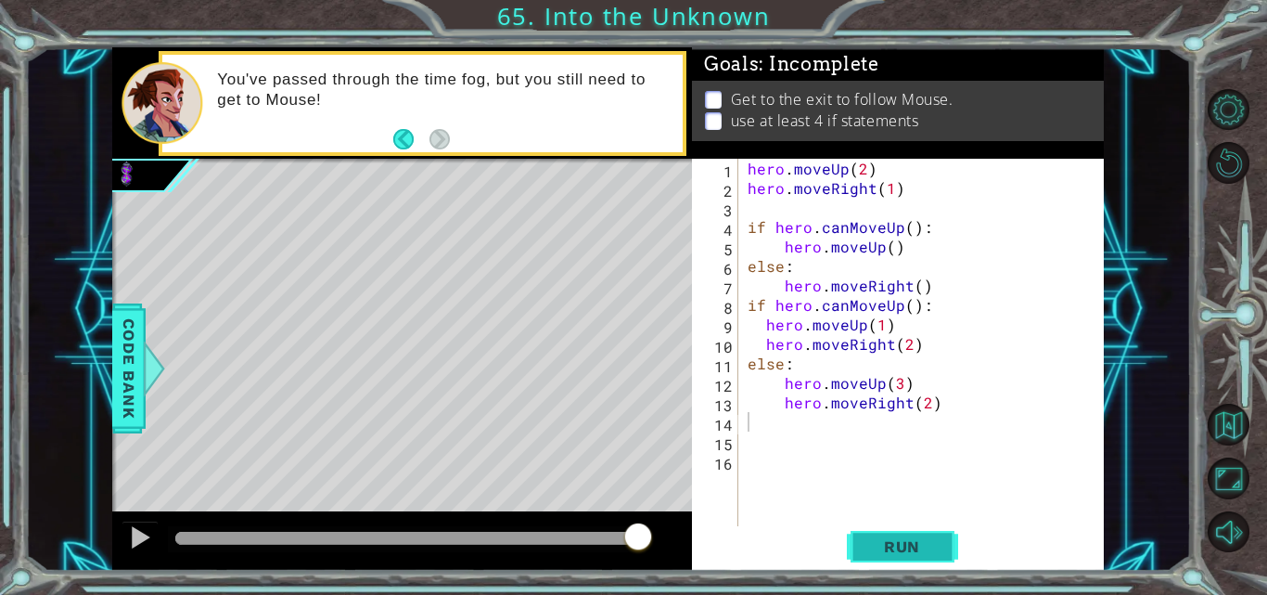
click at [891, 566] on button "Run" at bounding box center [902, 546] width 111 height 41
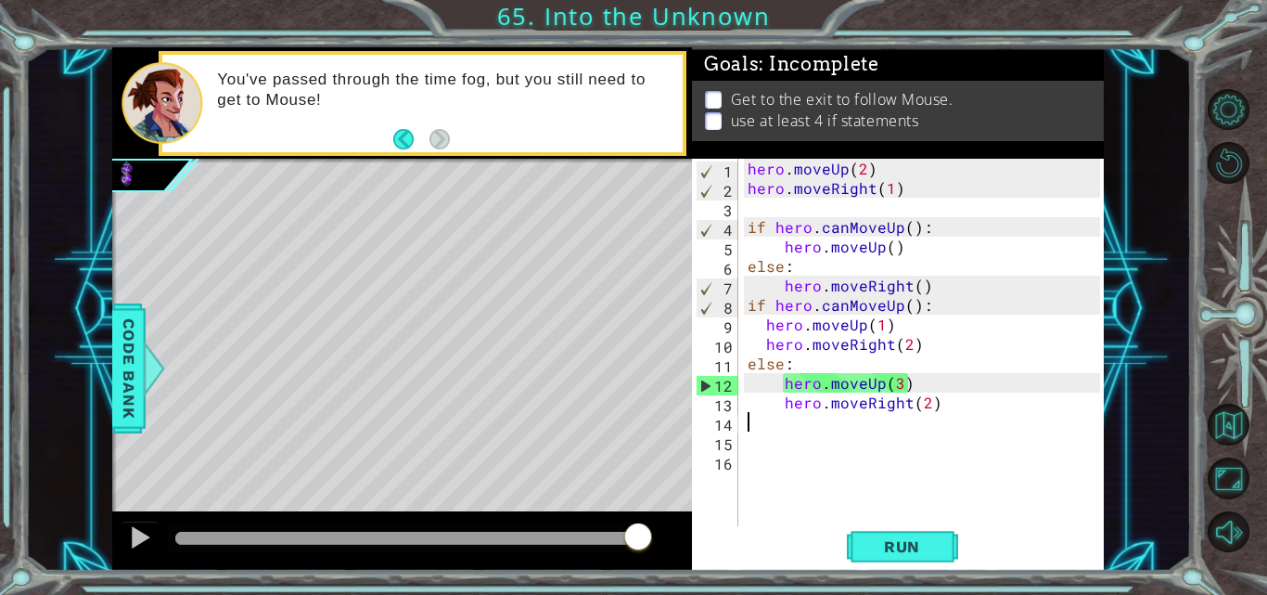
drag, startPoint x: 923, startPoint y: 404, endPoint x: 905, endPoint y: 445, distance: 44.5
click at [917, 408] on div "hero . moveUp ( 2 ) hero . moveRight ( 1 ) if hero . canMoveUp ( ) : hero . mov…" at bounding box center [926, 363] width 365 height 409
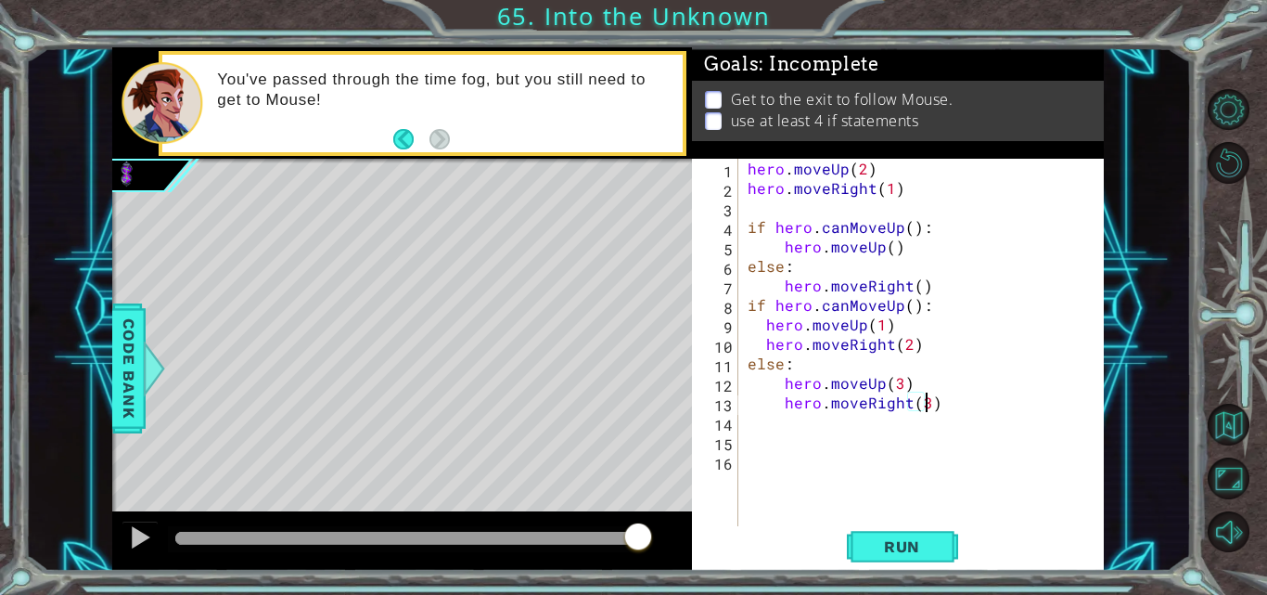
scroll to position [0, 11]
click at [901, 528] on button "Run" at bounding box center [902, 546] width 111 height 41
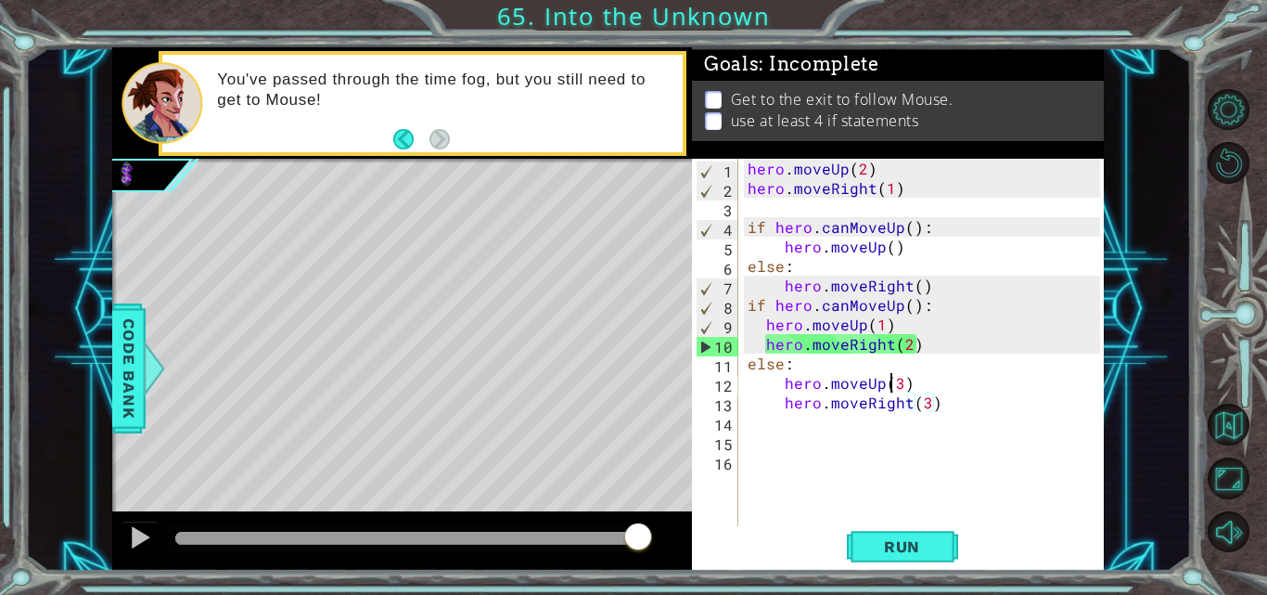
click at [894, 380] on div "hero . moveUp ( 2 ) hero . moveRight ( 1 ) if hero . canMoveUp ( ) : hero . mov…" at bounding box center [926, 363] width 365 height 409
click at [889, 382] on div "hero . moveUp ( 2 ) hero . moveRight ( 1 ) if hero . canMoveUp ( ) : hero . mov…" at bounding box center [926, 363] width 365 height 409
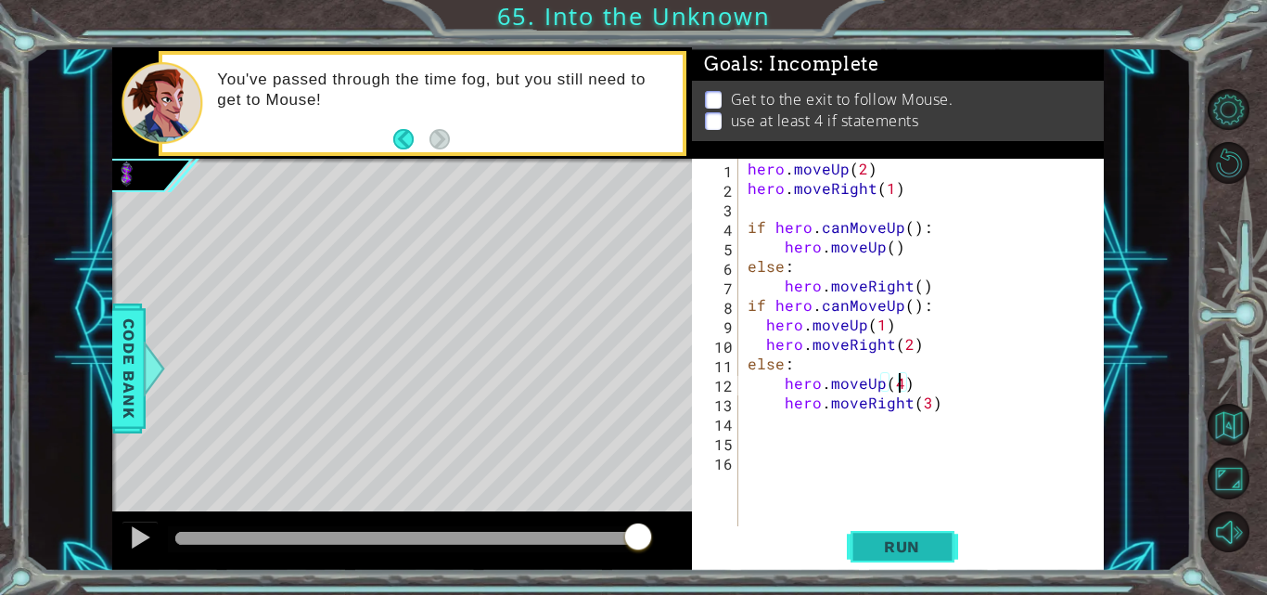
click at [900, 526] on button "Run" at bounding box center [902, 546] width 111 height 41
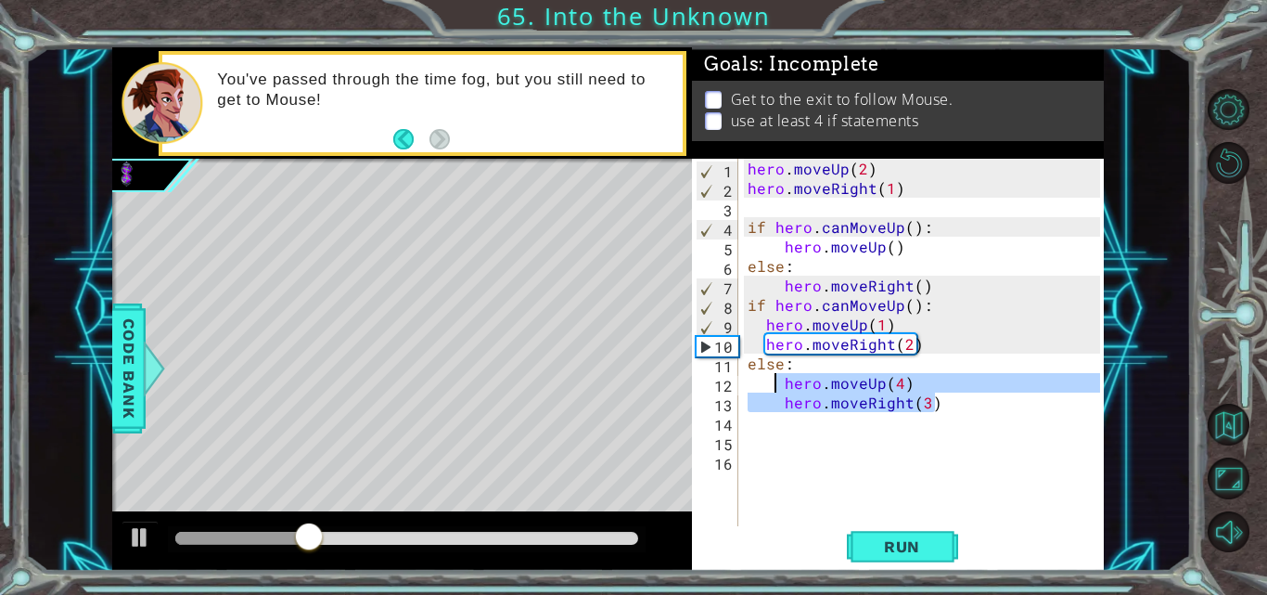
drag, startPoint x: 942, startPoint y: 404, endPoint x: 771, endPoint y: 379, distance: 173.4
click at [771, 379] on div "hero . moveUp ( 2 ) hero . moveRight ( 1 ) if hero . canMoveUp ( ) : hero . mov…" at bounding box center [926, 363] width 365 height 409
type textarea "hero.moveUp(4) hero.moveRight(3)"
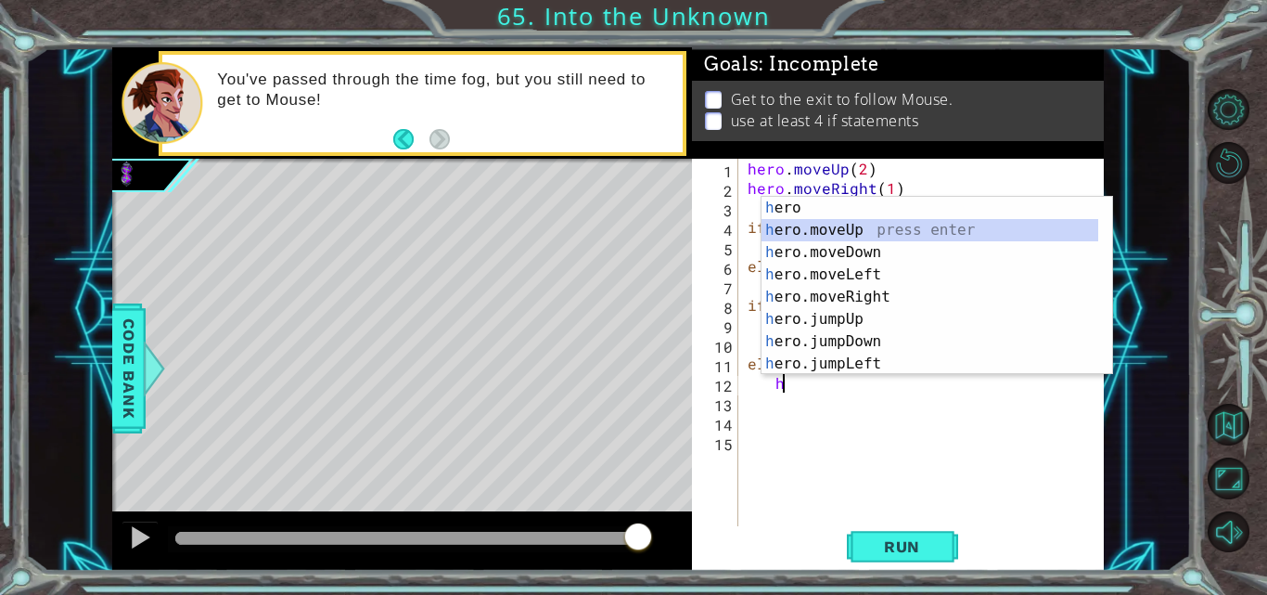
drag, startPoint x: 844, startPoint y: 230, endPoint x: 894, endPoint y: 359, distance: 138.3
click at [852, 230] on div "h ero press enter h ero.moveUp press enter h ero.moveDown press enter h ero.mov…" at bounding box center [936, 308] width 351 height 223
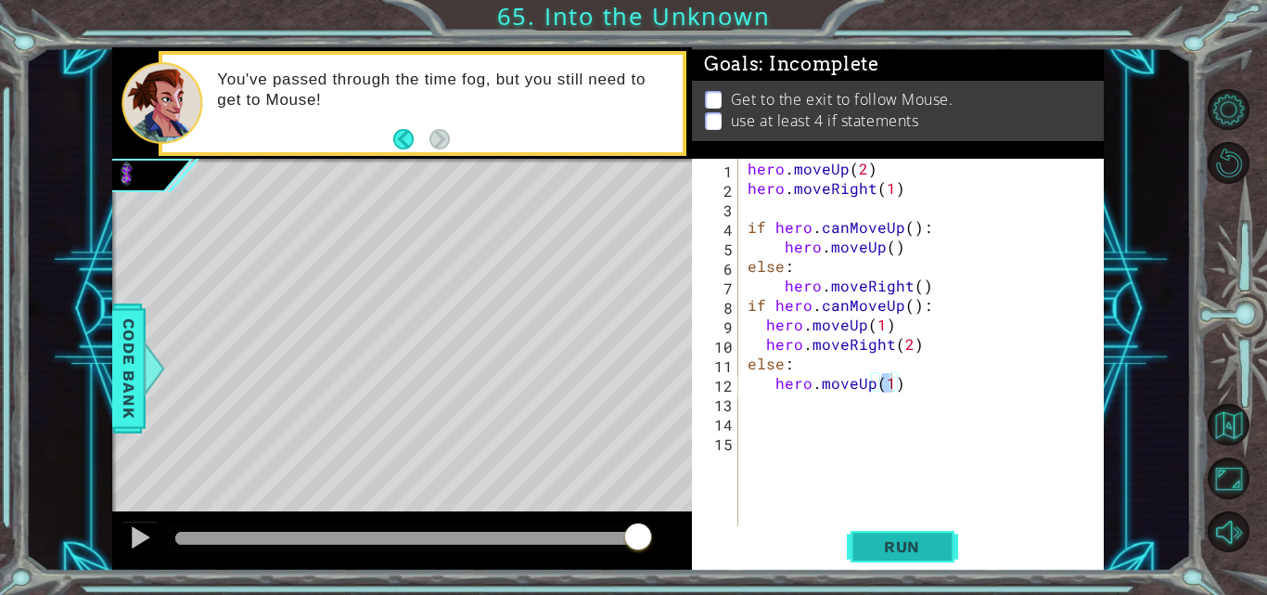
click at [916, 550] on span "Run" at bounding box center [901, 546] width 73 height 19
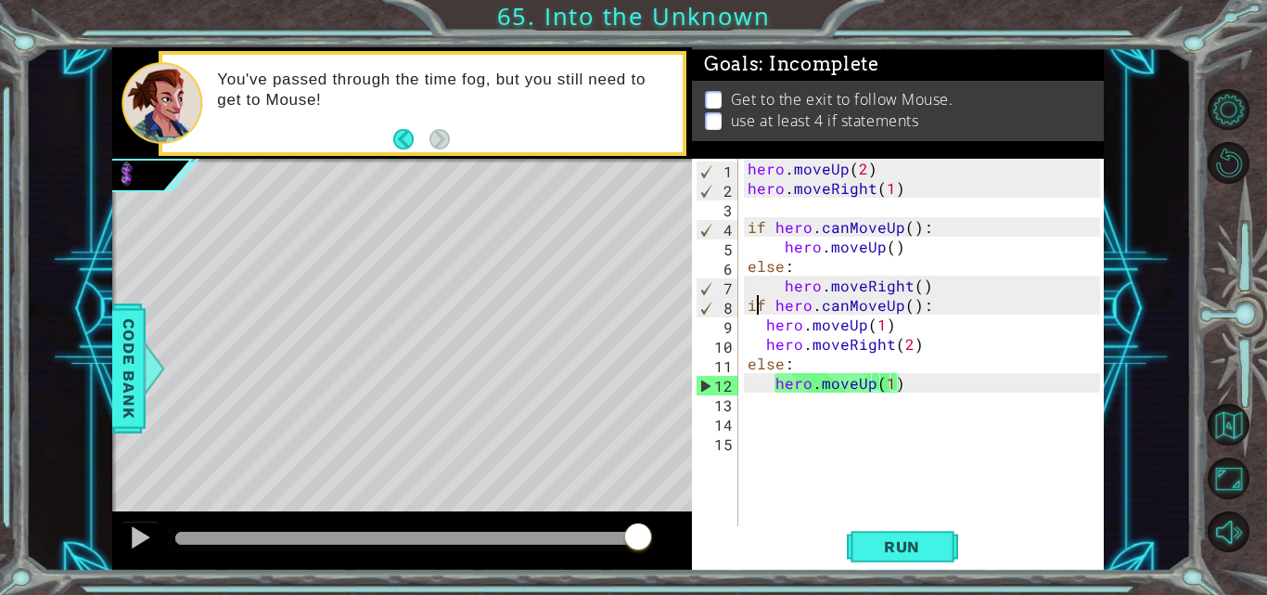
click at [757, 298] on div "hero . moveUp ( 2 ) hero . moveRight ( 1 ) if hero . canMoveUp ( ) : hero . mov…" at bounding box center [926, 363] width 365 height 409
type textarea "if hero.canMoveUp():"
click at [757, 298] on div "hero . moveUp ( 2 ) hero . moveRight ( 1 ) if hero . canMoveUp ( ) : hero . mov…" at bounding box center [926, 363] width 365 height 409
click at [768, 438] on div "hero . moveUp ( 2 ) hero . moveRight ( 1 ) if hero . canMoveUp ( ) : hero . mov…" at bounding box center [926, 363] width 365 height 409
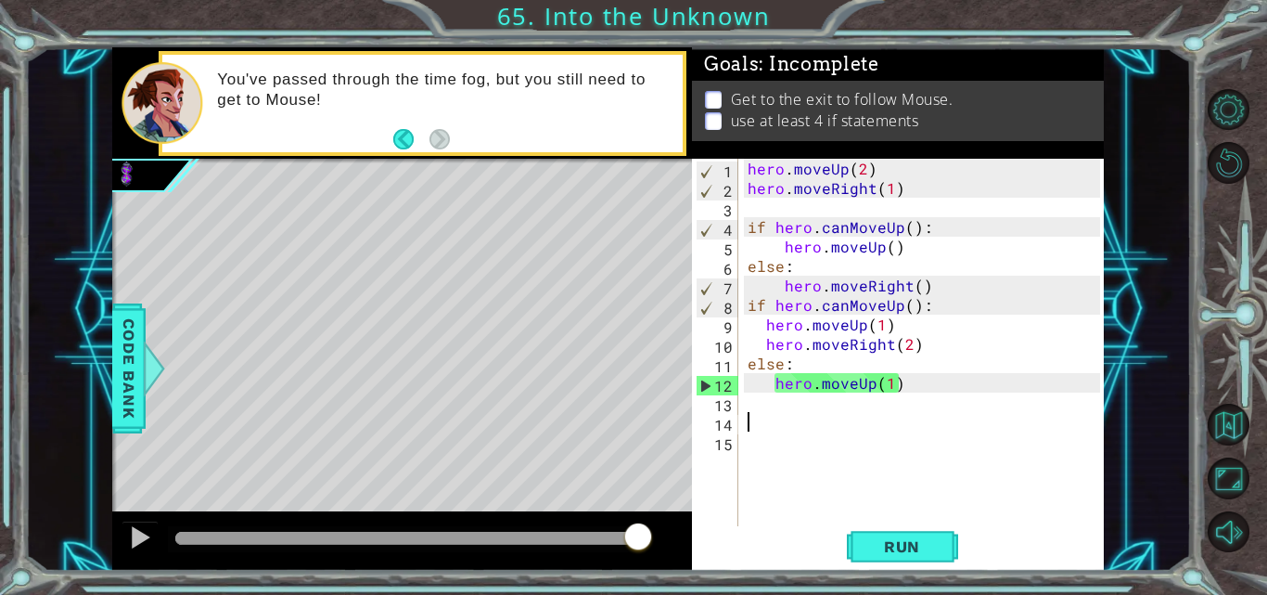
click at [749, 416] on div "hero . moveUp ( 2 ) hero . moveRight ( 1 ) if hero . canMoveUp ( ) : hero . mov…" at bounding box center [926, 363] width 365 height 409
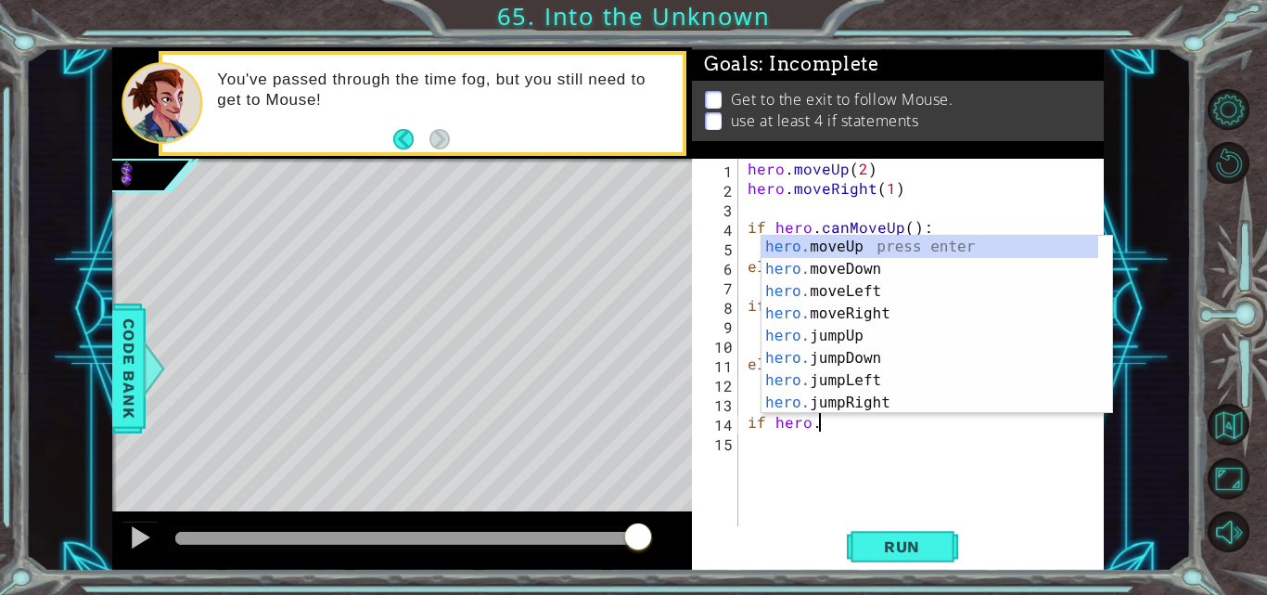
scroll to position [0, 4]
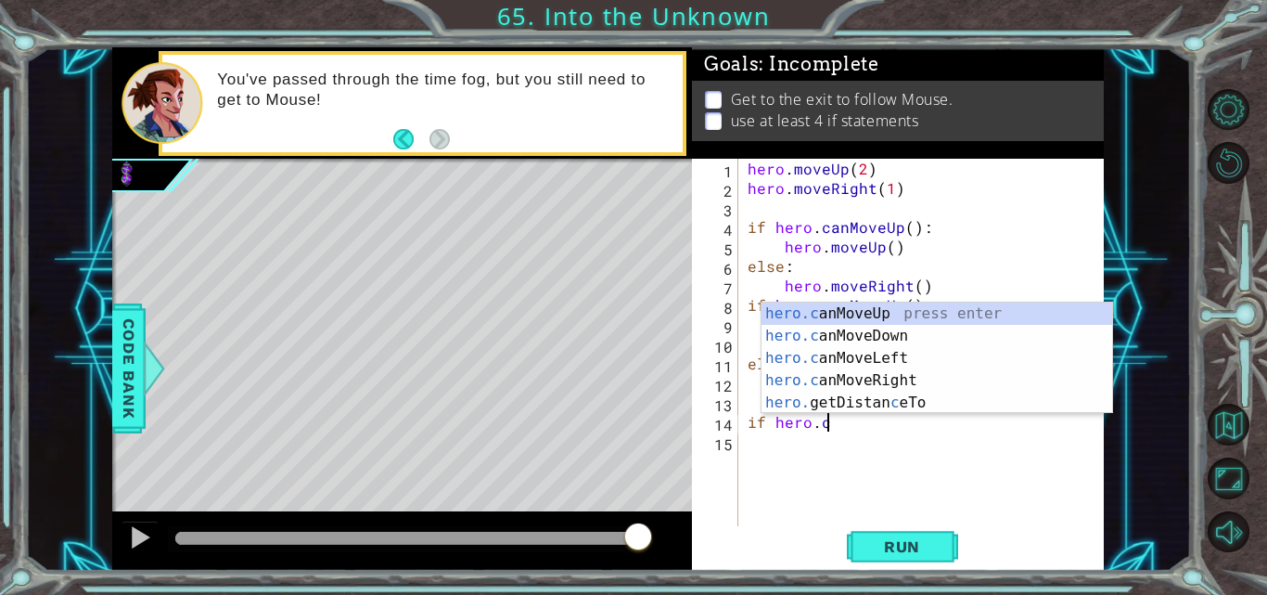
type textarea "if hero.canMoveUp()"
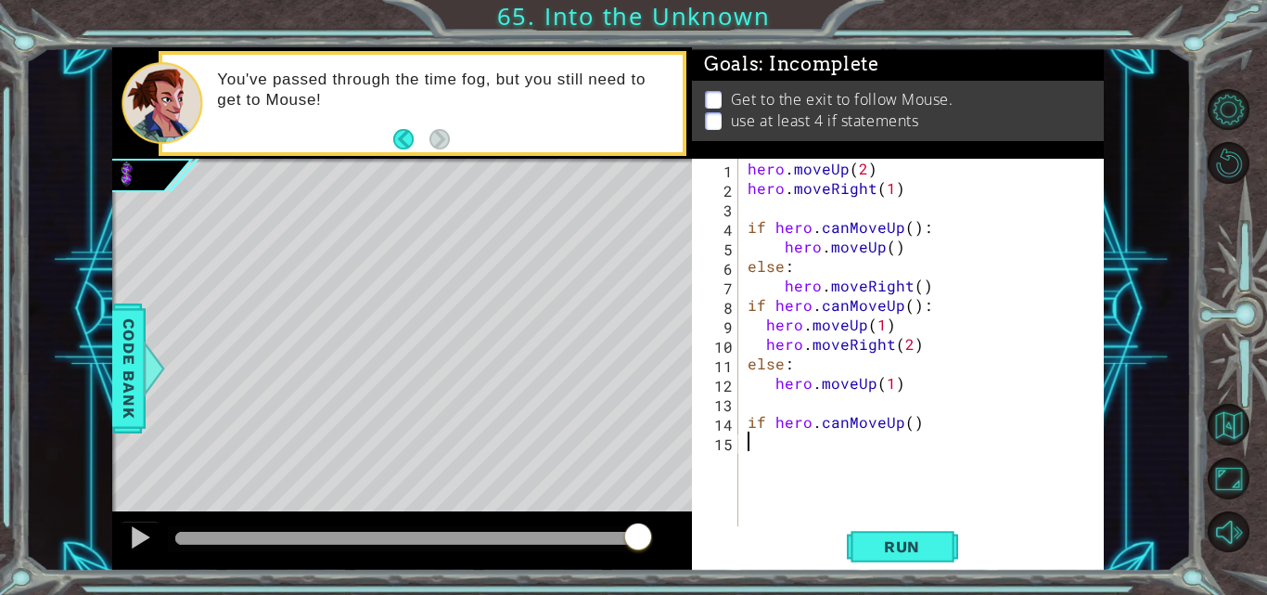
click at [767, 444] on div "hero . moveUp ( 2 ) hero . moveRight ( 1 ) if hero . canMoveUp ( ) : hero . mov…" at bounding box center [926, 363] width 365 height 409
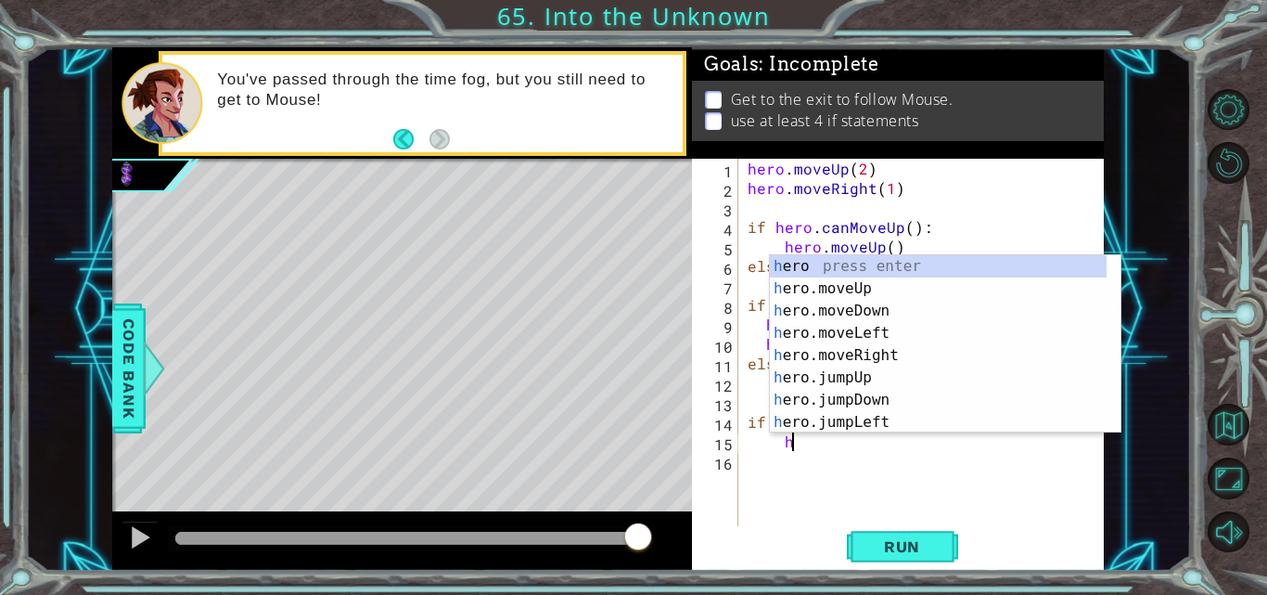
type textarea "he"
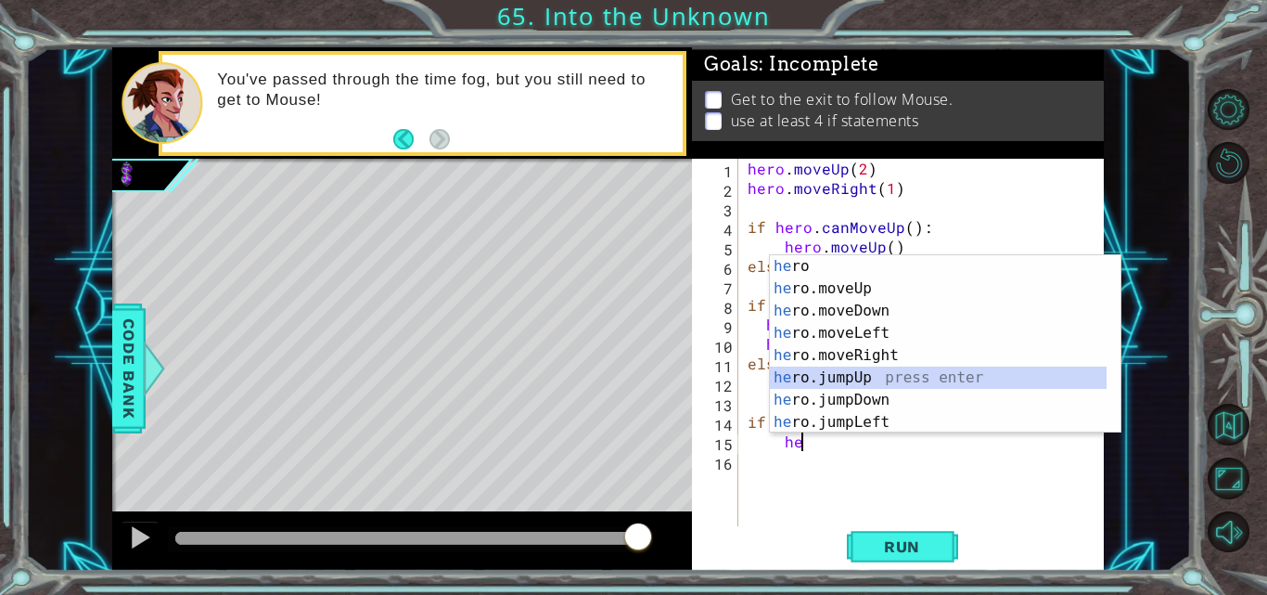
click at [842, 376] on div "he ro press enter he ro.moveUp press enter he ro.moveDown press enter he ro.mov…" at bounding box center [938, 366] width 337 height 223
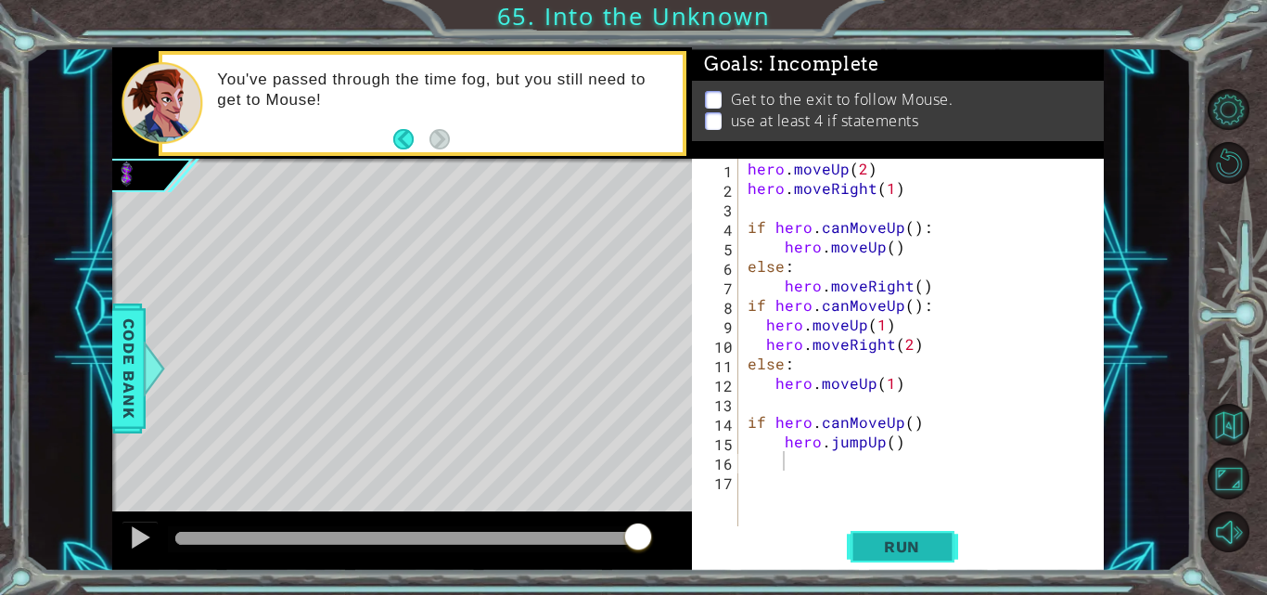
click at [883, 553] on span "Run" at bounding box center [901, 546] width 73 height 19
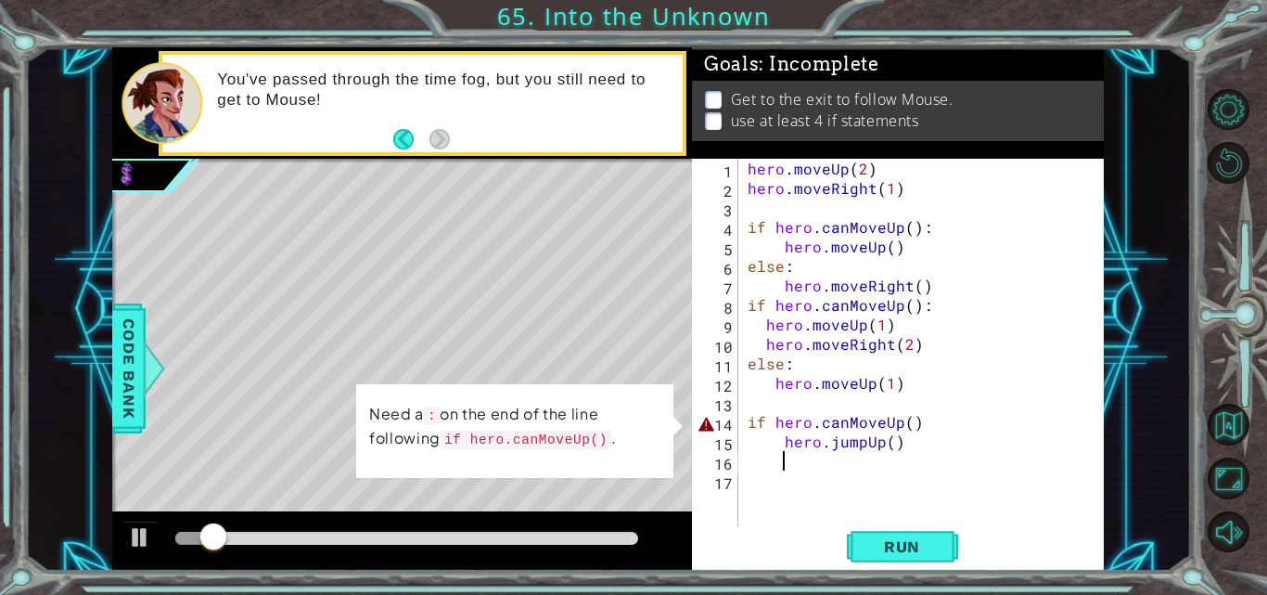
click at [920, 427] on div "hero . moveUp ( 2 ) hero . moveRight ( 1 ) if hero . canMoveUp ( ) : hero . mov…" at bounding box center [926, 363] width 365 height 409
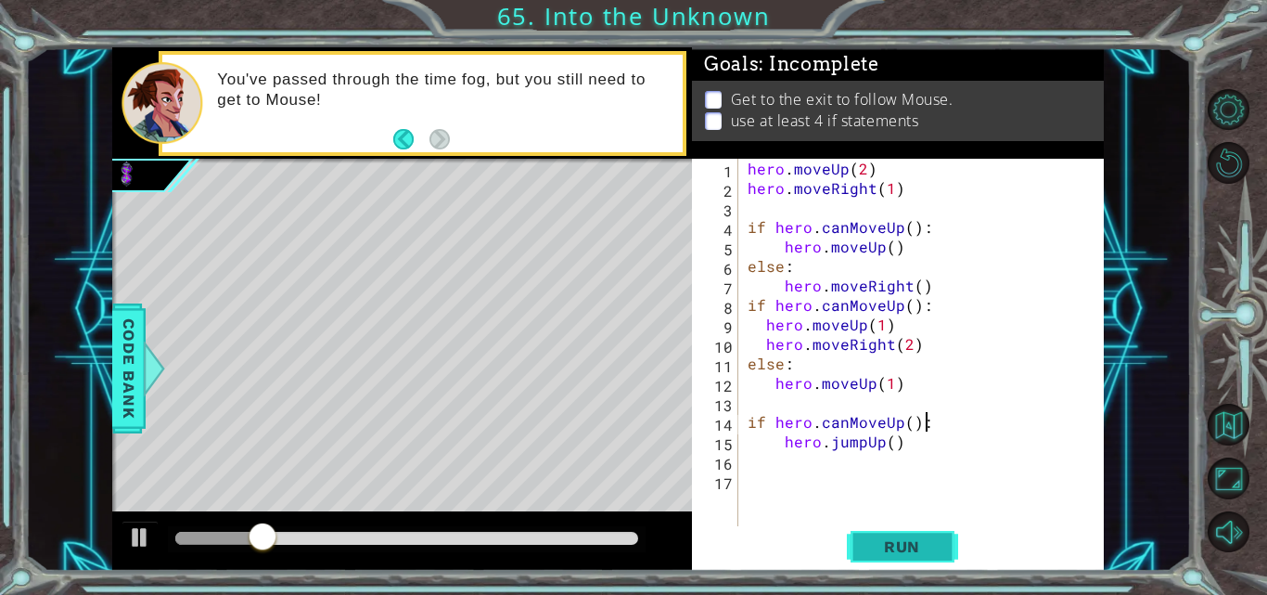
click at [918, 526] on button "Run" at bounding box center [902, 546] width 111 height 41
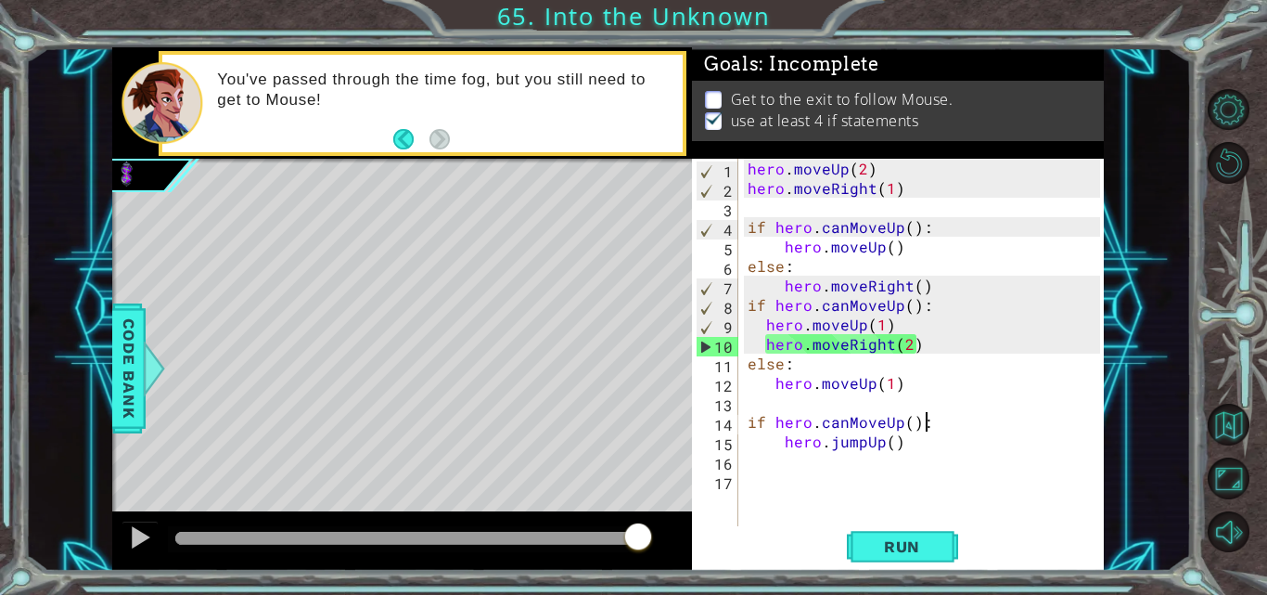
click at [896, 446] on div "hero . moveUp ( 2 ) hero . moveRight ( 1 ) if hero . canMoveUp ( ) : hero . mov…" at bounding box center [926, 363] width 365 height 409
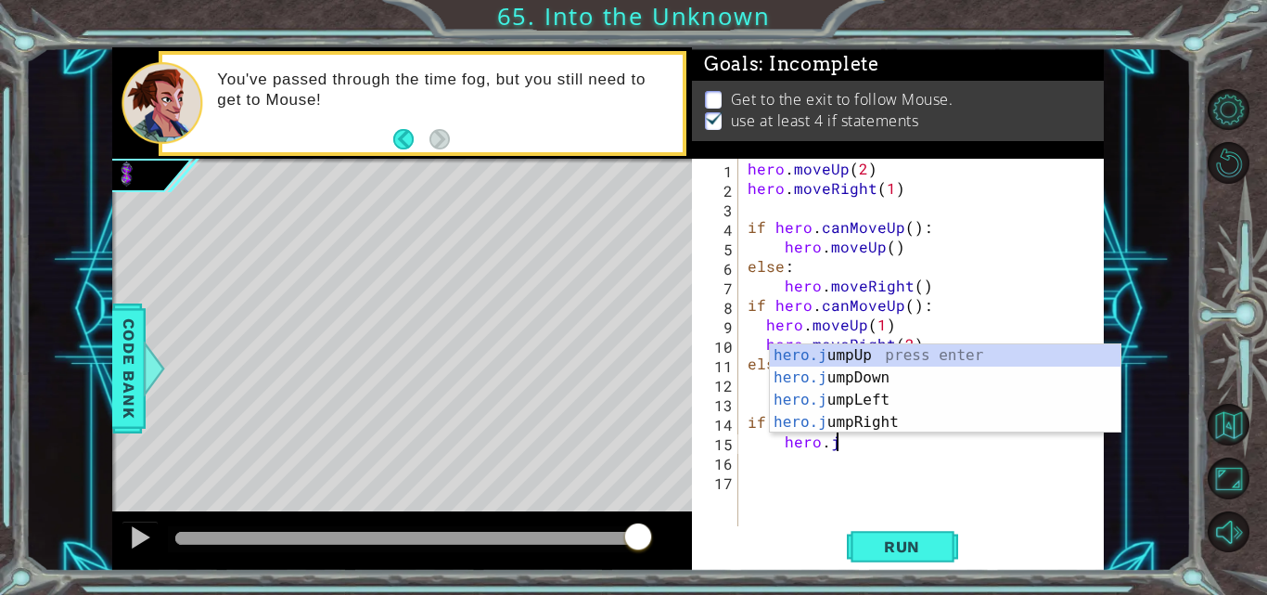
scroll to position [0, 4]
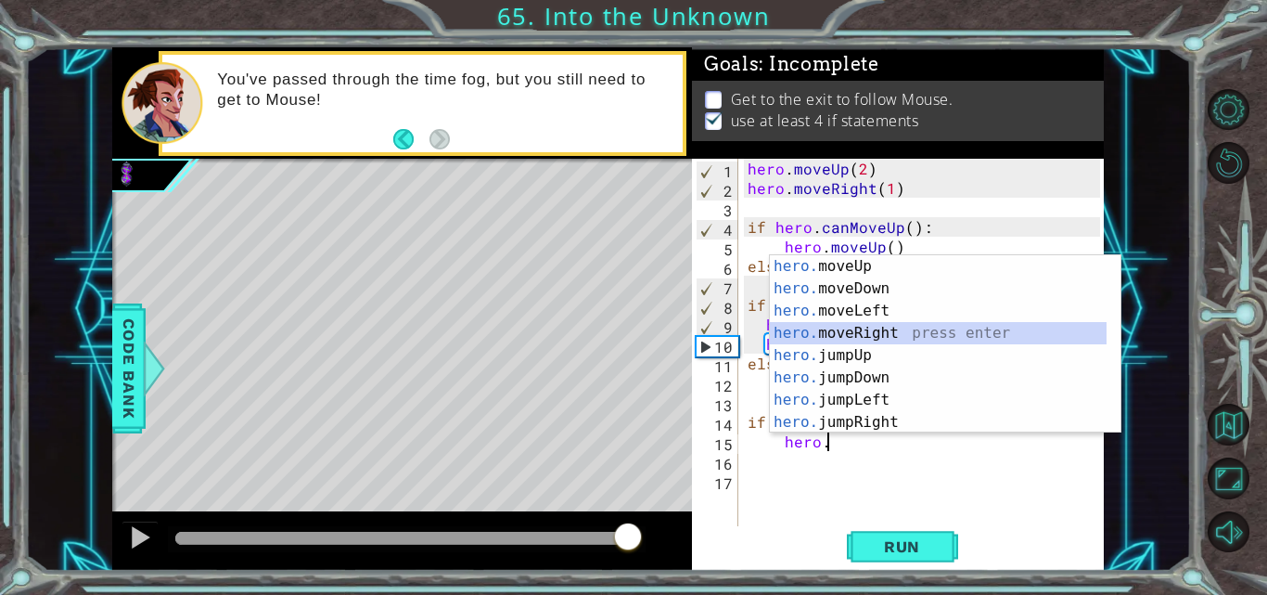
click at [886, 331] on div "hero. moveUp press enter hero. moveDown press enter hero. moveLeft press enter …" at bounding box center [938, 366] width 337 height 223
type textarea "hero.moveRight(1)"
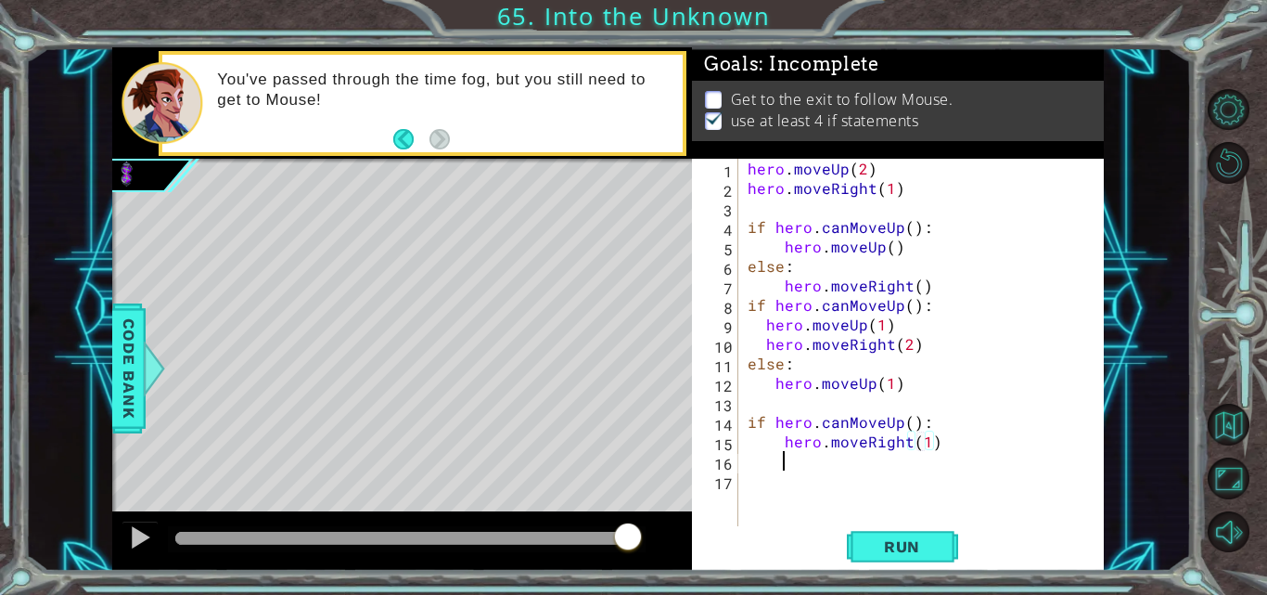
click at [790, 468] on div "hero . moveUp ( 2 ) hero . moveRight ( 1 ) if hero . canMoveUp ( ) : hero . mov…" at bounding box center [926, 363] width 365 height 409
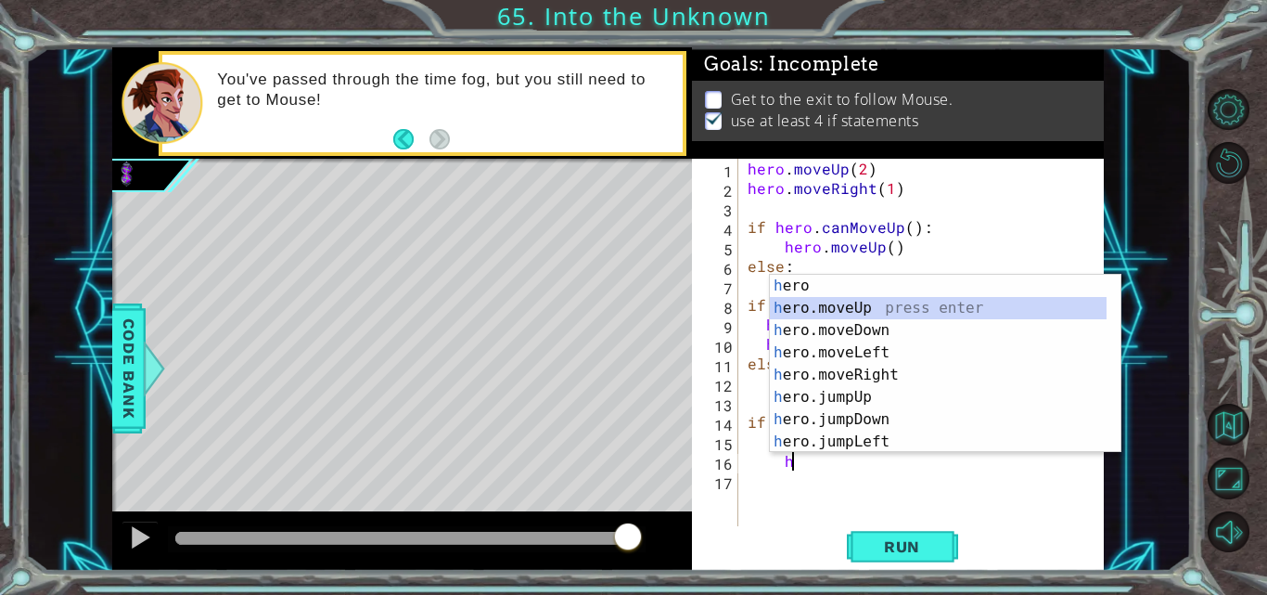
click at [847, 302] on div "h ero press enter h ero.moveUp press enter h ero.moveDown press enter h ero.mov…" at bounding box center [938, 386] width 337 height 223
type textarea "hero.moveUp(1)"
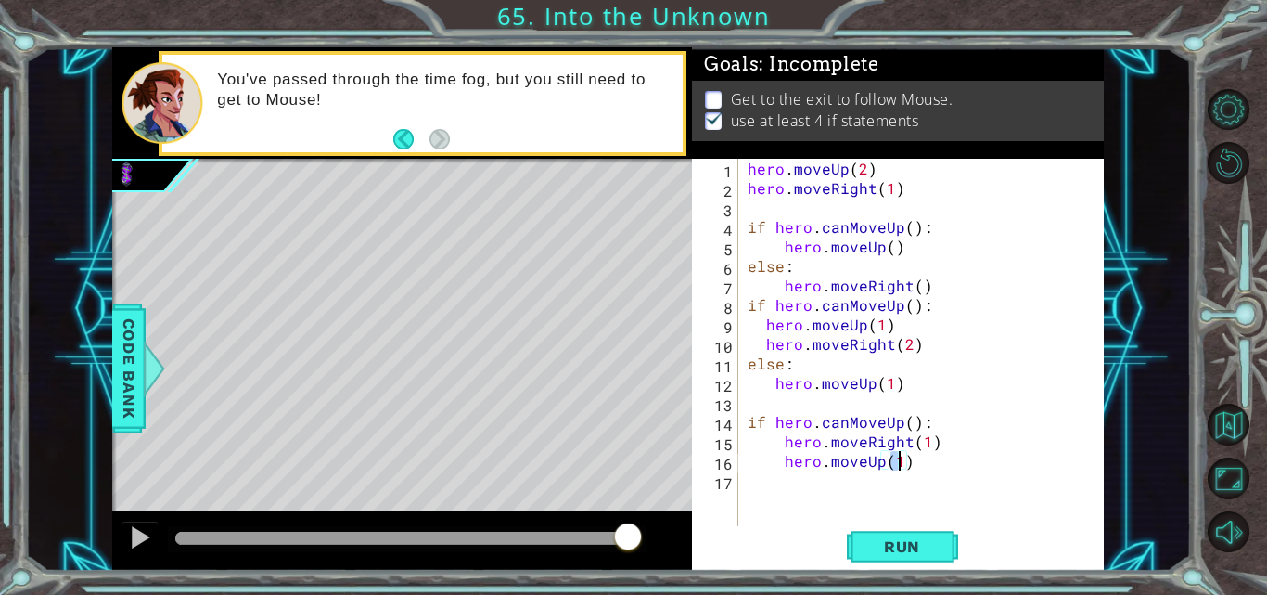
click at [769, 484] on div "hero . moveUp ( 2 ) hero . moveRight ( 1 ) if hero . canMoveUp ( ) : hero . mov…" at bounding box center [926, 363] width 365 height 409
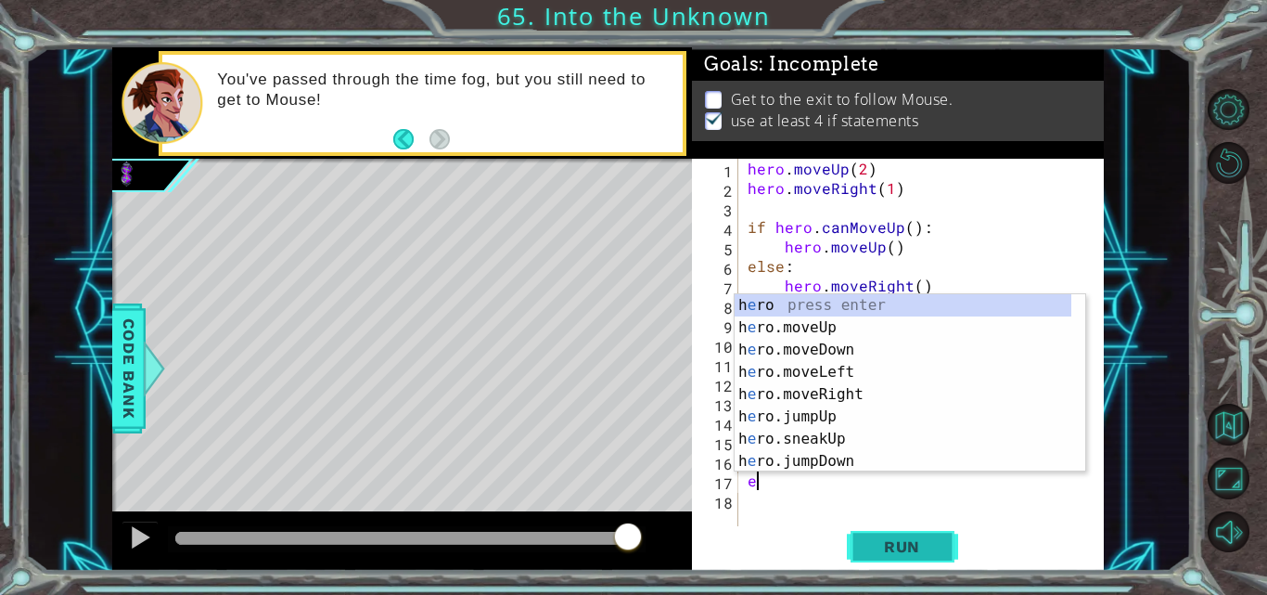
type textarea "e"
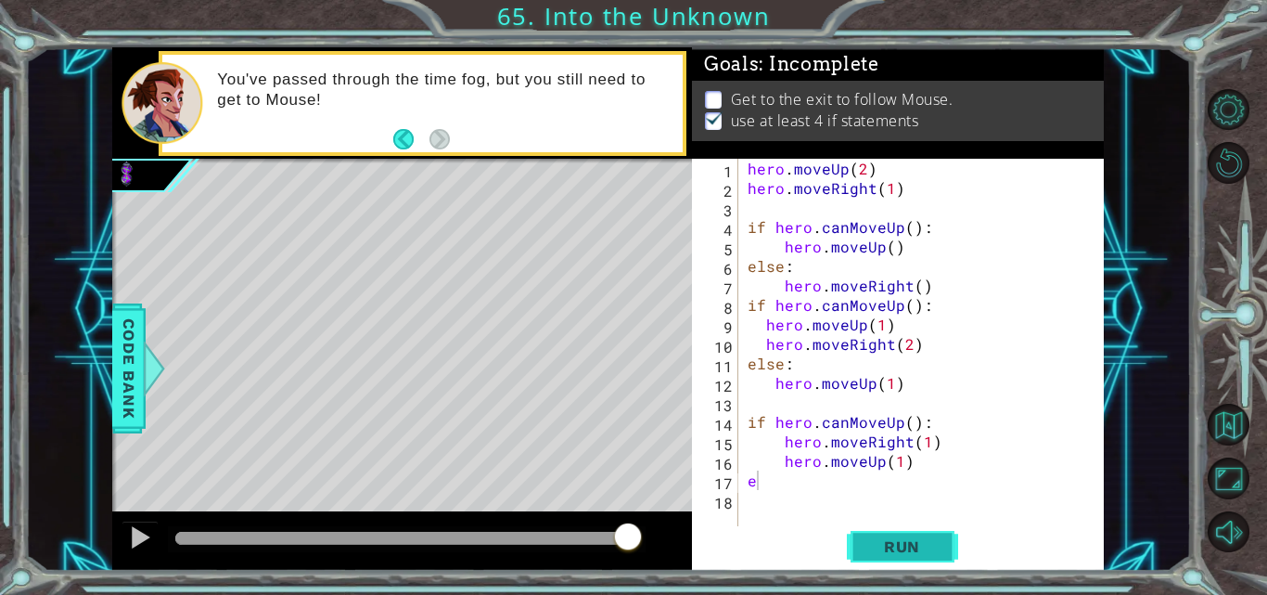
click at [872, 558] on button "Run" at bounding box center [902, 546] width 111 height 41
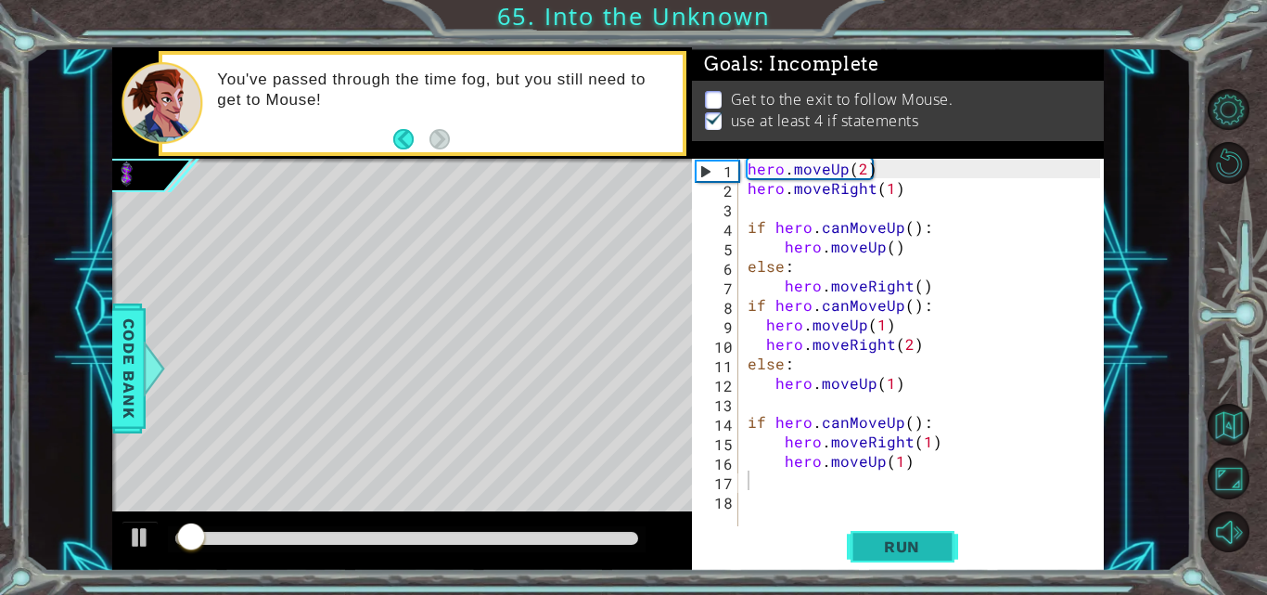
click at [941, 547] on button "Run" at bounding box center [902, 546] width 111 height 41
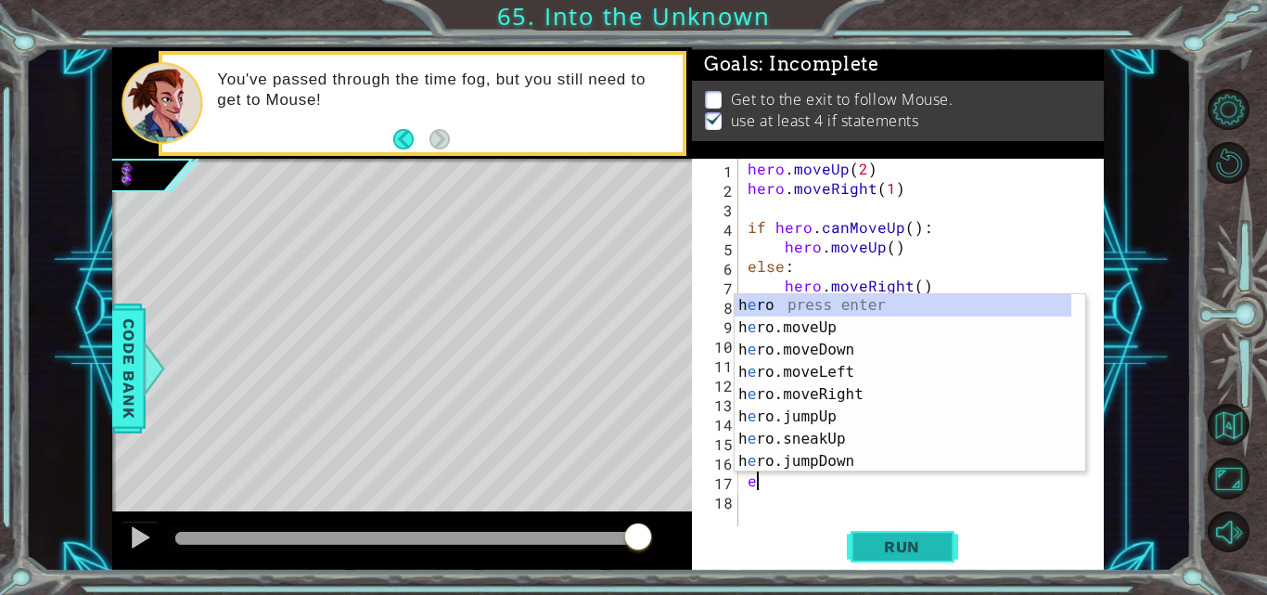
click at [889, 531] on button "Run" at bounding box center [902, 546] width 111 height 41
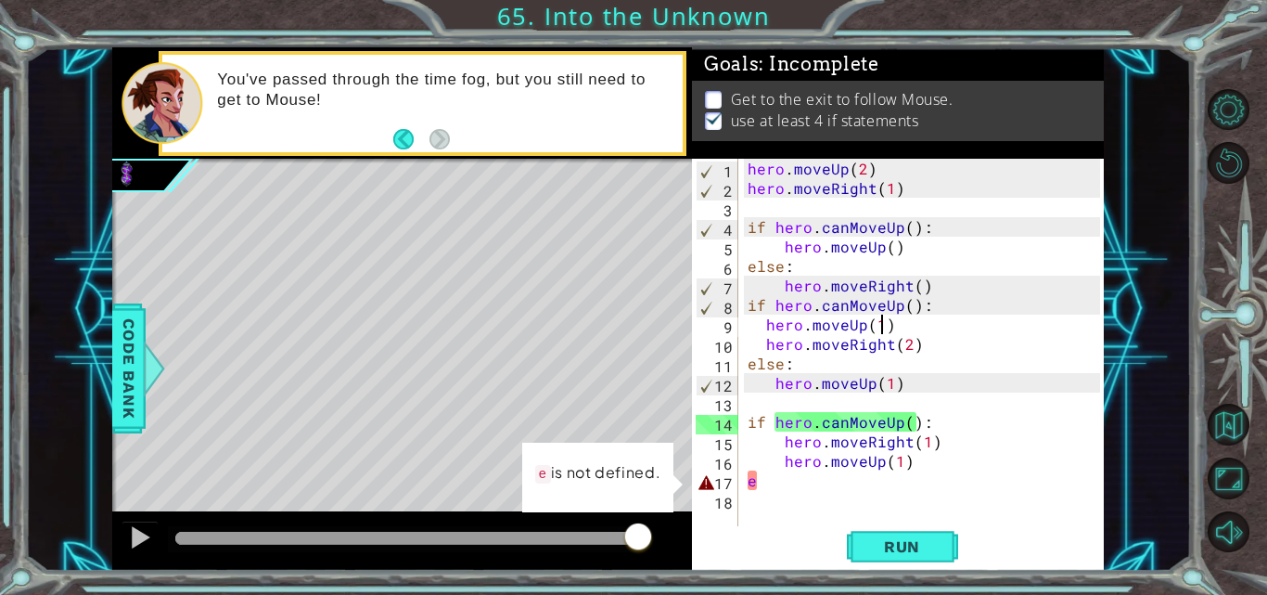
click at [879, 326] on div "hero . moveUp ( 2 ) hero . moveRight ( 1 ) if hero . canMoveUp ( ) : hero . mov…" at bounding box center [926, 363] width 365 height 409
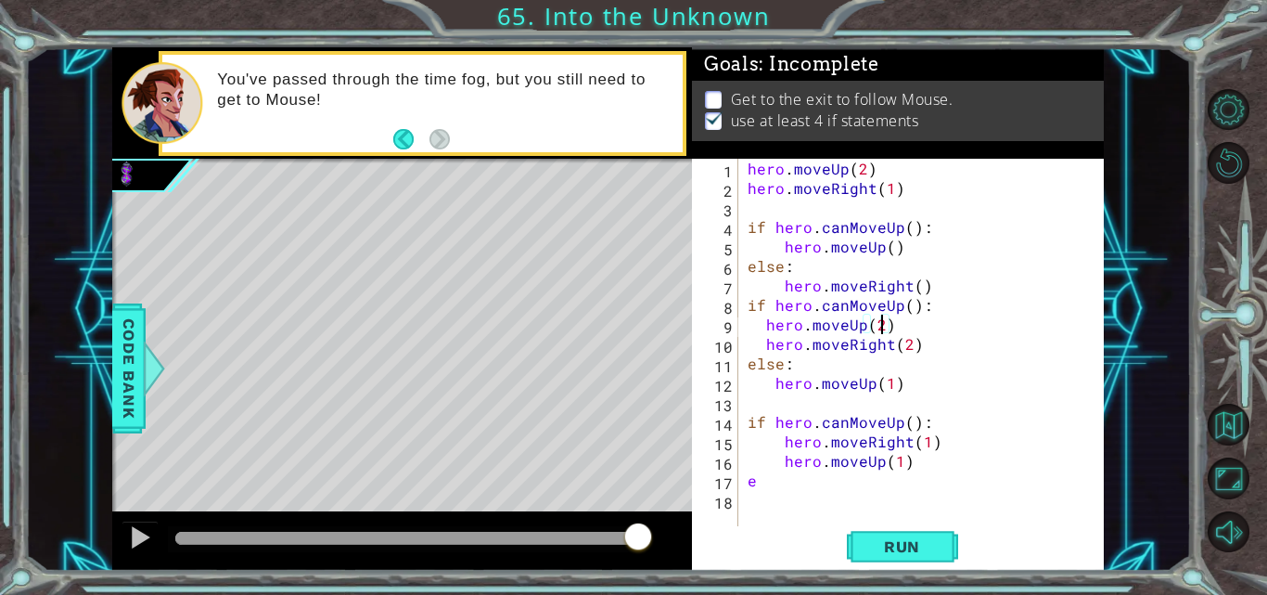
scroll to position [0, 8]
click at [909, 348] on div "hero . moveUp ( 2 ) hero . moveRight ( 1 ) if hero . canMoveUp ( ) : hero . mov…" at bounding box center [926, 363] width 365 height 409
type textarea "hero.moveRight(3)"
click at [932, 350] on div "hero . moveUp ( 2 ) hero . moveRight ( 1 ) if hero . canMoveUp ( ) : hero . mov…" at bounding box center [926, 363] width 365 height 409
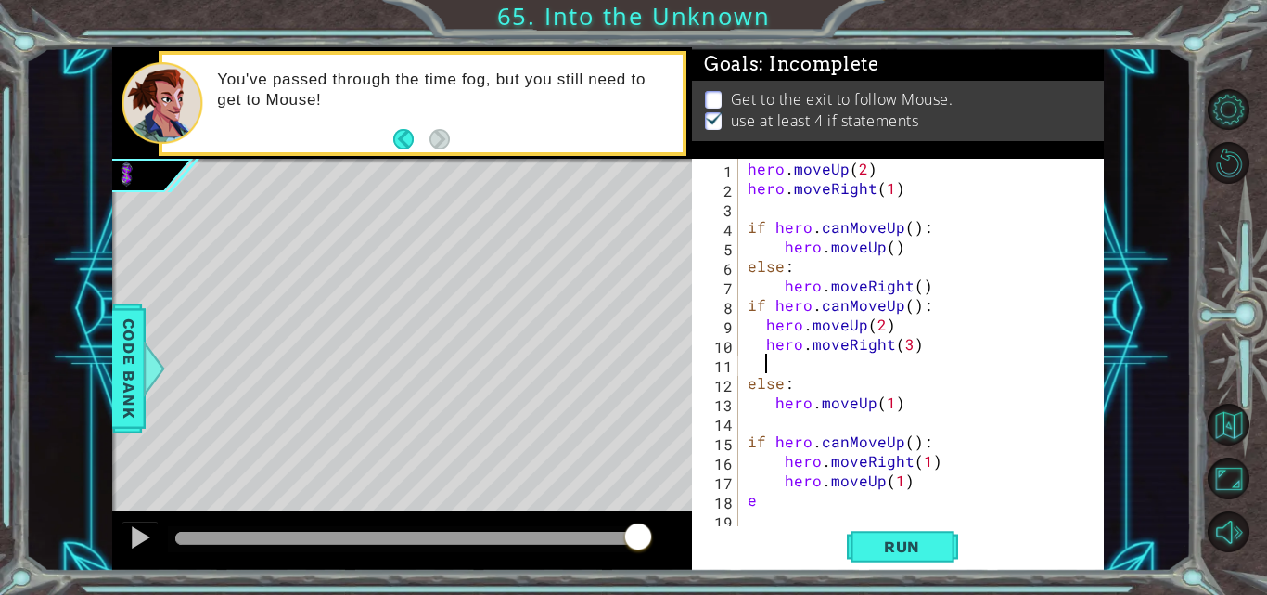
scroll to position [0, 1]
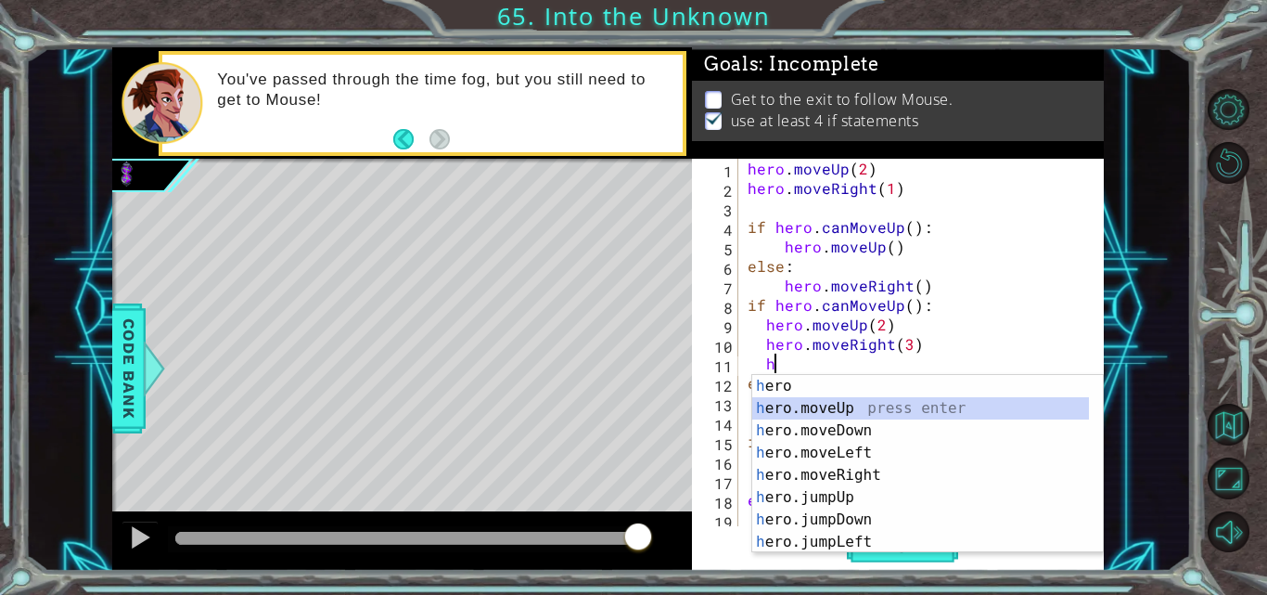
click at [824, 404] on div "h ero press enter h ero.moveUp press enter h ero.moveDown press enter h ero.mov…" at bounding box center [920, 486] width 337 height 223
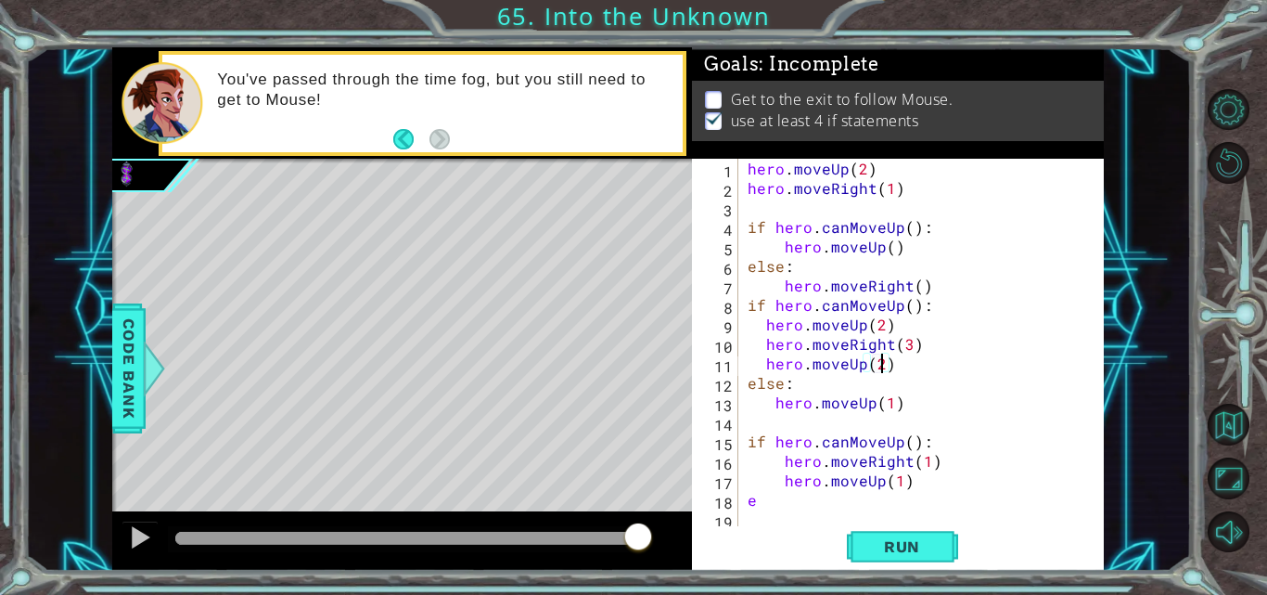
scroll to position [0, 8]
click at [891, 547] on span "Run" at bounding box center [901, 546] width 73 height 19
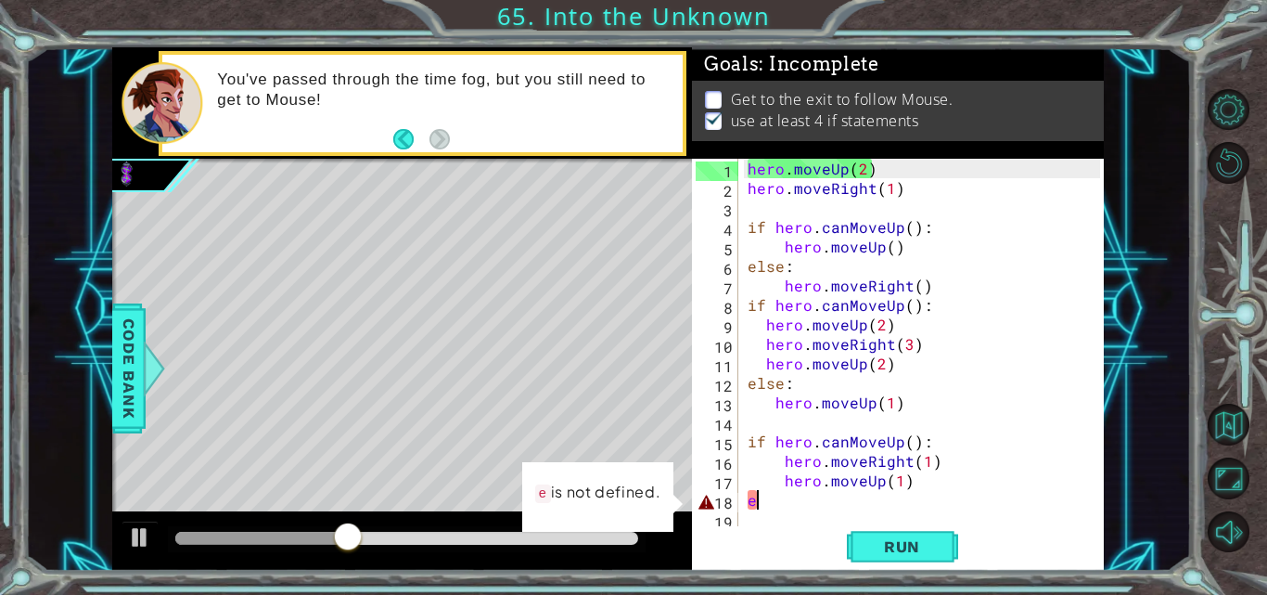
click at [756, 502] on div "hero . moveUp ( 2 ) hero . moveRight ( 1 ) if hero . canMoveUp ( ) : hero . mov…" at bounding box center [926, 363] width 365 height 409
type textarea "e"
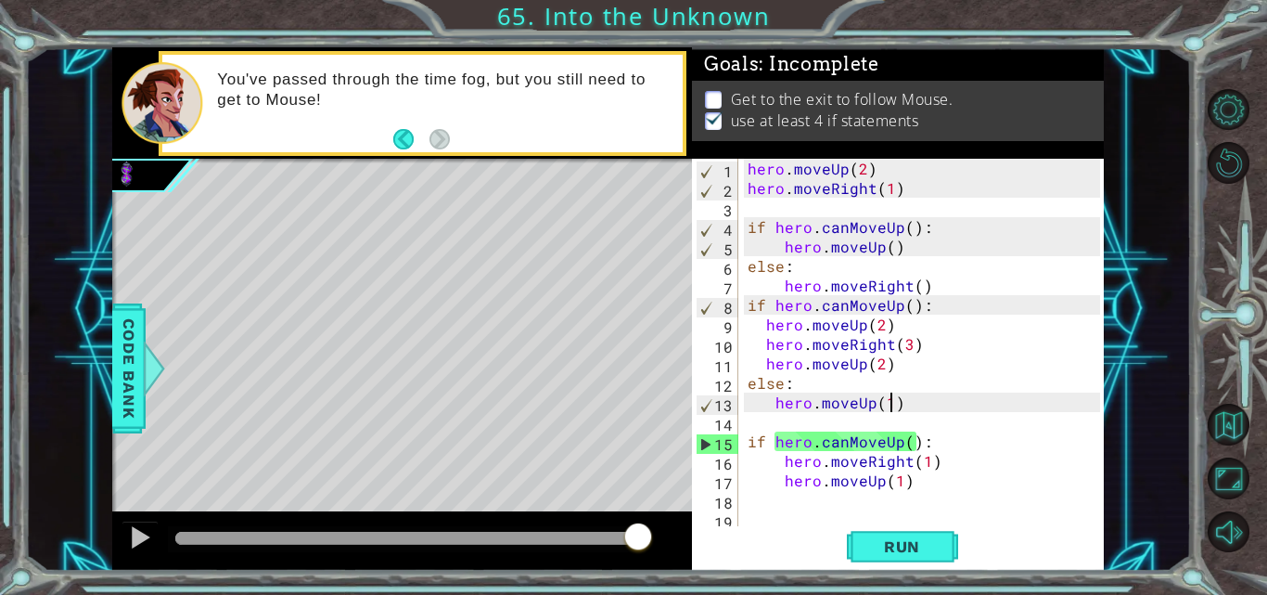
click at [887, 402] on div "hero . moveUp ( 2 ) hero . moveRight ( 1 ) if hero . canMoveUp ( ) : hero . mov…" at bounding box center [926, 363] width 365 height 409
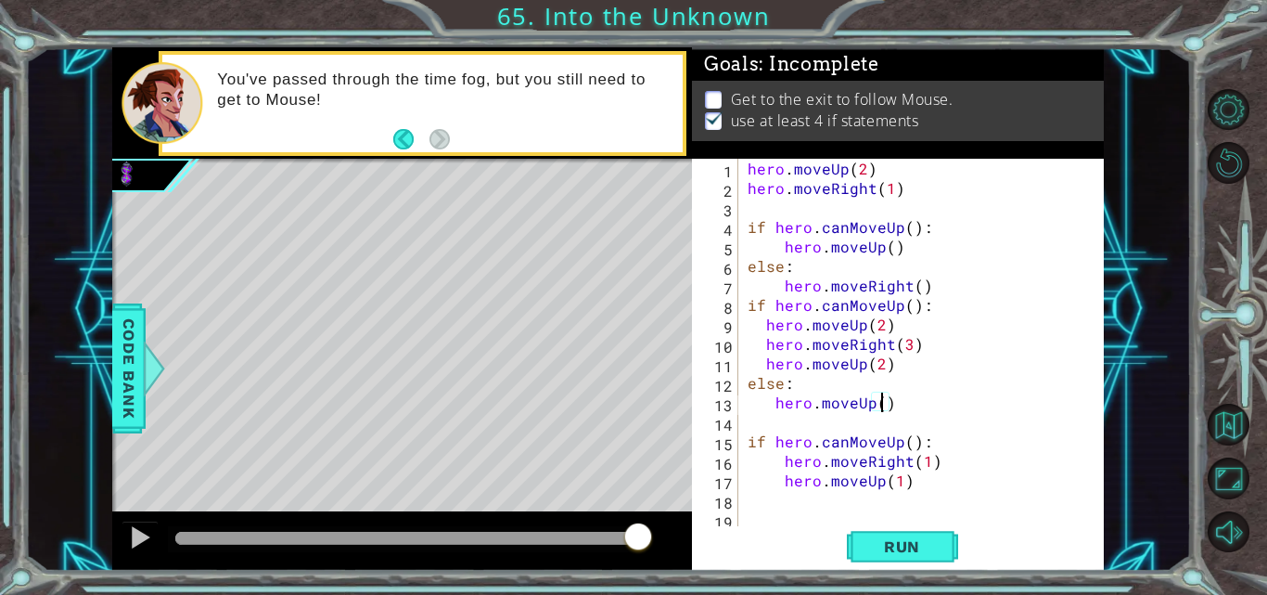
type textarea "hero.moveUp(2)"
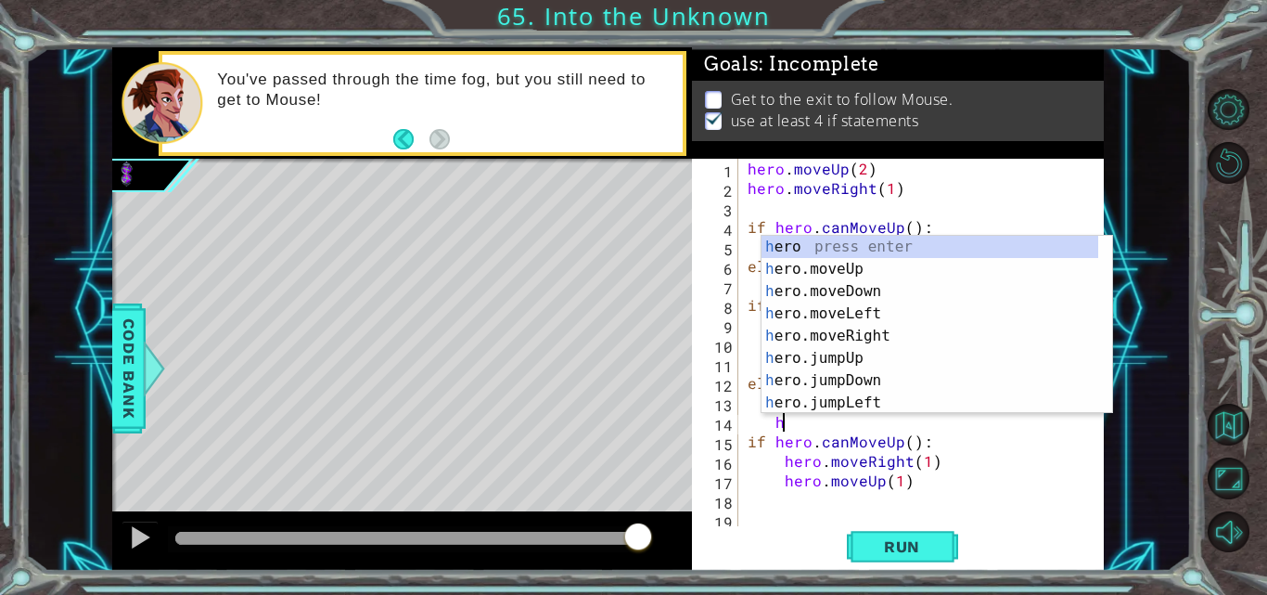
scroll to position [0, 1]
click at [1022, 436] on div "hero . moveUp ( 2 ) hero . moveRight ( 1 ) if hero . canMoveUp ( ) : hero . mov…" at bounding box center [926, 363] width 365 height 409
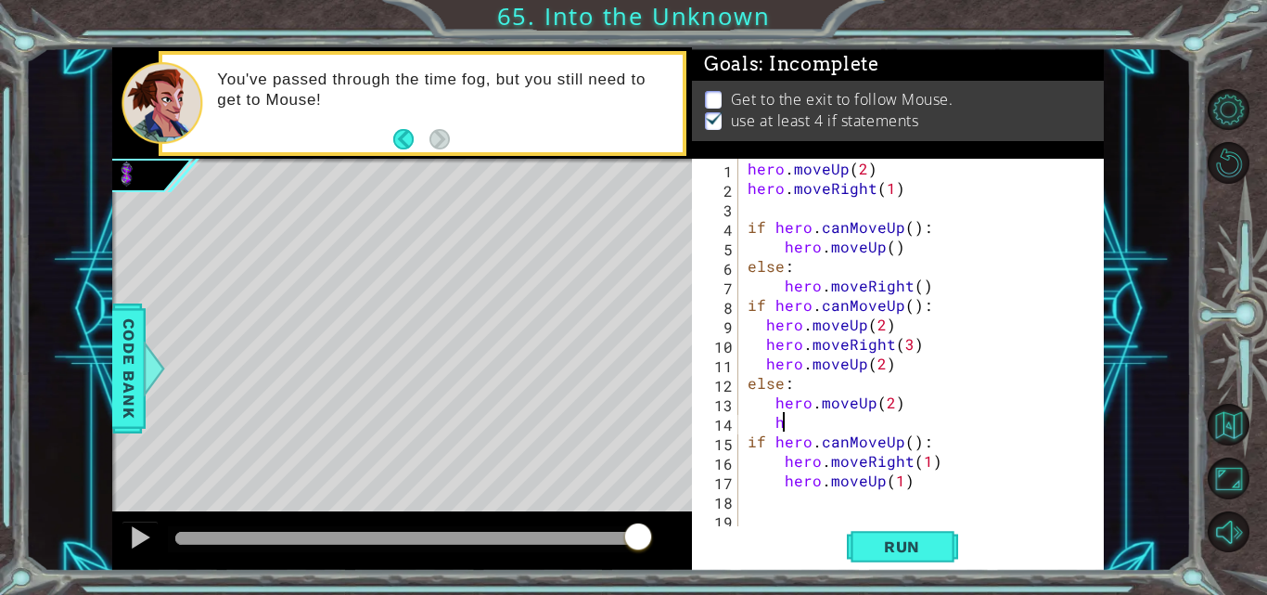
click at [788, 419] on div "hero . moveUp ( 2 ) hero . moveRight ( 1 ) if hero . canMoveUp ( ) : hero . mov…" at bounding box center [926, 363] width 365 height 409
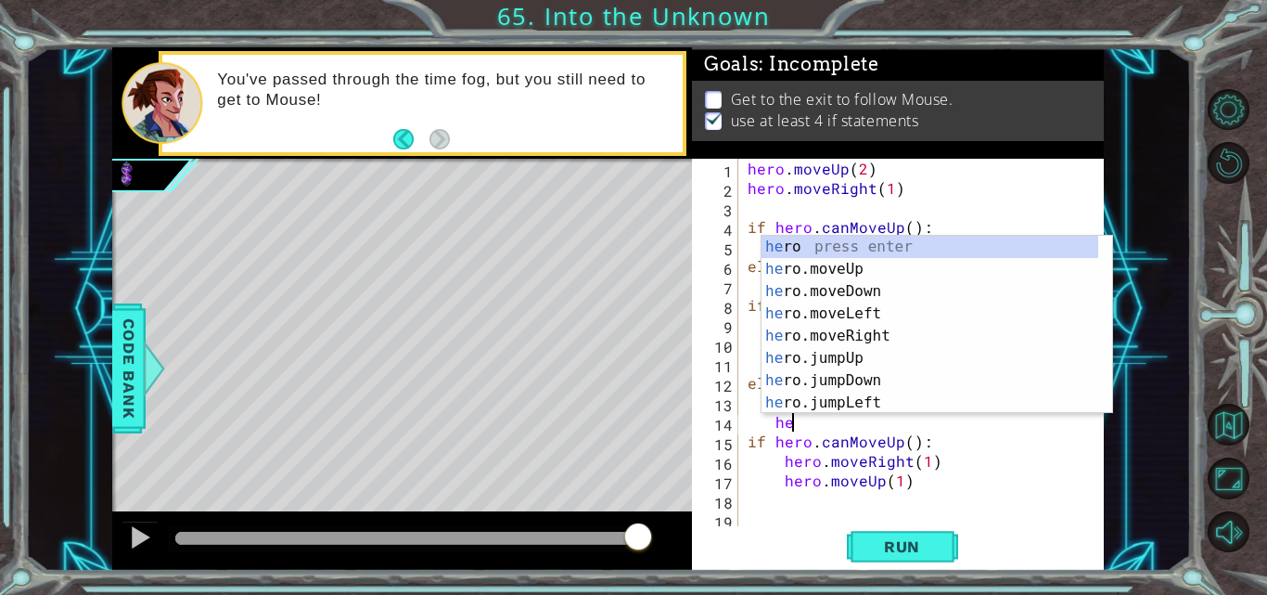
scroll to position [0, 2]
click at [880, 335] on div "he ro press enter he ro.moveUp press enter he ro.moveDown press enter he ro.mov…" at bounding box center [929, 347] width 337 height 223
type textarea "hero.moveRight(1)"
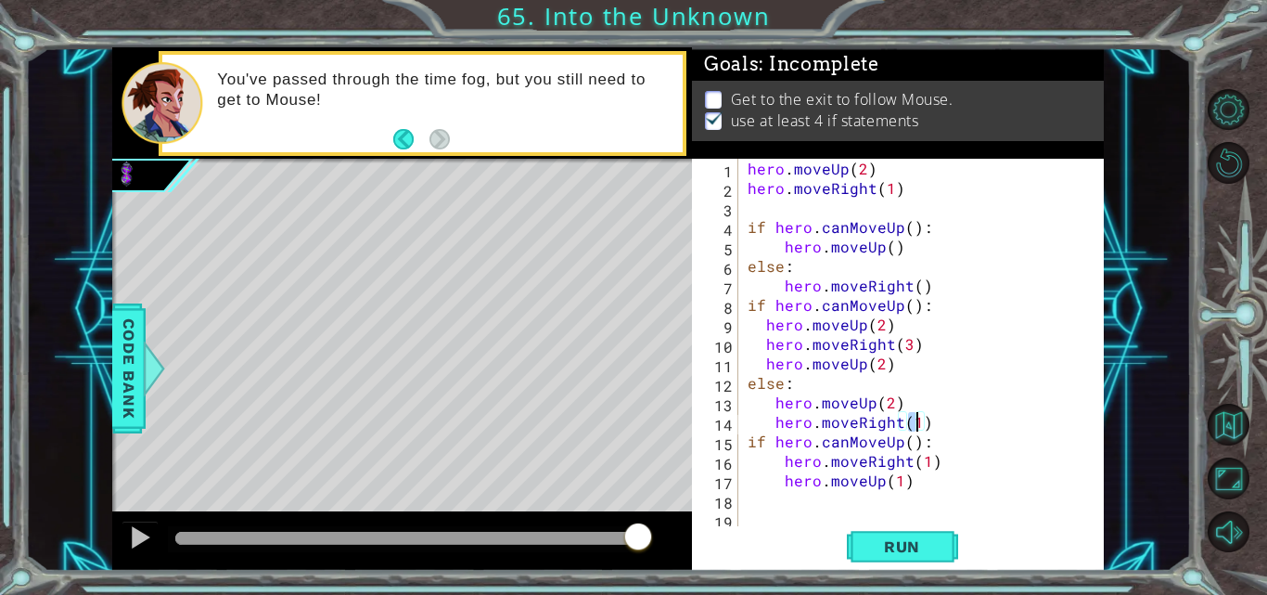
click at [935, 426] on div "hero . moveUp ( 2 ) hero . moveRight ( 1 ) if hero . canMoveUp ( ) : hero . mov…" at bounding box center [926, 363] width 365 height 409
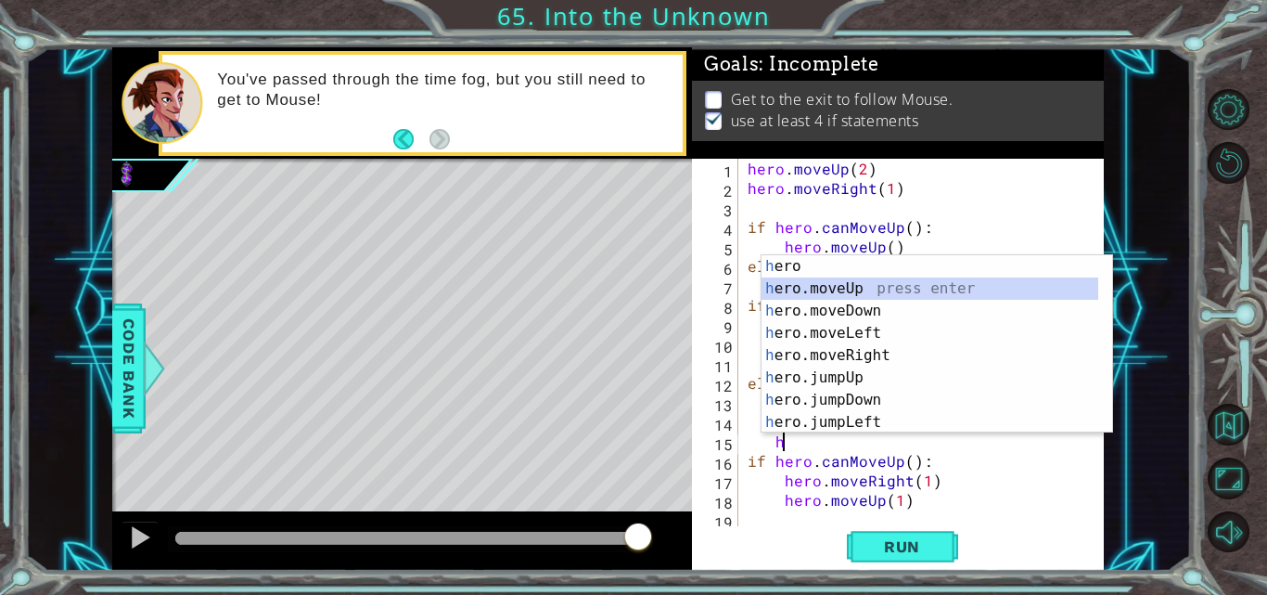
click at [804, 284] on div "h ero press enter h ero.moveUp press enter h ero.moveDown press enter h ero.mov…" at bounding box center [929, 366] width 337 height 223
type textarea "hero.moveUp(1)"
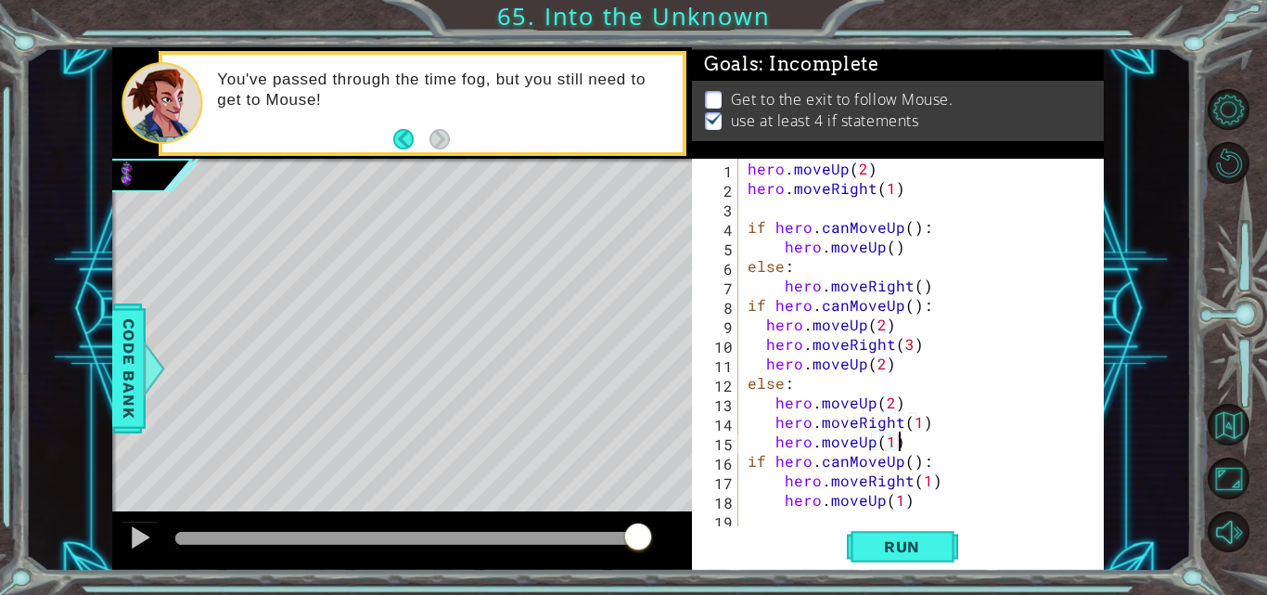
click at [904, 448] on div "hero . moveUp ( 2 ) hero . moveRight ( 1 ) if hero . canMoveUp ( ) : hero . mov…" at bounding box center [920, 363] width 352 height 409
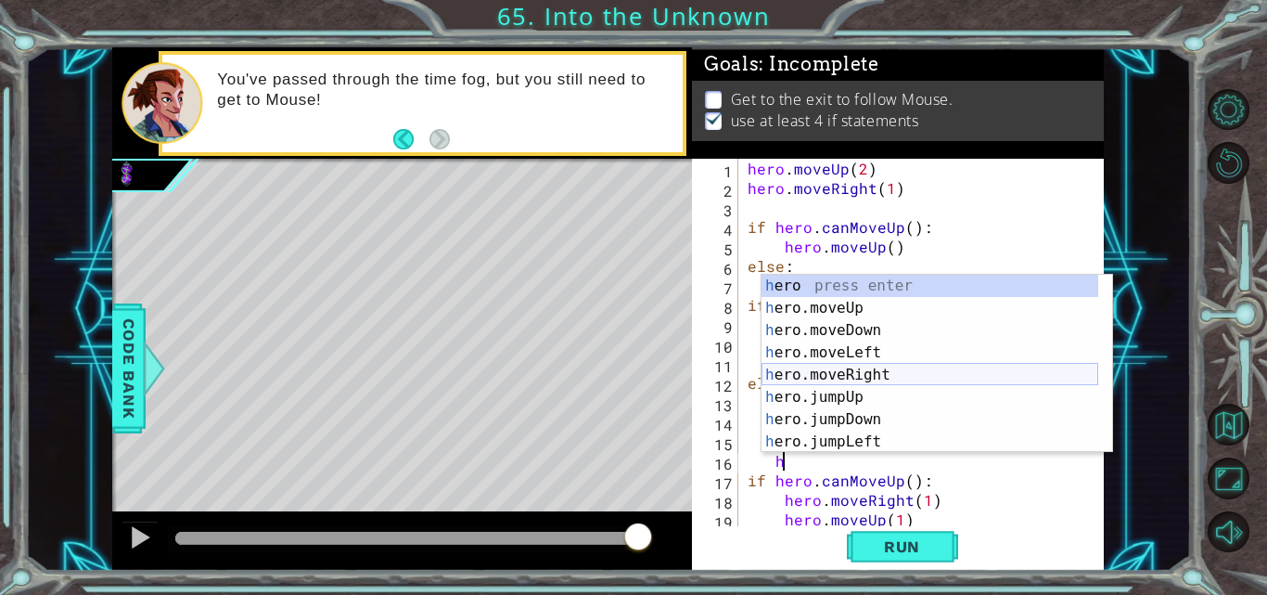
click at [889, 376] on div "h ero press enter h ero.moveUp press enter h ero.moveDown press enter h ero.mov…" at bounding box center [929, 386] width 337 height 223
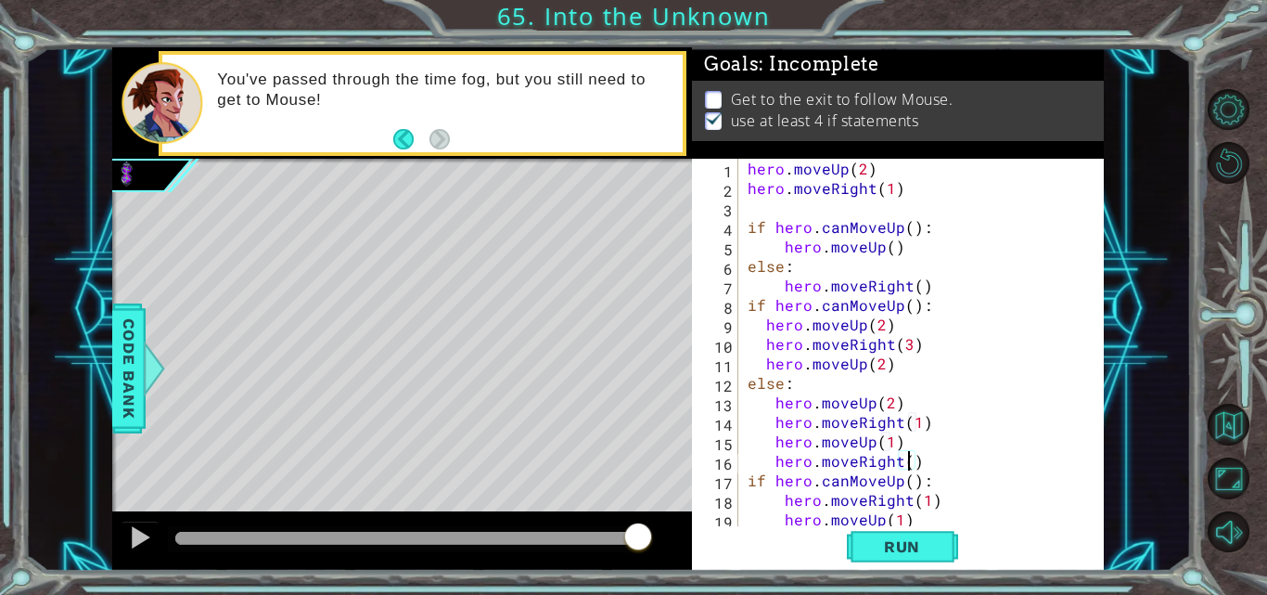
scroll to position [0, 10]
type textarea "hero.moveRight(2)"
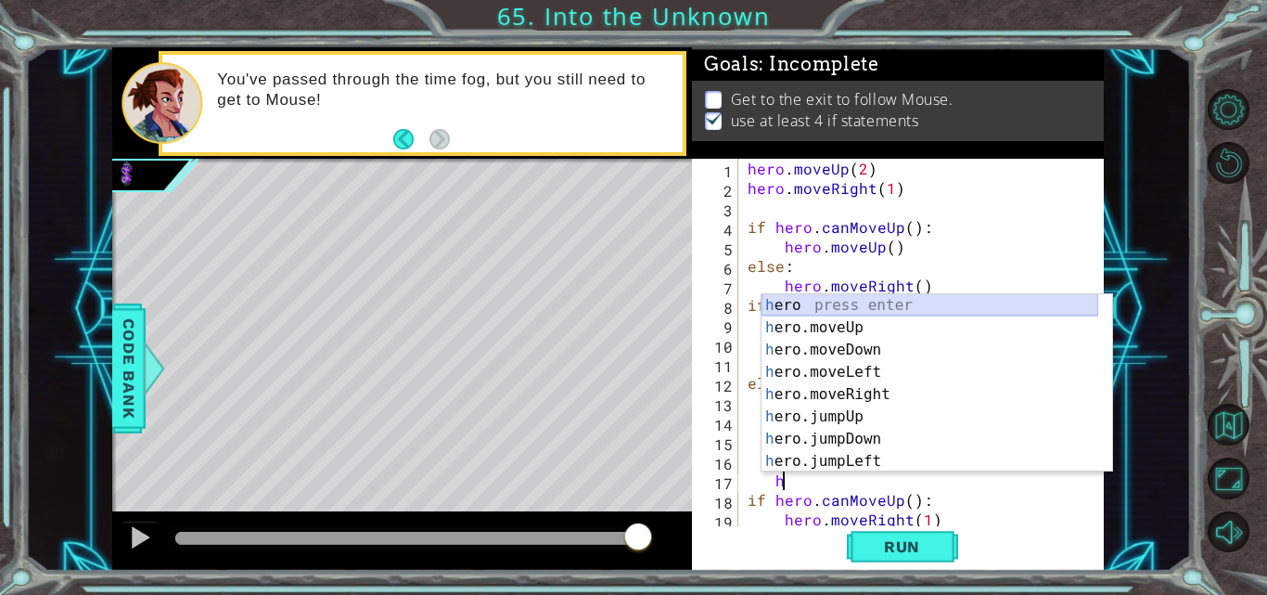
click at [876, 315] on div "h ero press enter h ero.moveUp press enter h ero.moveDown press enter h ero.mov…" at bounding box center [929, 405] width 337 height 223
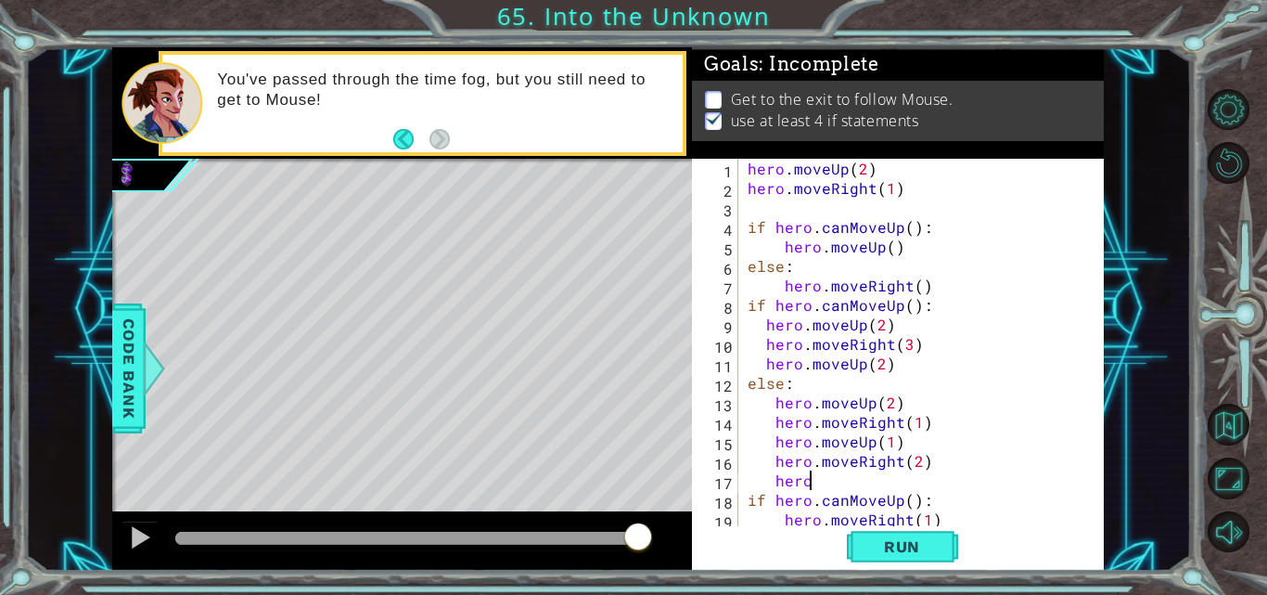
scroll to position [0, 4]
type textarea "hero.moveUp(1)"
click at [904, 549] on span "Run" at bounding box center [901, 546] width 73 height 19
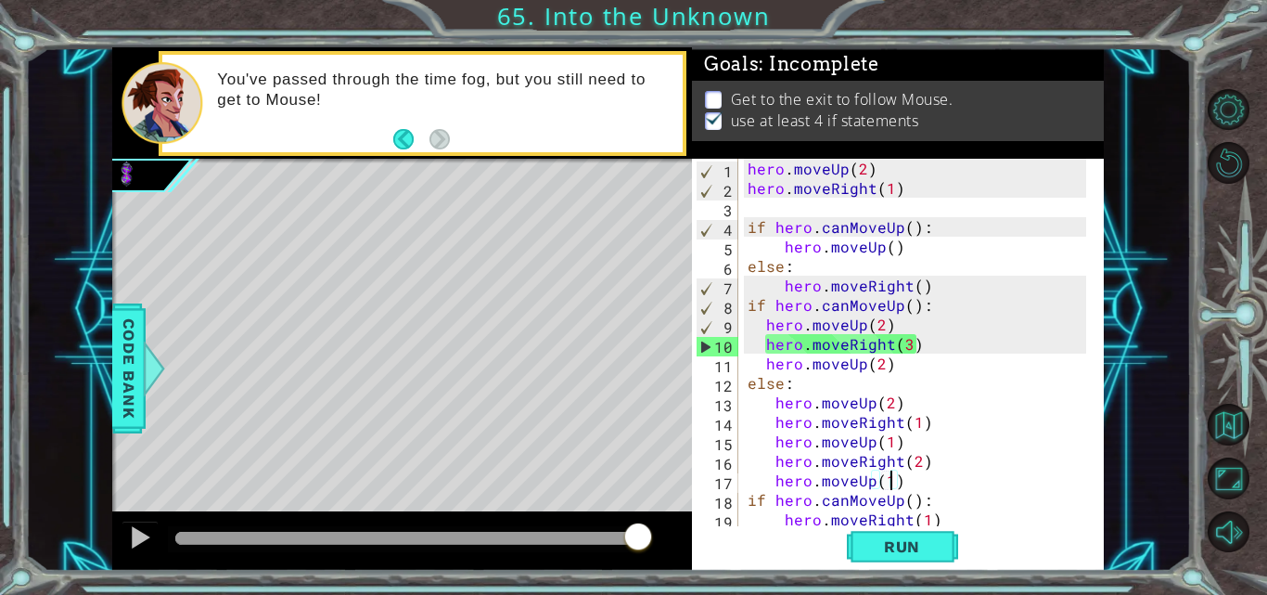
scroll to position [58, 0]
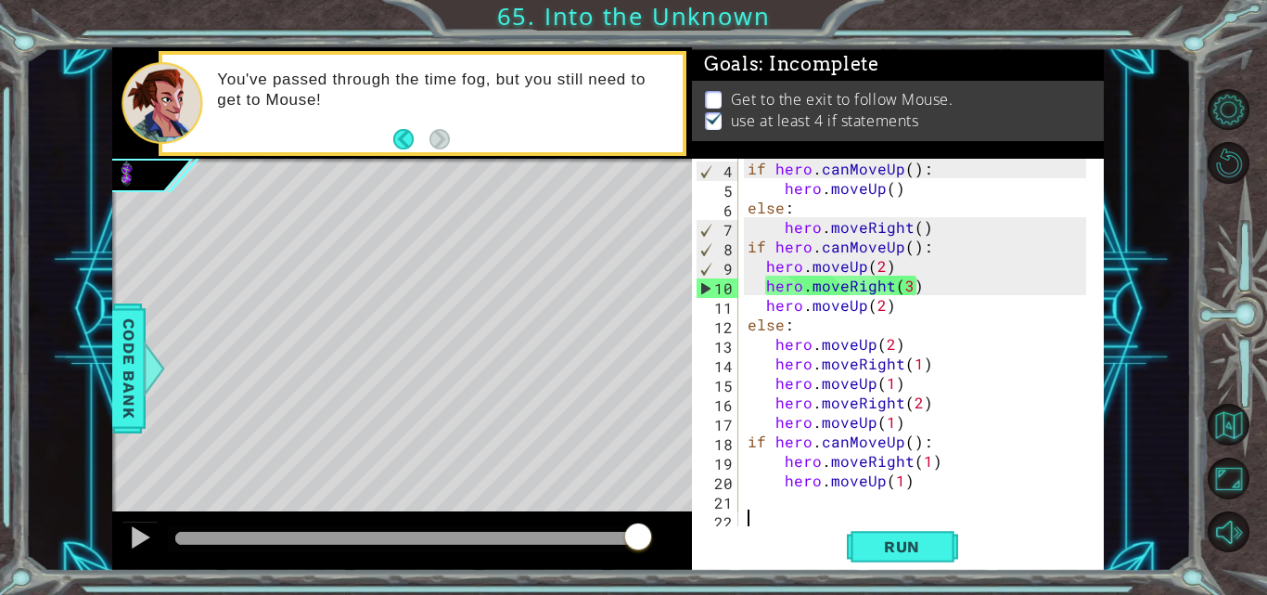
click at [800, 518] on div "if hero . canMoveUp ( ) : hero . moveUp ( ) else : hero . moveRight ( ) if hero…" at bounding box center [920, 363] width 352 height 409
type textarea "h"
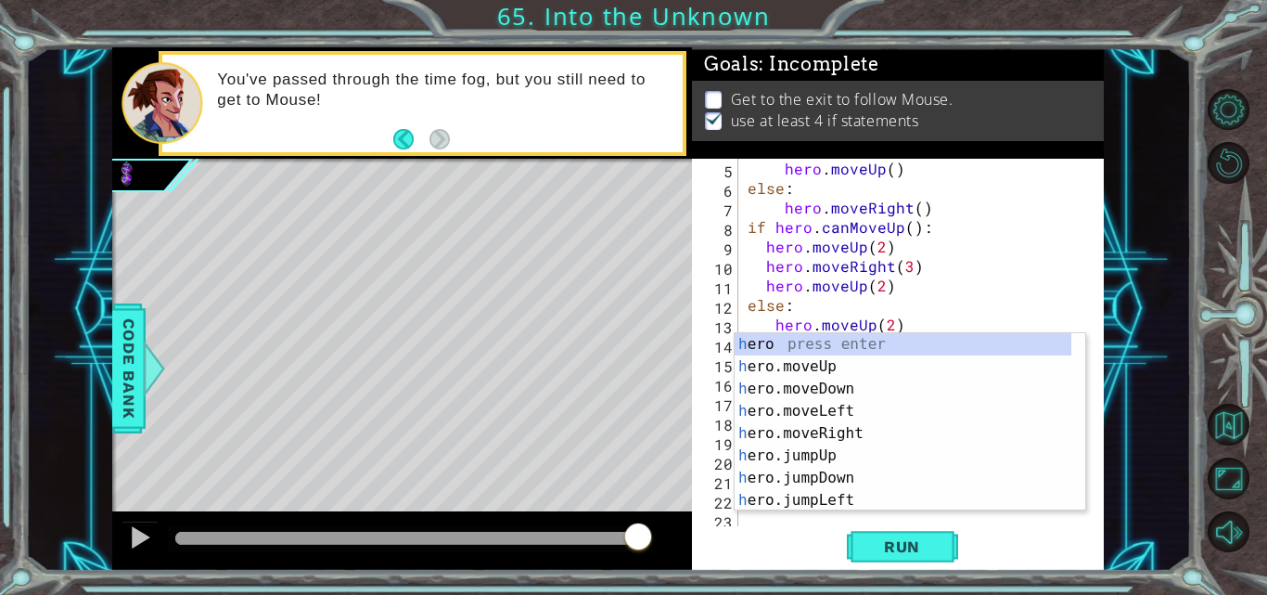
scroll to position [78, 0]
click at [811, 457] on div "h ero press enter h ero.moveUp press enter h ero.moveDown press enter h ero.mov…" at bounding box center [903, 444] width 337 height 223
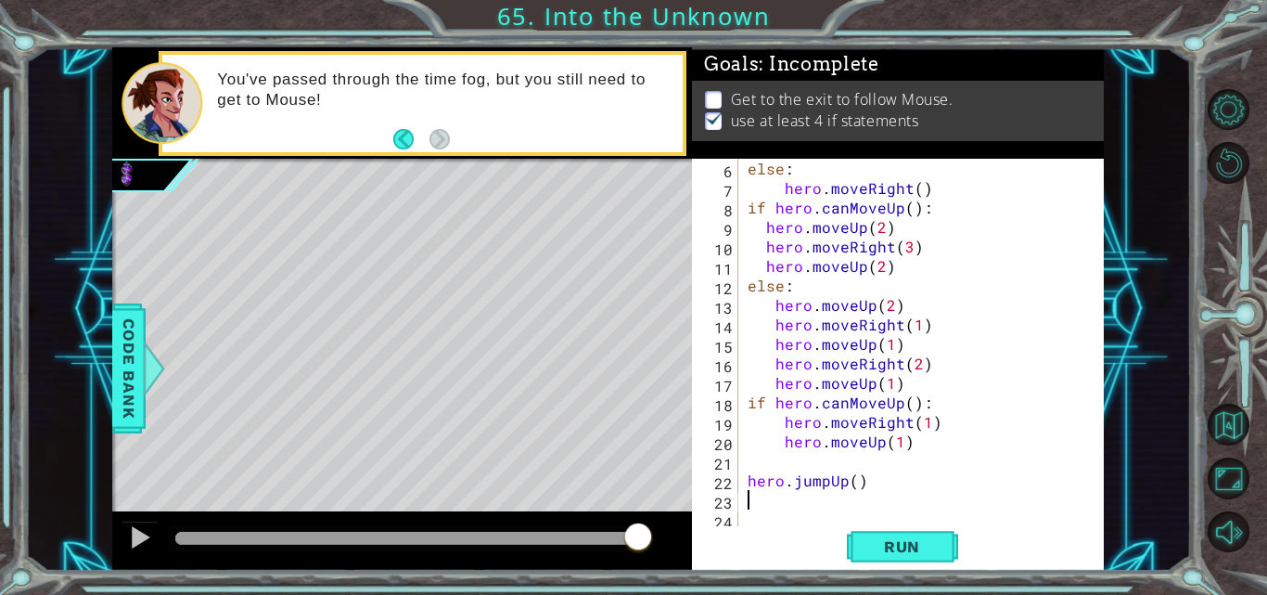
scroll to position [97, 0]
click at [842, 480] on div "else : hero . moveRight ( ) if hero . canMoveUp ( ) : hero . moveUp ( 2 ) hero …" at bounding box center [920, 363] width 352 height 409
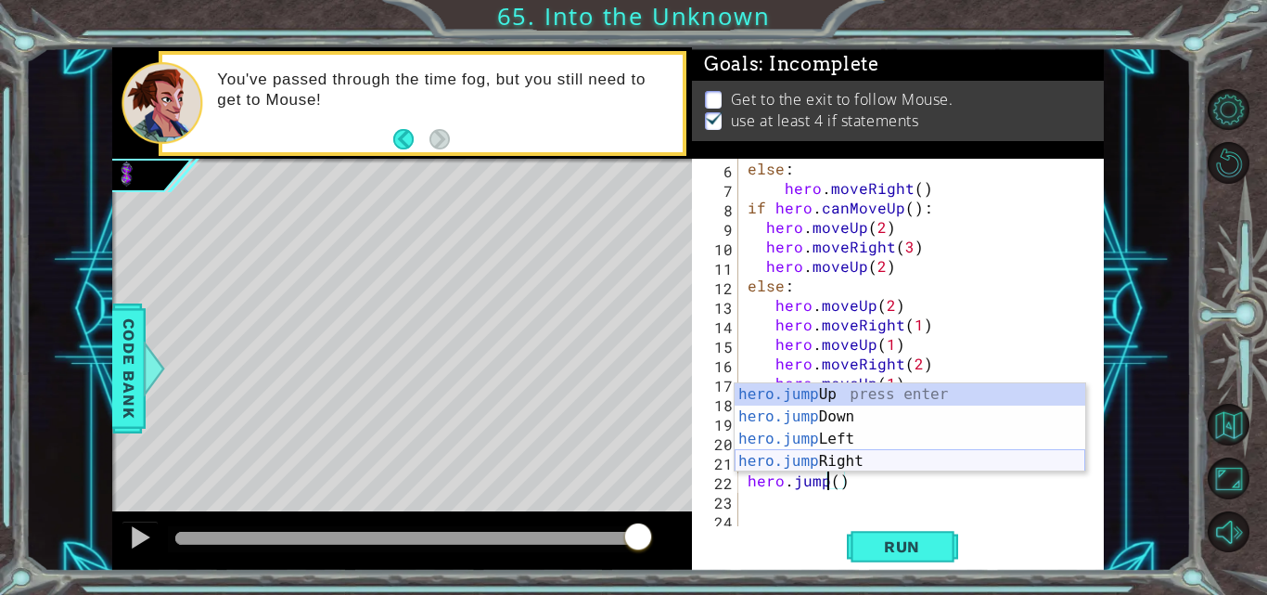
click at [840, 460] on div "hero.jump Up press enter hero.jump Down press enter hero.jump Left press enter …" at bounding box center [910, 450] width 351 height 134
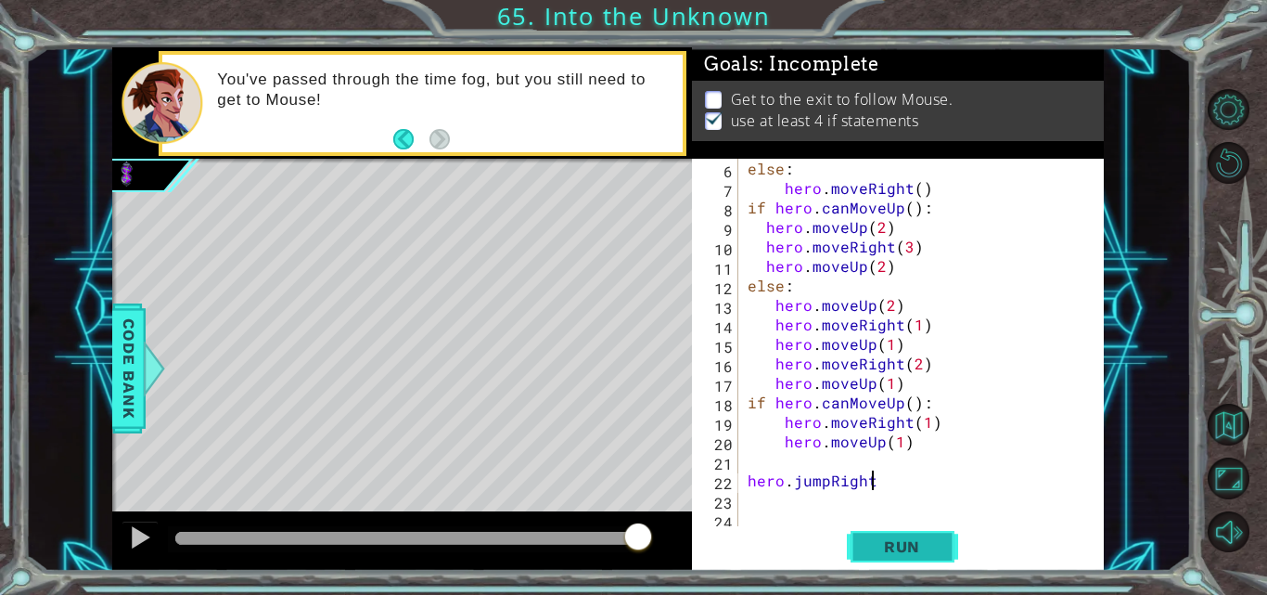
click at [912, 536] on button "Run" at bounding box center [902, 546] width 111 height 41
type textarea "hero.jumpRight()"
click at [926, 548] on span "Run" at bounding box center [901, 546] width 73 height 19
